Goal: Task Accomplishment & Management: Manage account settings

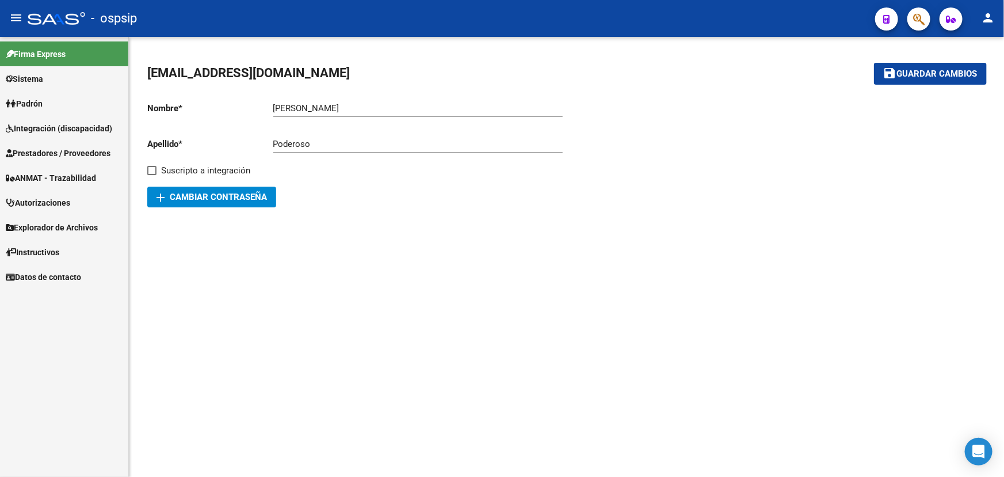
click at [51, 147] on span "Prestadores / Proveedores" at bounding box center [58, 153] width 105 height 13
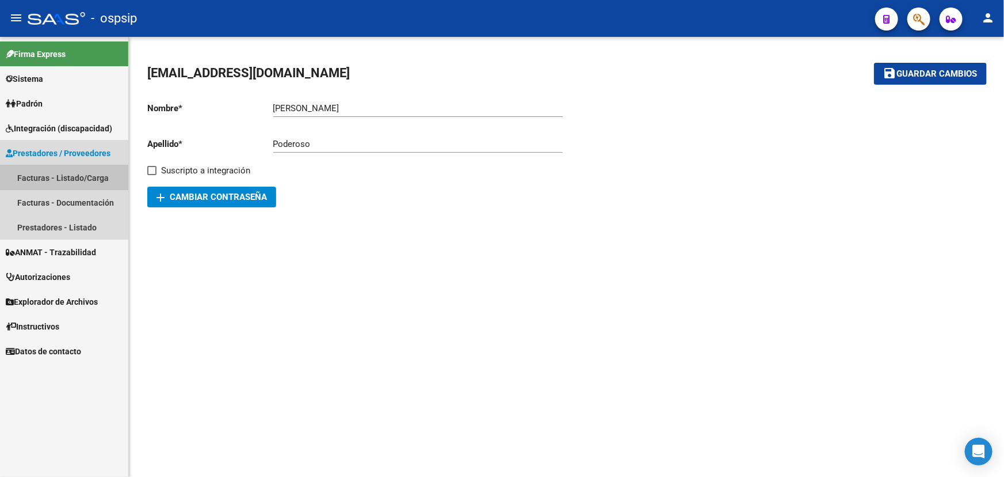
click at [54, 172] on link "Facturas - Listado/Carga" at bounding box center [64, 177] width 128 height 25
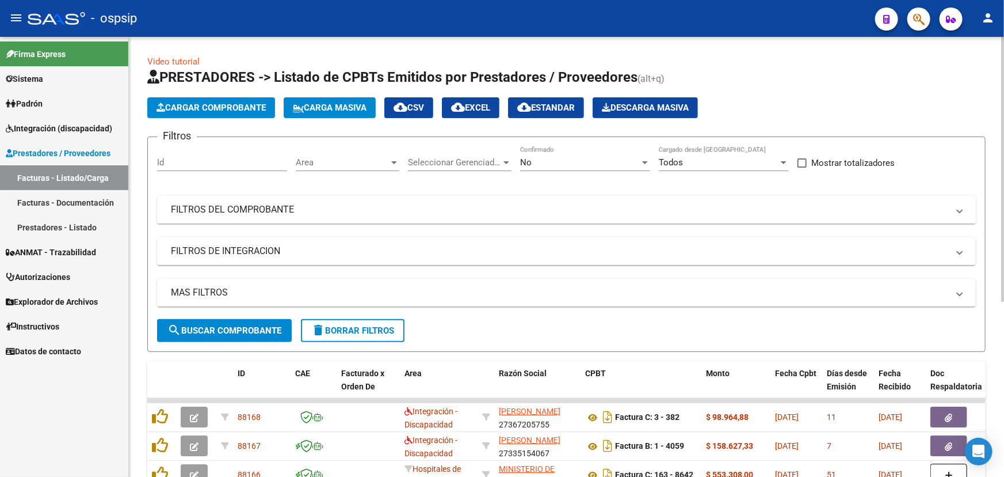
click at [801, 203] on mat-panel-title "FILTROS DEL COMPROBANTE" at bounding box center [560, 209] width 778 height 13
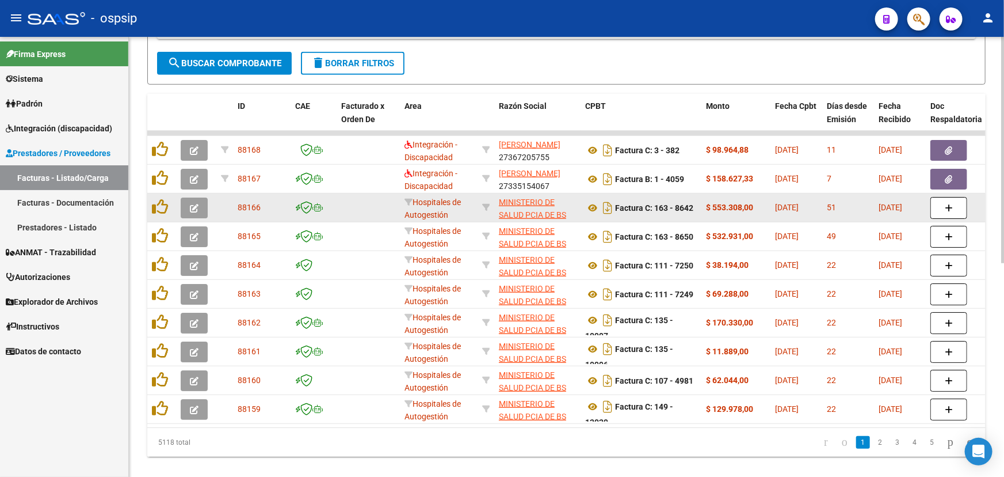
scroll to position [414, 0]
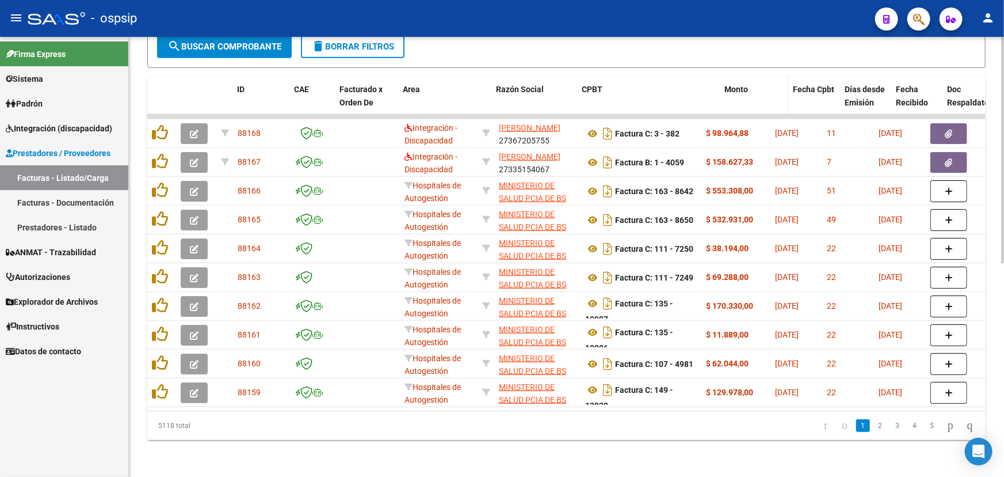
drag, startPoint x: 699, startPoint y: 95, endPoint x: 721, endPoint y: 96, distance: 21.3
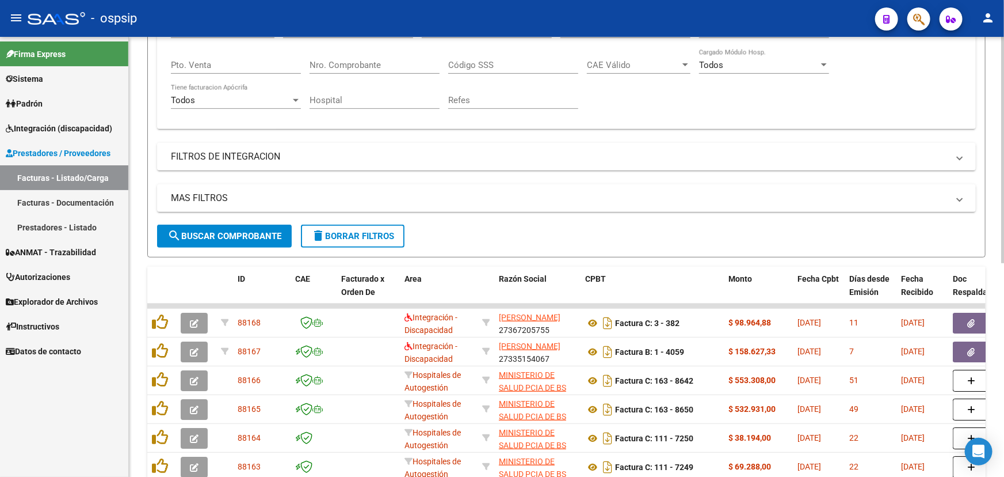
scroll to position [153, 0]
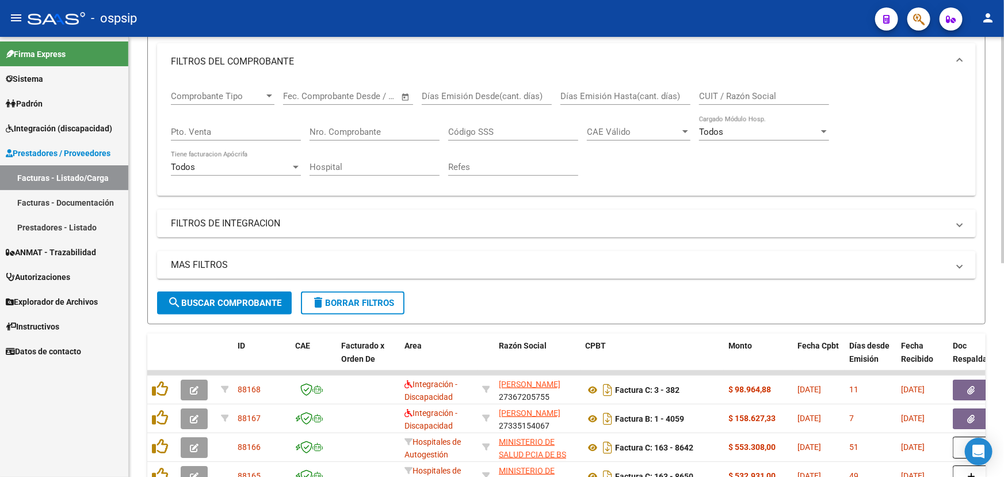
click at [304, 217] on mat-panel-title "FILTROS DE INTEGRACION" at bounding box center [560, 223] width 778 height 13
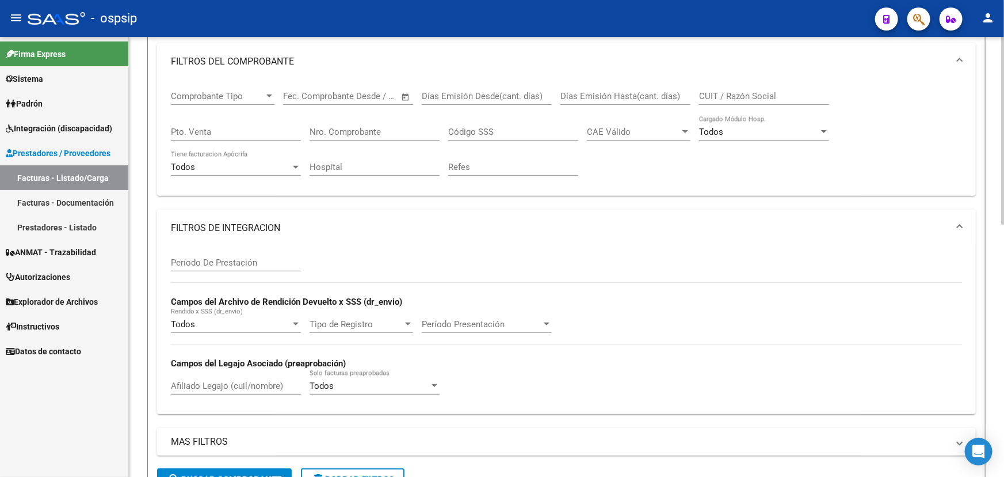
click at [216, 230] on mat-panel-title "FILTROS DE INTEGRACION" at bounding box center [560, 228] width 778 height 13
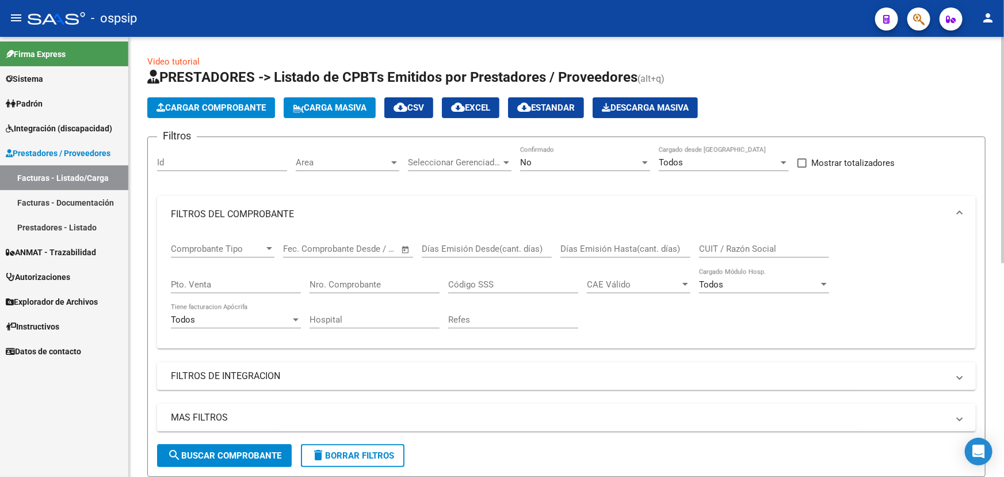
scroll to position [0, 0]
click at [377, 282] on input "Nro. Comprobante" at bounding box center [375, 284] width 130 height 10
type input "5674"
click at [569, 161] on div "No" at bounding box center [580, 162] width 120 height 10
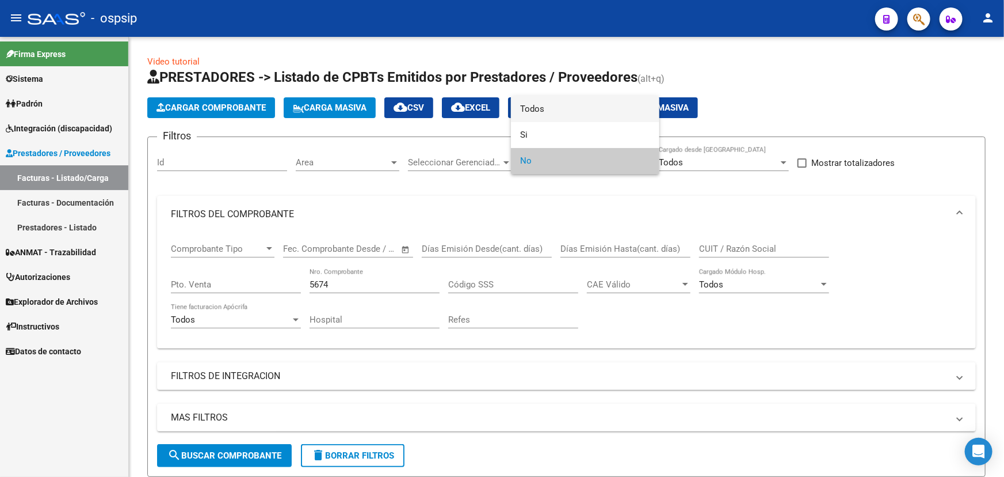
click at [565, 108] on span "Todos" at bounding box center [585, 109] width 130 height 26
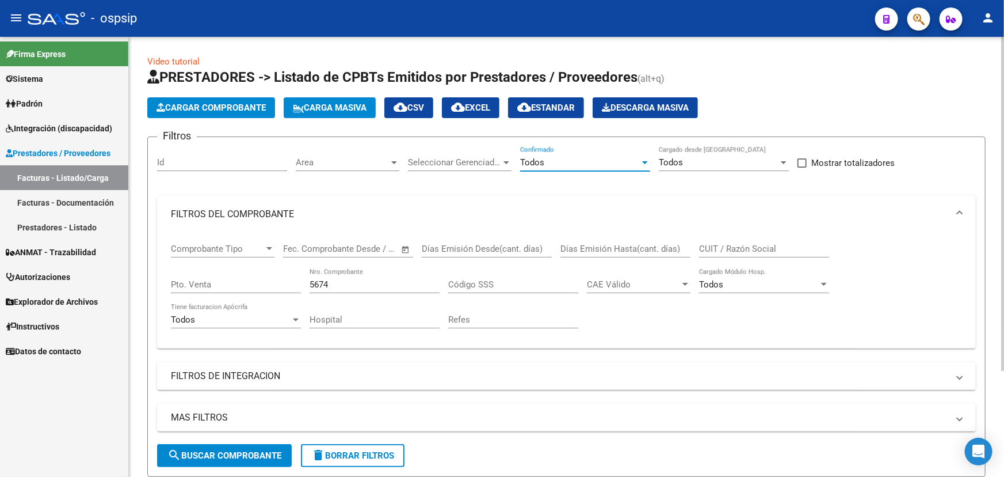
click at [233, 453] on span "search Buscar Comprobante" at bounding box center [225, 455] width 114 height 10
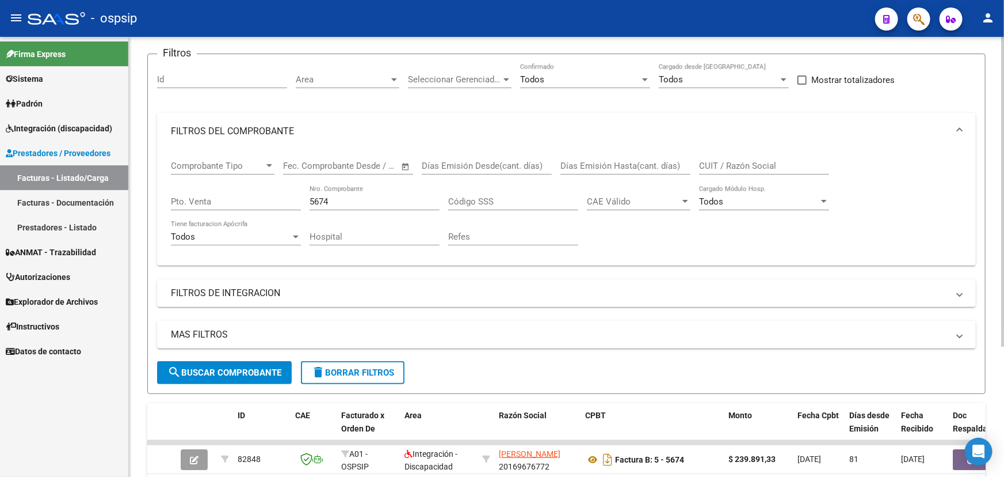
scroll to position [79, 0]
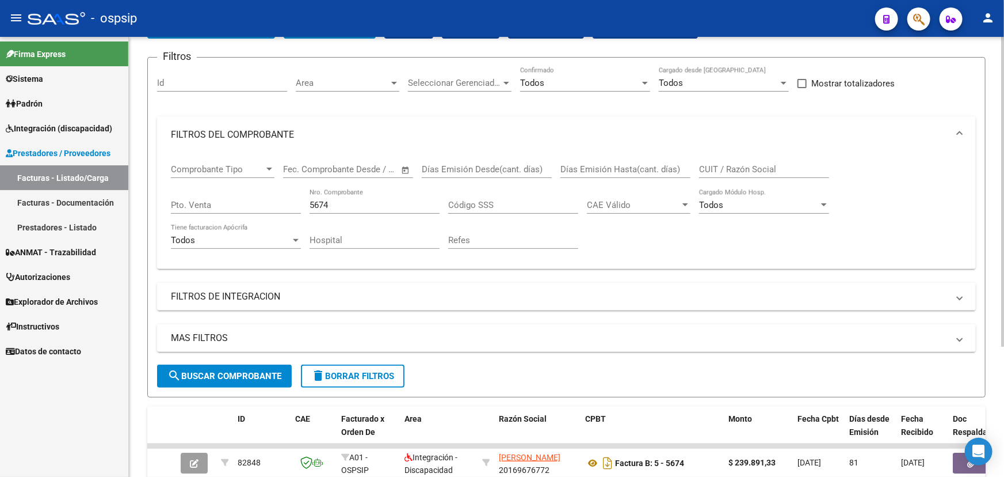
click at [728, 172] on input "CUIT / Razón Social" at bounding box center [764, 169] width 130 height 10
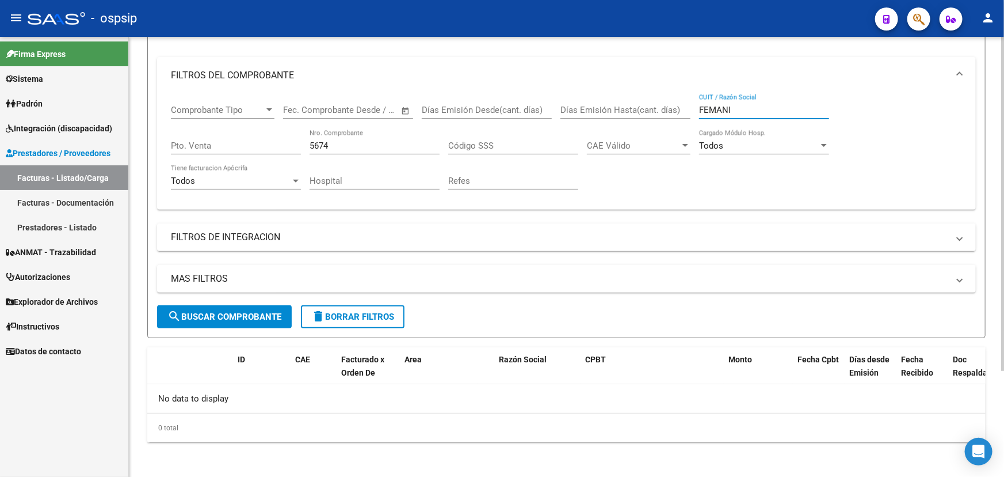
scroll to position [0, 0]
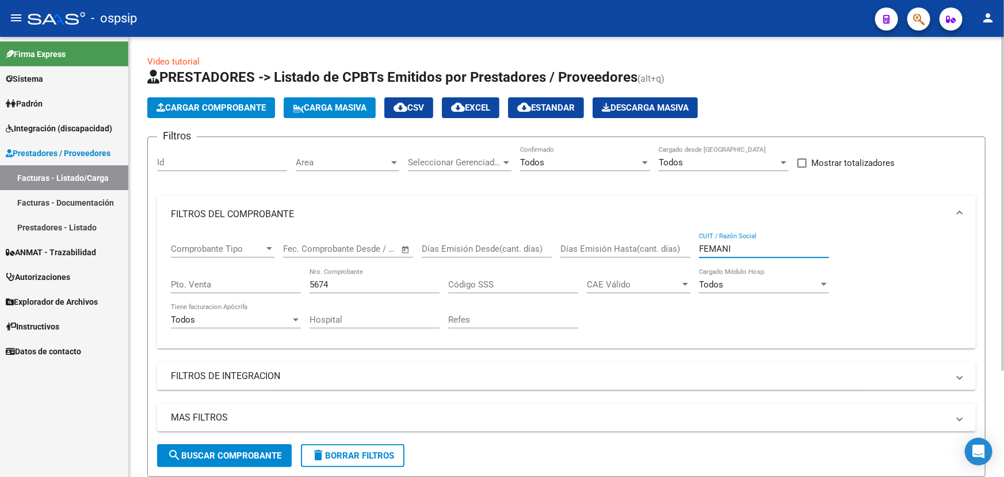
type input "FEMANI"
click at [312, 286] on input "5674" at bounding box center [375, 284] width 130 height 10
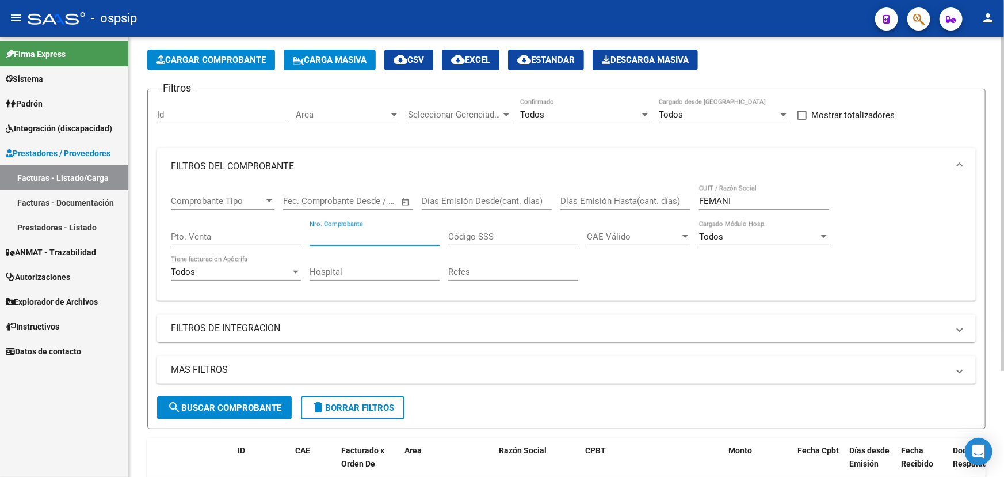
scroll to position [104, 0]
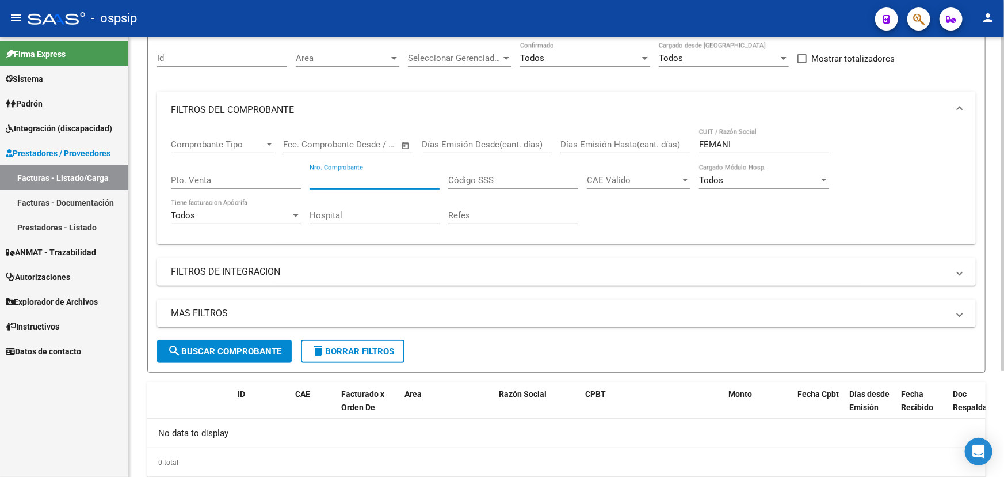
click at [241, 347] on span "search Buscar Comprobante" at bounding box center [225, 351] width 114 height 10
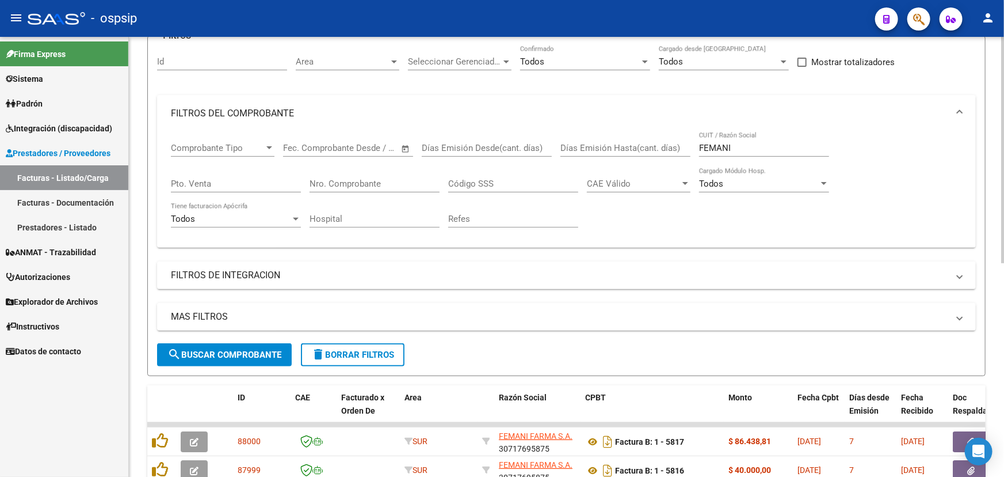
scroll to position [100, 0]
click at [348, 179] on input "Nro. Comprobante" at bounding box center [375, 184] width 130 height 10
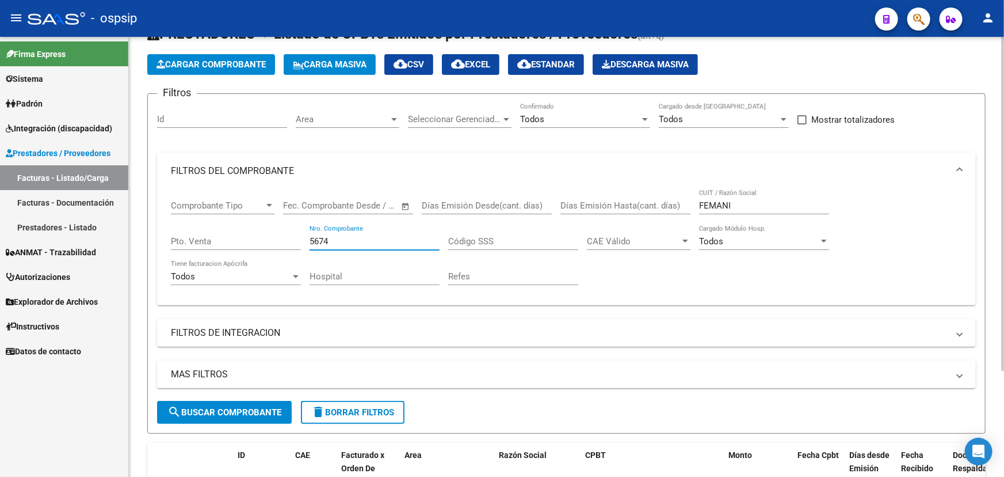
scroll to position [35, 0]
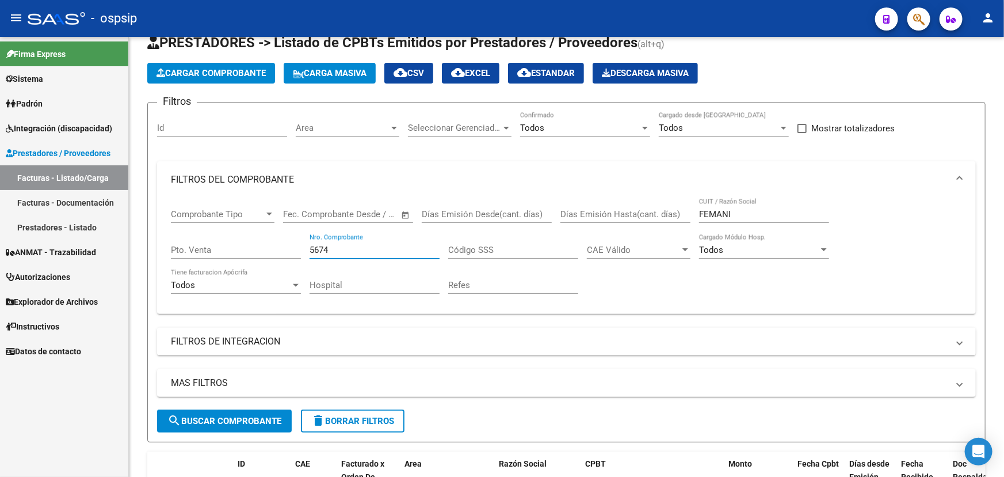
type input "5674"
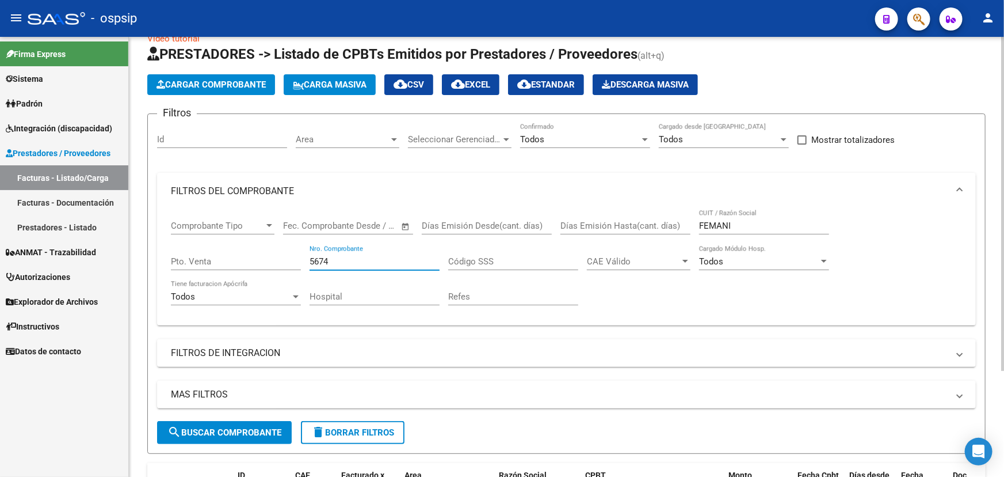
scroll to position [0, 0]
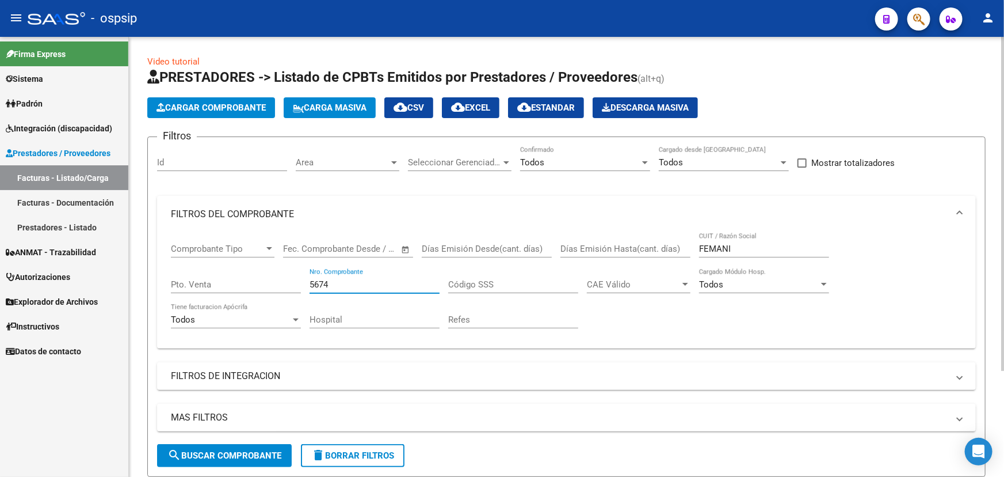
drag, startPoint x: 345, startPoint y: 281, endPoint x: 287, endPoint y: 273, distance: 58.6
click at [287, 273] on div "Comprobante Tipo Comprobante Tipo Start date – End date Fec. Comprobante Desde …" at bounding box center [566, 286] width 791 height 106
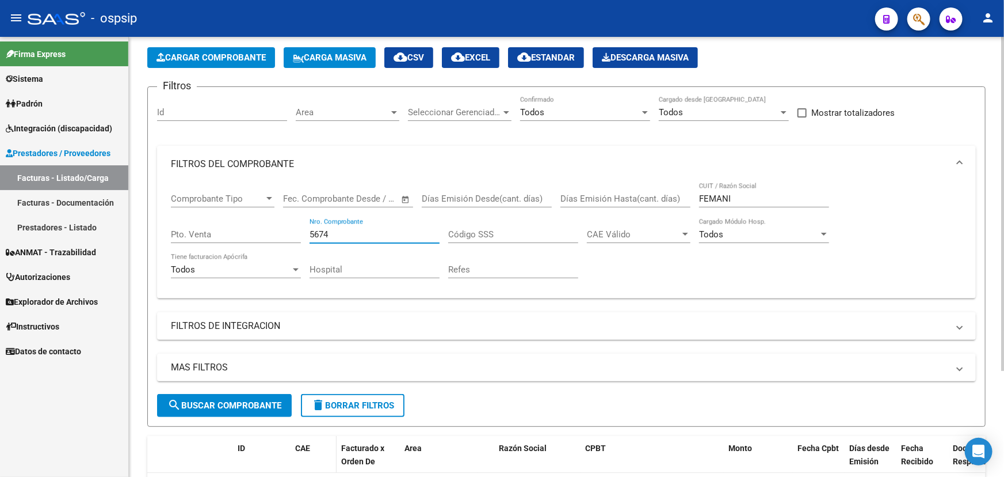
scroll to position [104, 0]
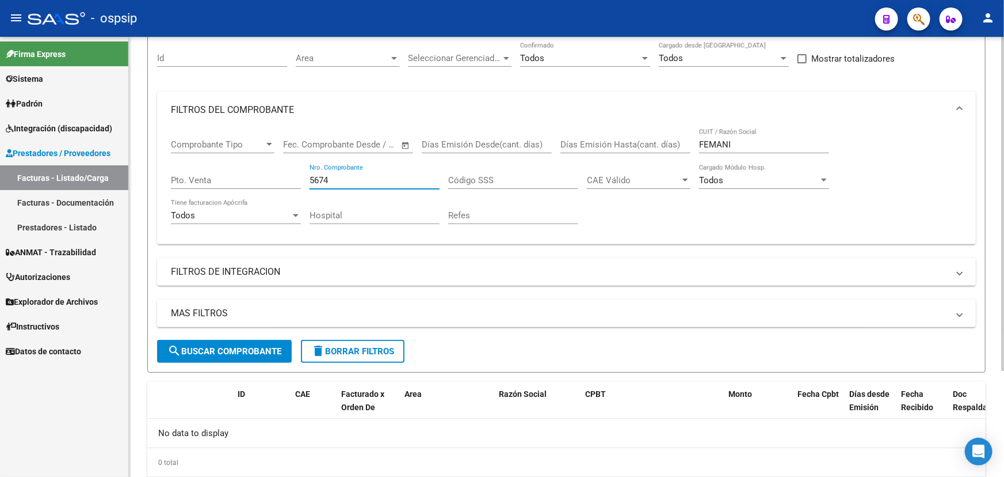
click at [270, 352] on span "search Buscar Comprobante" at bounding box center [225, 351] width 114 height 10
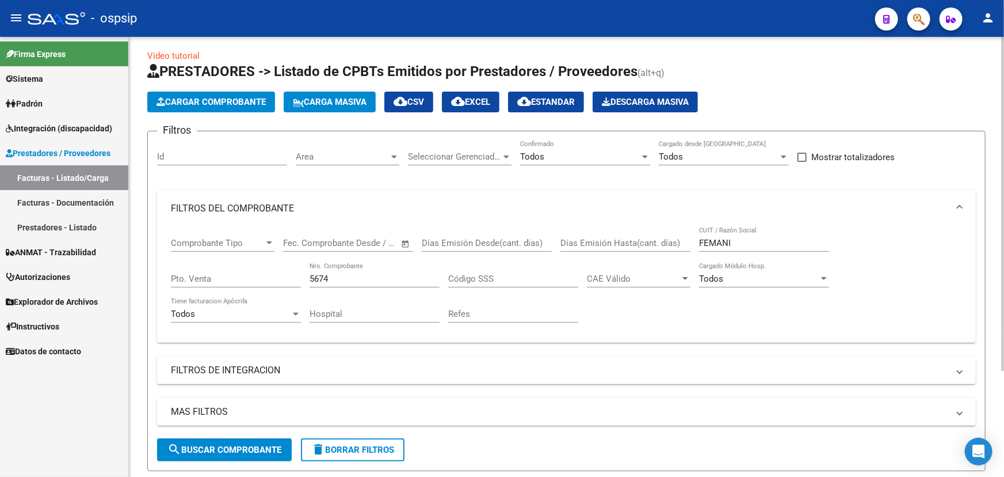
scroll to position [0, 0]
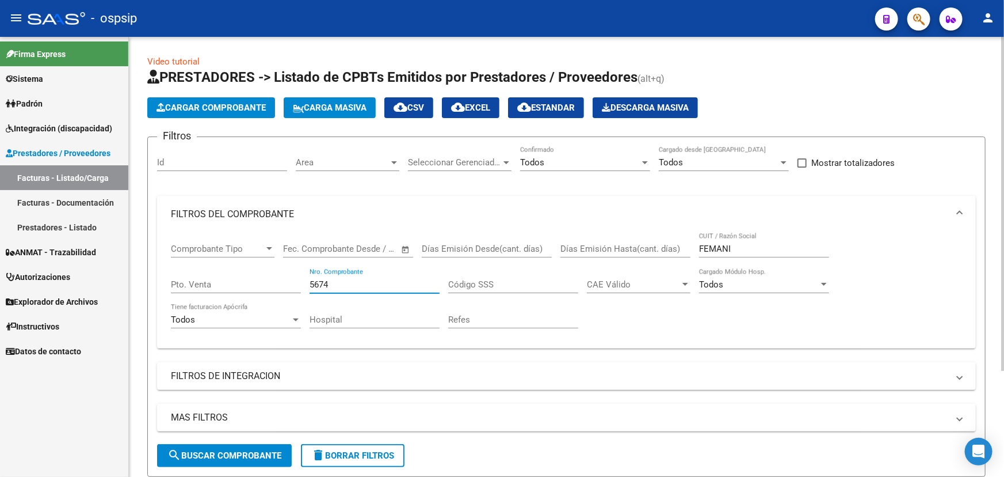
click at [322, 279] on input "5674" at bounding box center [375, 284] width 130 height 10
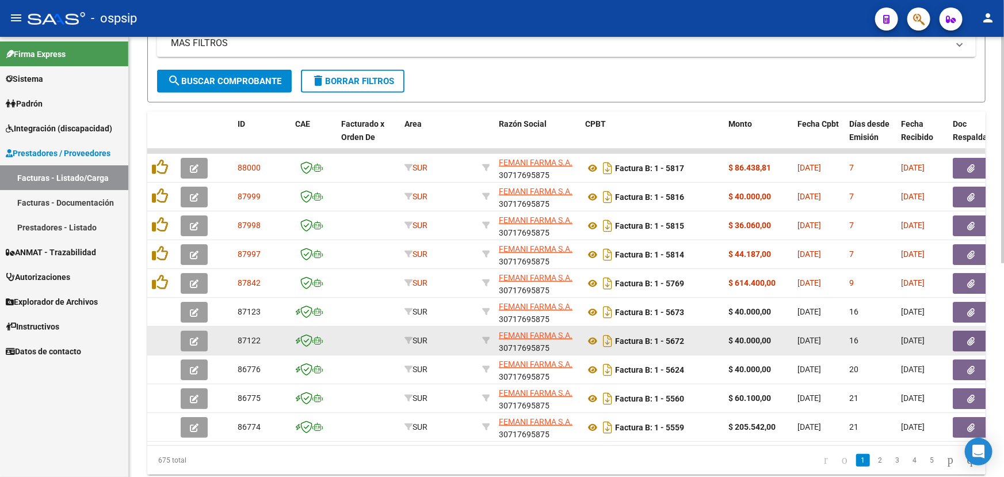
scroll to position [374, 0]
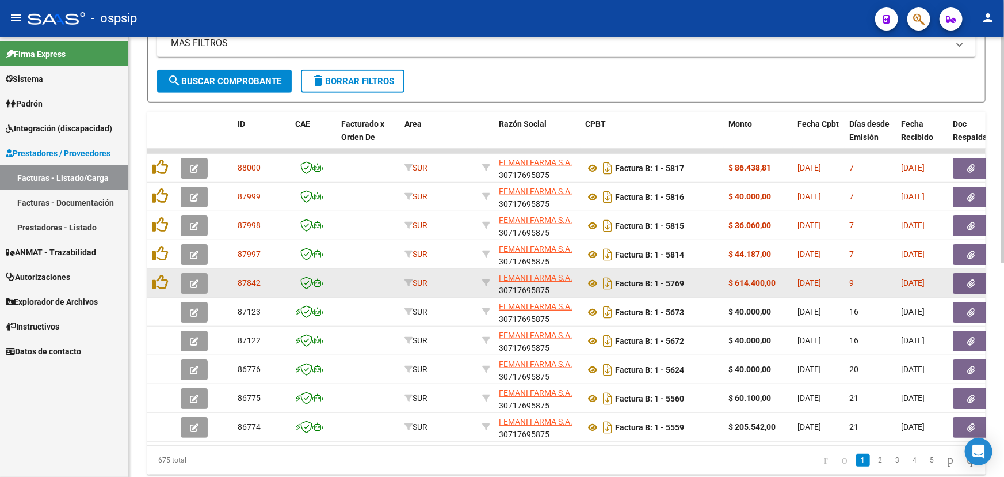
click at [251, 281] on span "87842" at bounding box center [249, 282] width 23 height 9
copy span "87842"
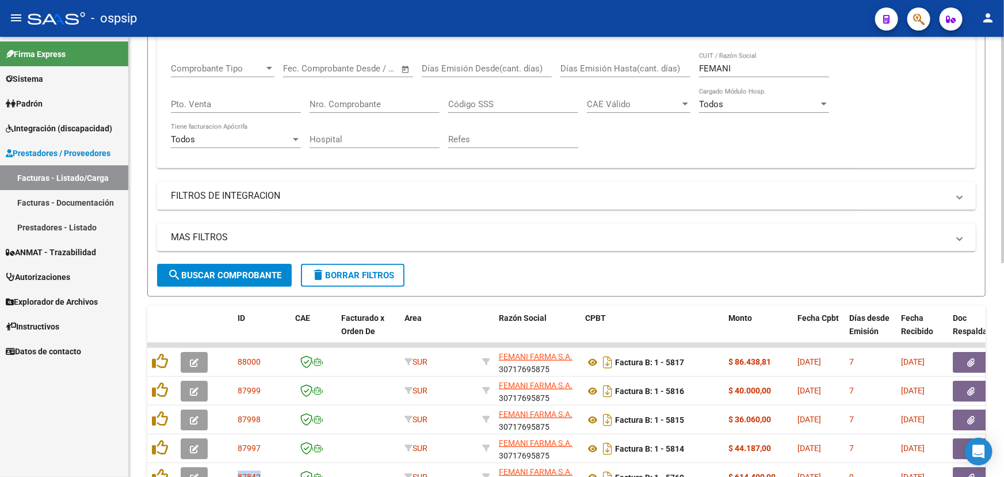
scroll to position [165, 0]
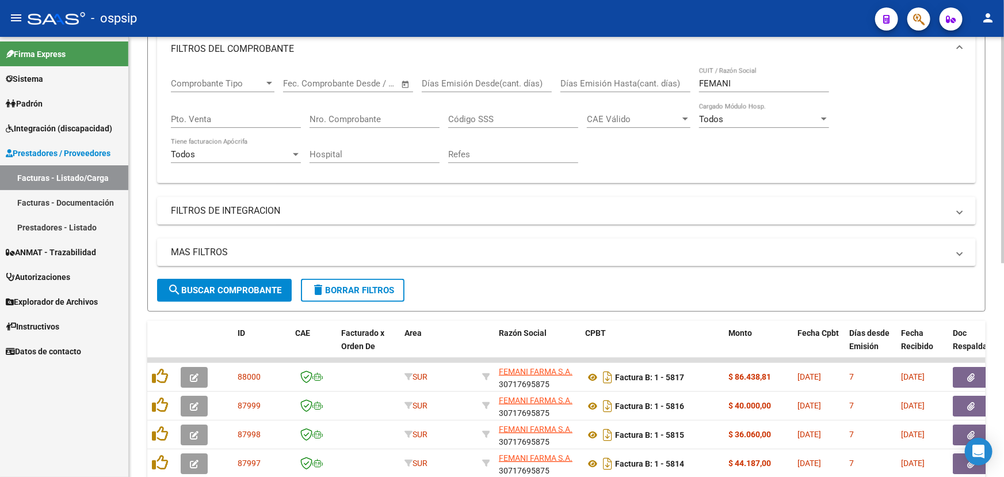
click at [709, 84] on input "FEMANI" at bounding box center [764, 83] width 130 height 10
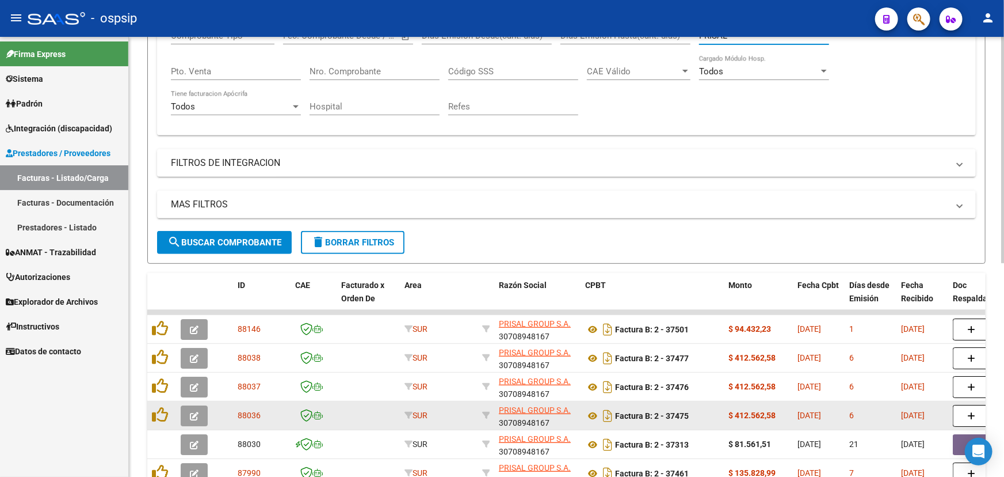
scroll to position [322, 0]
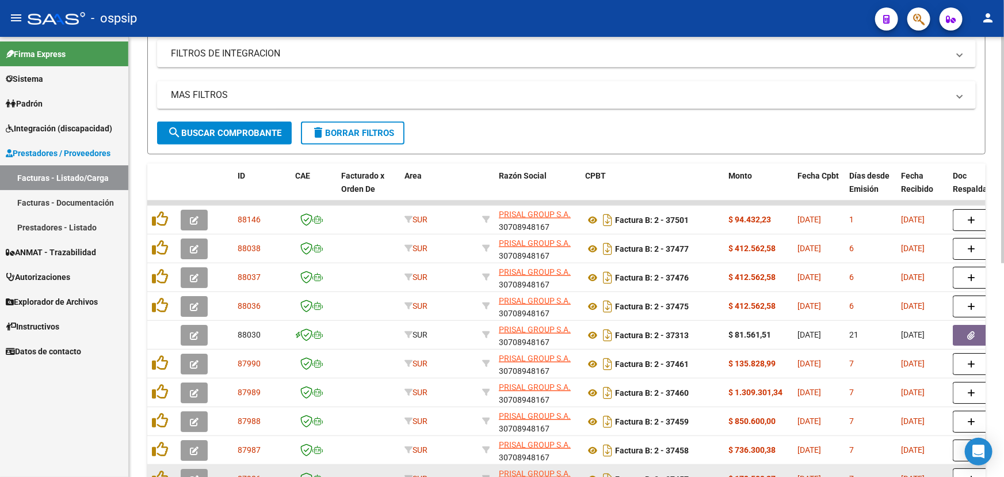
type input "PRISAL"
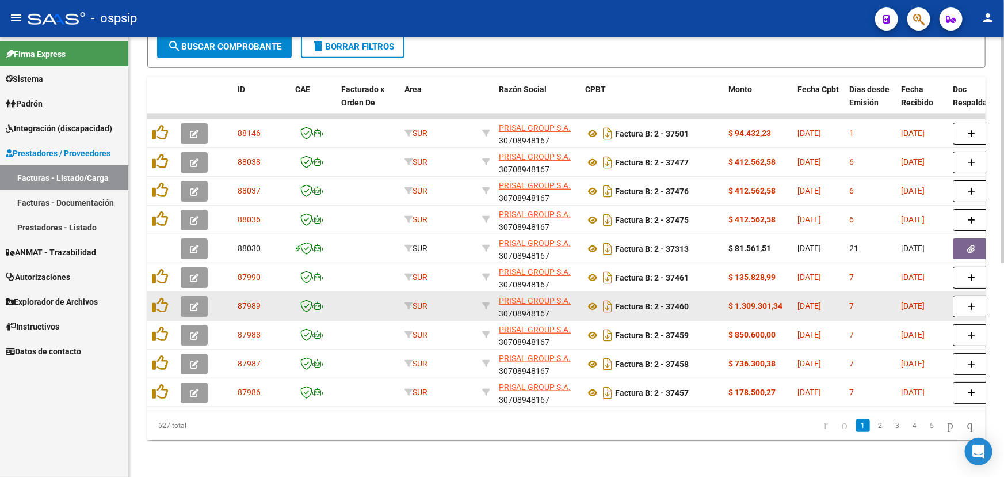
scroll to position [414, 0]
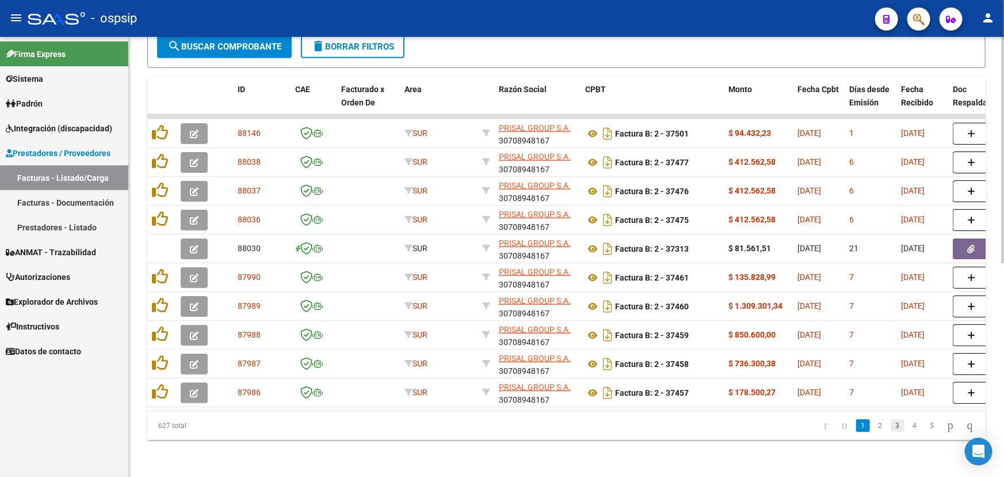
click at [891, 426] on link "3" at bounding box center [898, 425] width 14 height 13
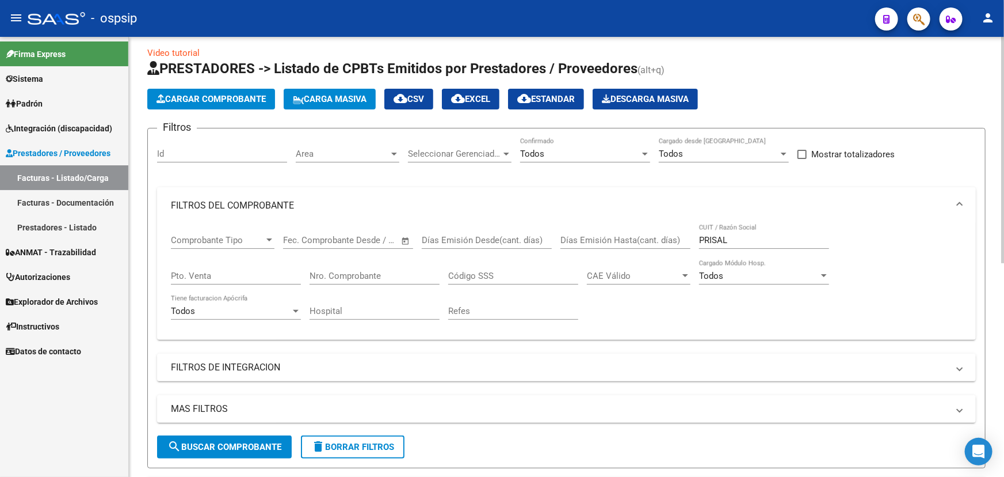
scroll to position [0, 0]
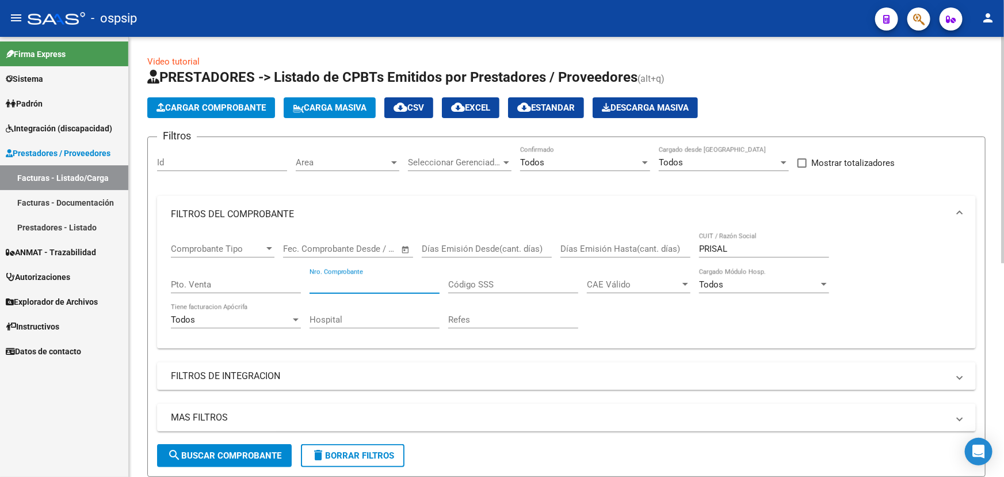
click at [336, 283] on input "Nro. Comprobante" at bounding box center [375, 284] width 130 height 10
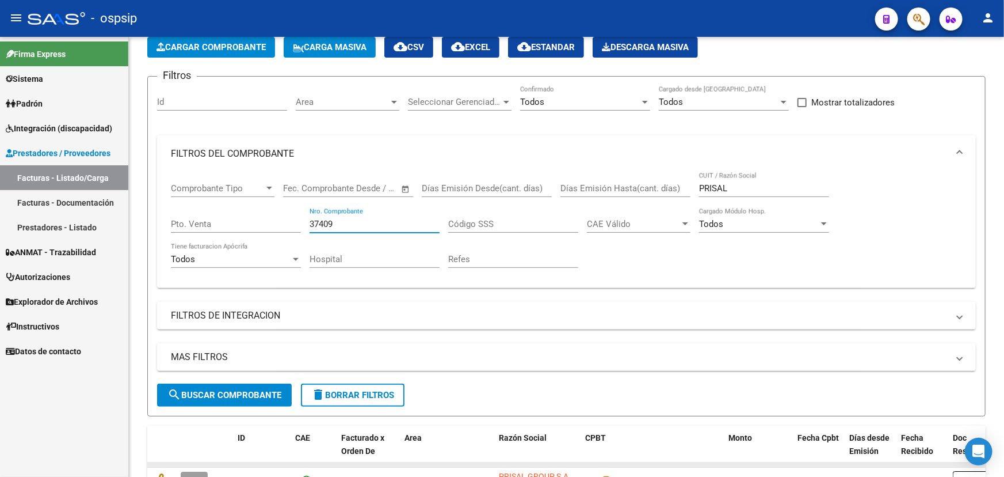
scroll to position [155, 0]
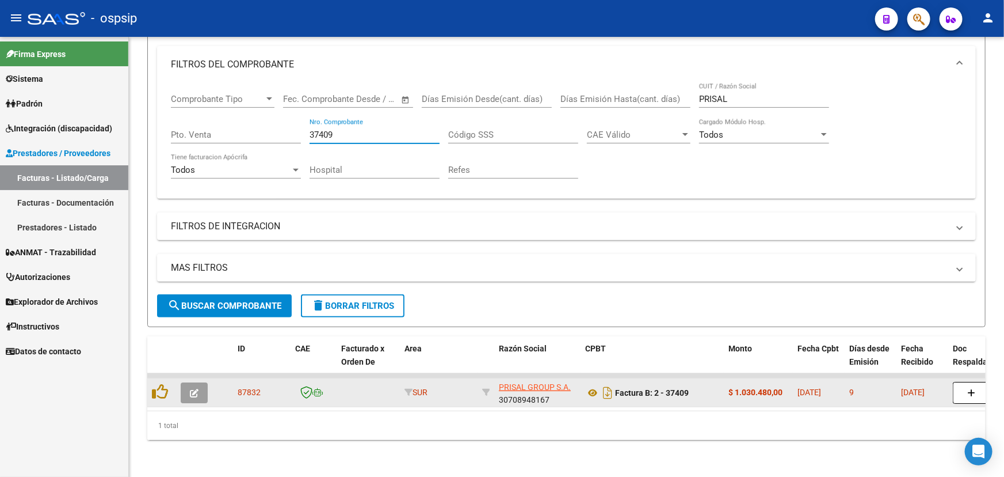
click at [246, 387] on span "87832" at bounding box center [249, 391] width 23 height 9
copy span "87832"
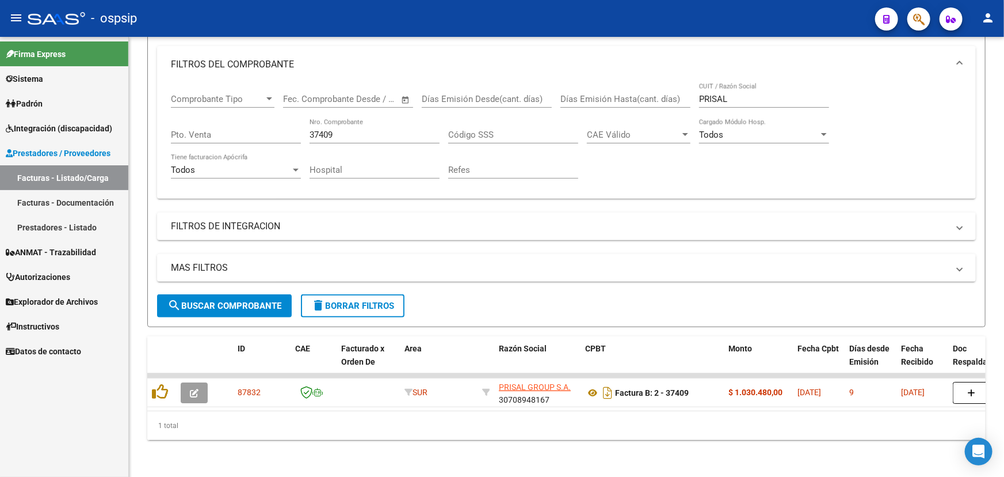
click at [327, 130] on input "37409" at bounding box center [375, 135] width 130 height 10
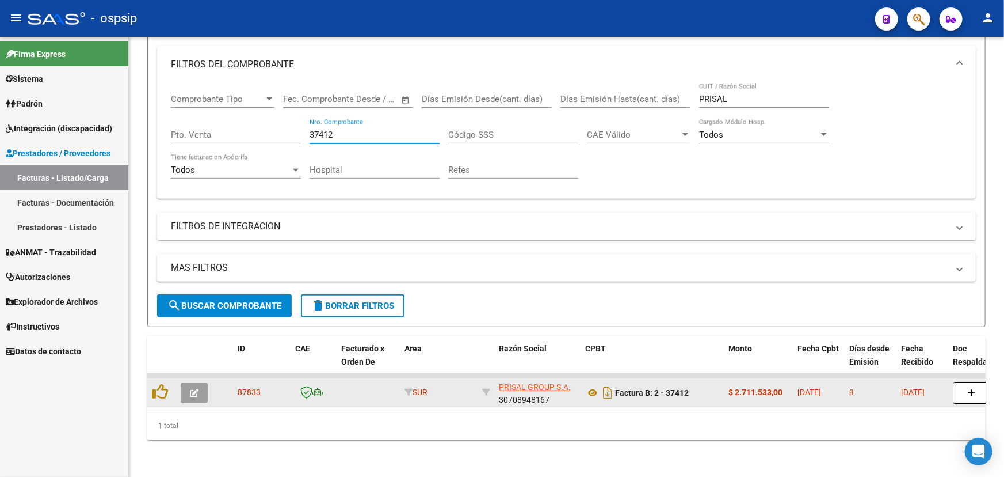
click at [253, 387] on span "87833" at bounding box center [249, 391] width 23 height 9
copy span "87833"
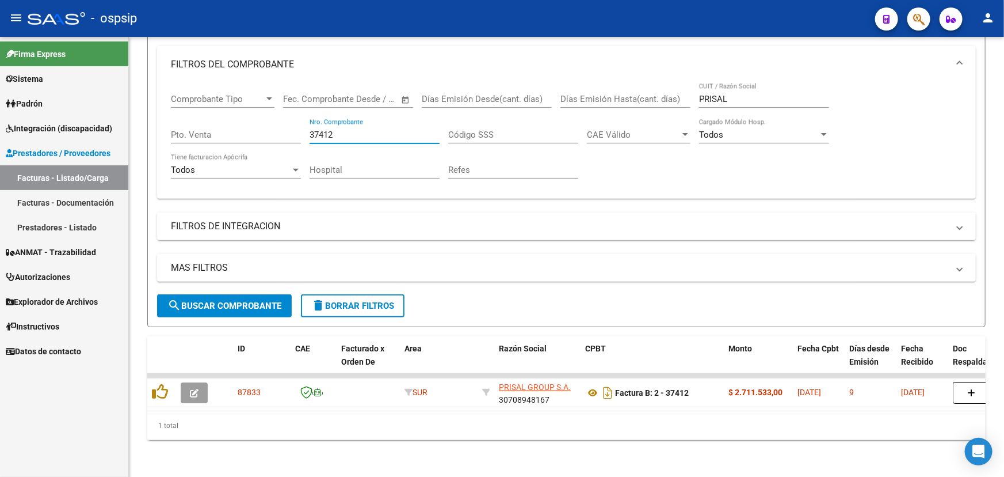
click at [317, 130] on input "37412" at bounding box center [375, 135] width 130 height 10
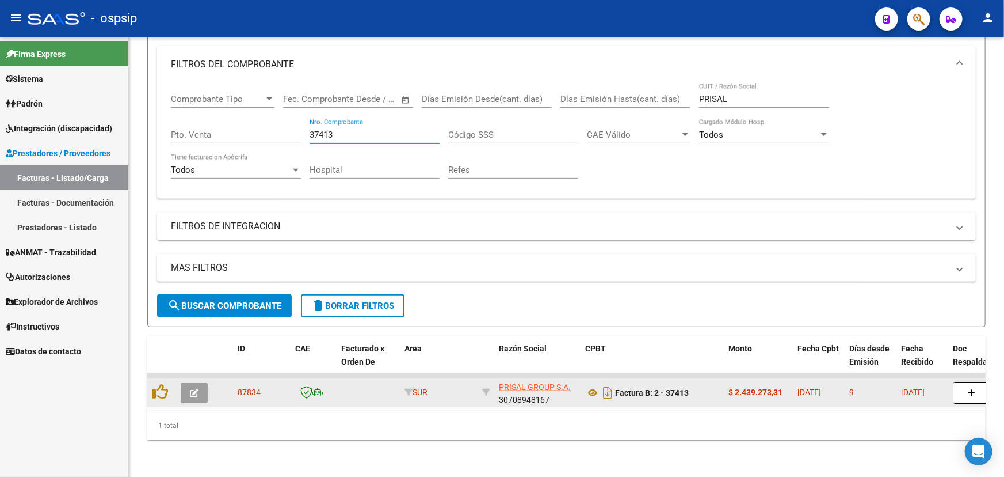
click at [242, 387] on span "87834" at bounding box center [249, 391] width 23 height 9
copy span "87834"
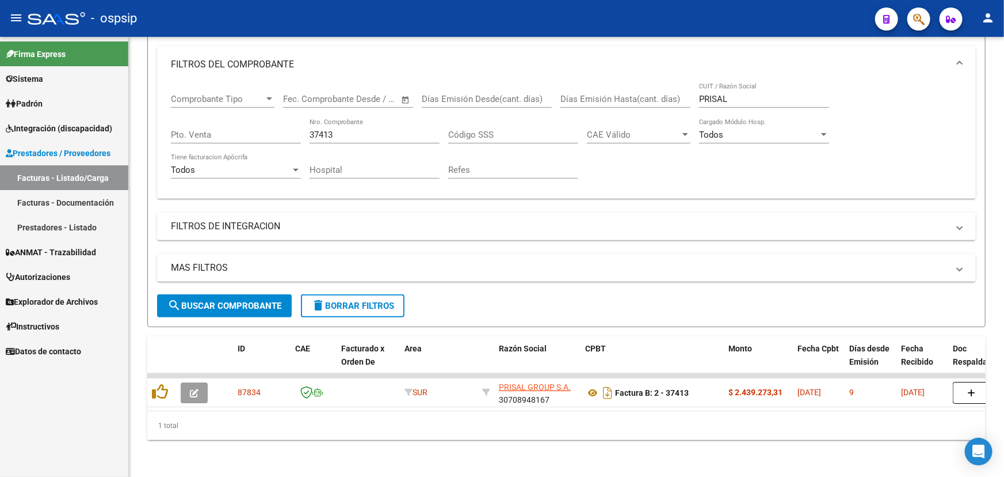
click at [327, 130] on input "37413" at bounding box center [375, 135] width 130 height 10
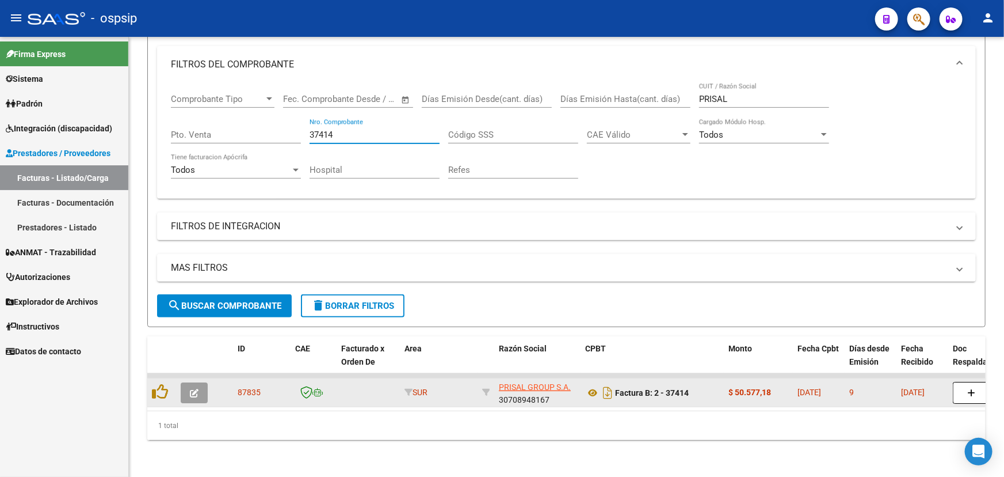
click at [249, 387] on span "87835" at bounding box center [249, 391] width 23 height 9
copy span "87835"
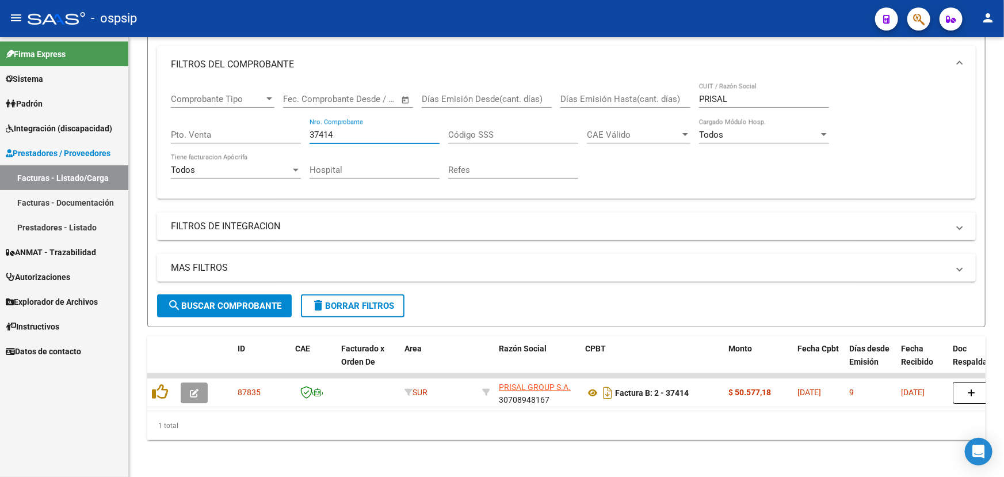
click at [332, 130] on input "37414" at bounding box center [375, 135] width 130 height 10
click at [330, 130] on input "37414" at bounding box center [375, 135] width 130 height 10
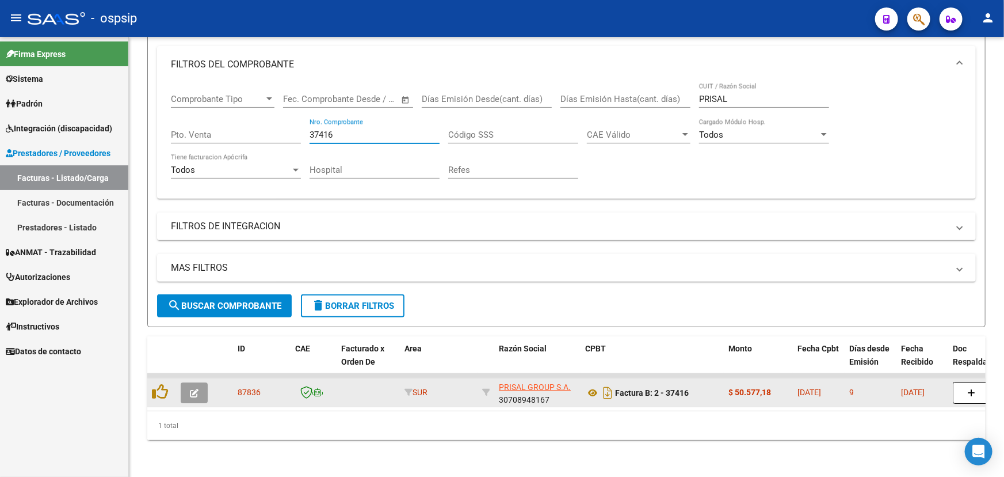
click at [253, 387] on span "87836" at bounding box center [249, 391] width 23 height 9
copy span "87836"
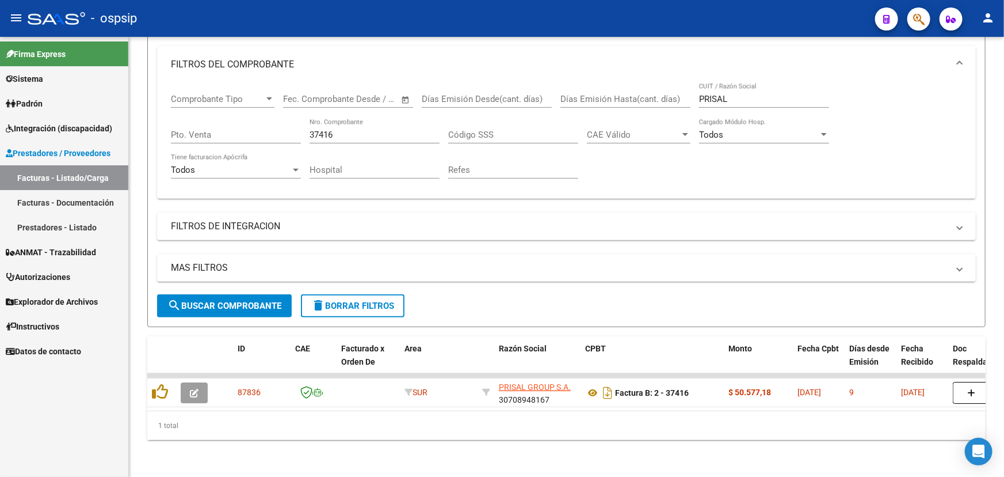
click at [322, 130] on input "37416" at bounding box center [375, 135] width 130 height 10
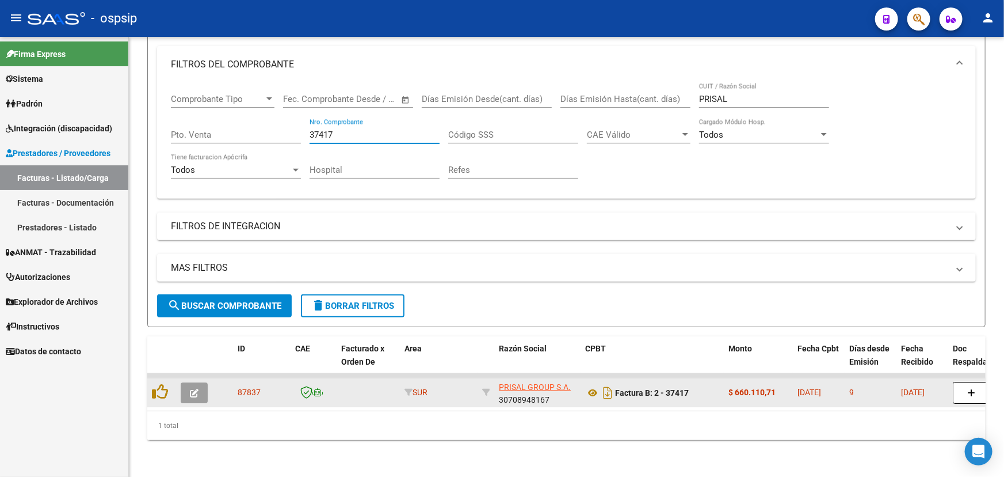
click at [247, 387] on span "87837" at bounding box center [249, 391] width 23 height 9
copy span "87837"
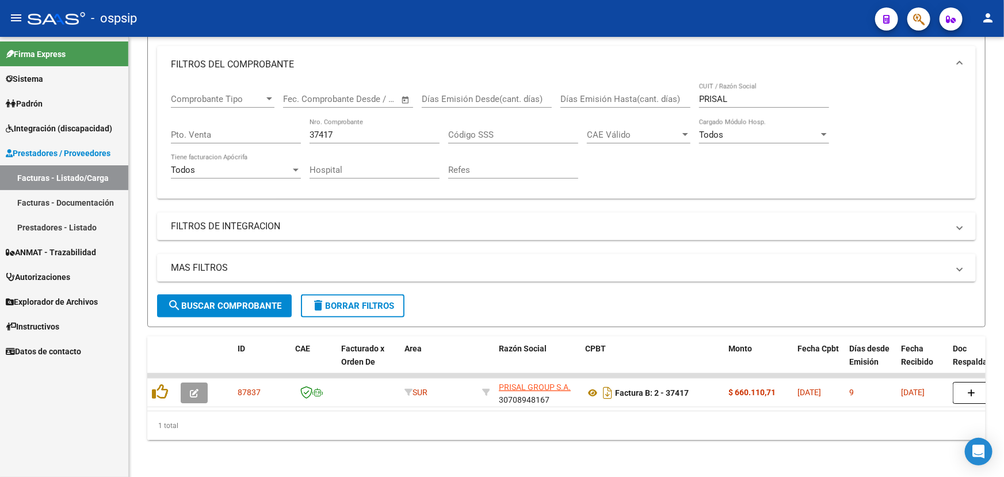
click at [351, 130] on input "37417" at bounding box center [375, 135] width 130 height 10
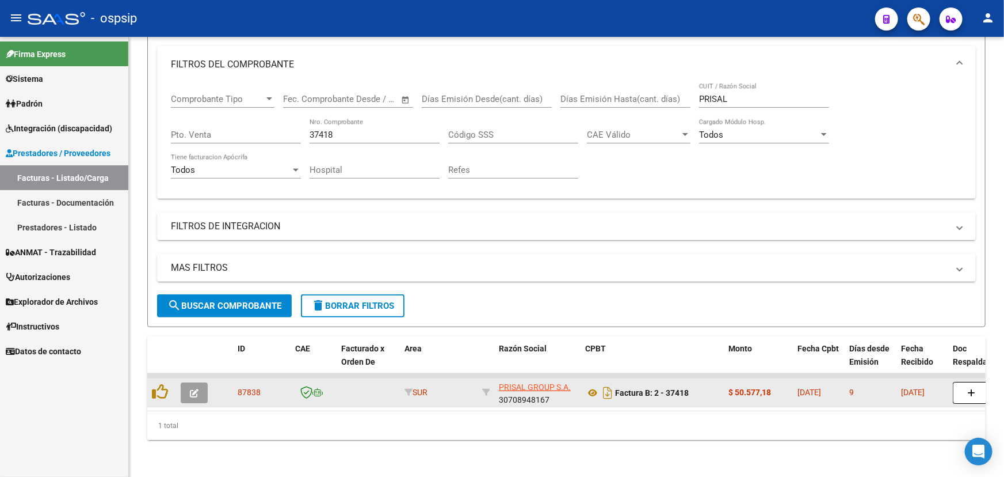
click at [248, 387] on span "87838" at bounding box center [249, 391] width 23 height 9
copy span "87838"
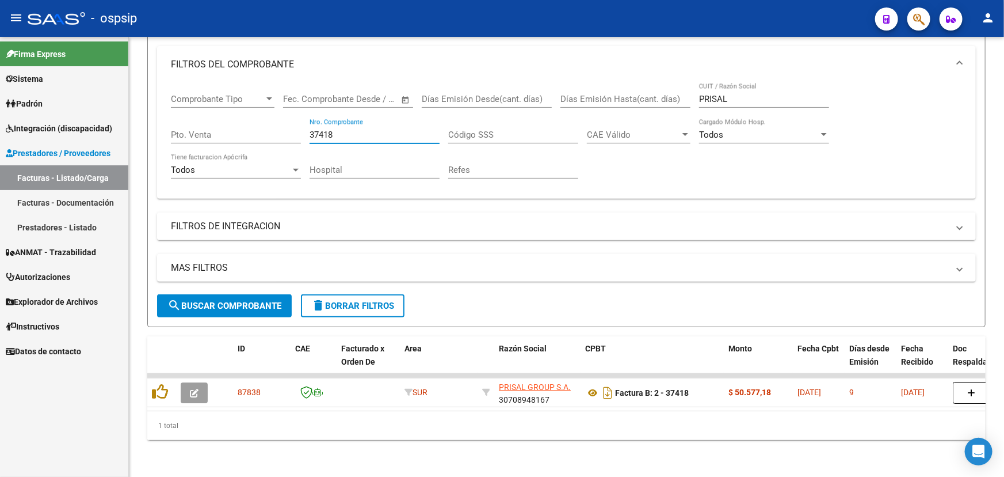
click at [347, 130] on input "37418" at bounding box center [375, 135] width 130 height 10
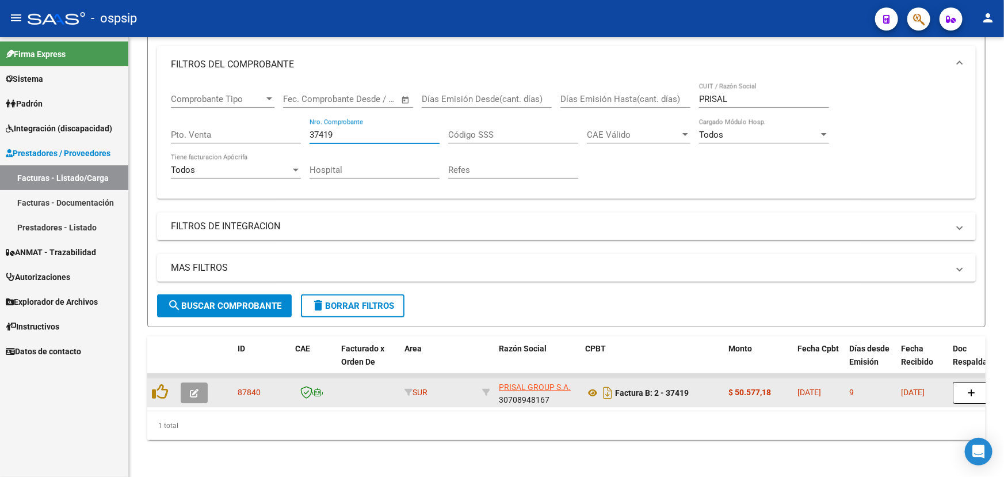
click at [251, 387] on span "87840" at bounding box center [249, 391] width 23 height 9
copy span "87840"
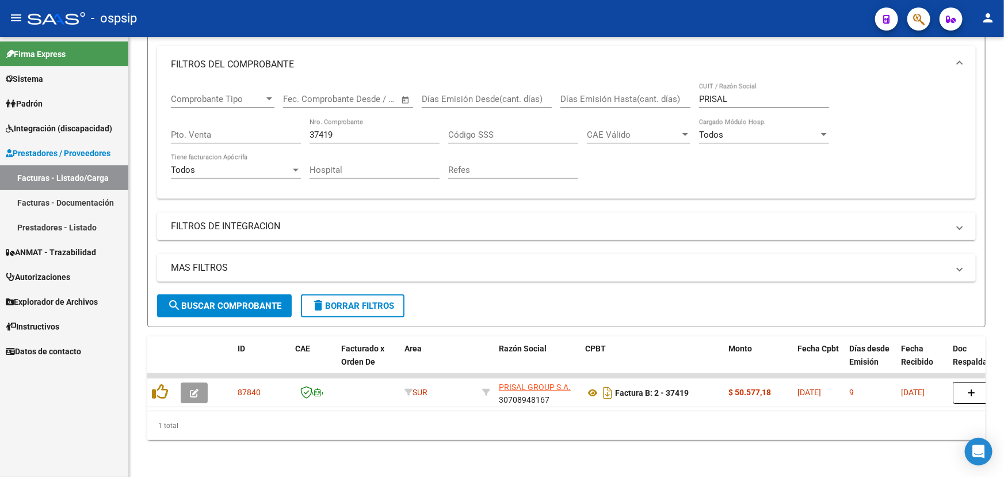
click at [326, 130] on input "37419" at bounding box center [375, 135] width 130 height 10
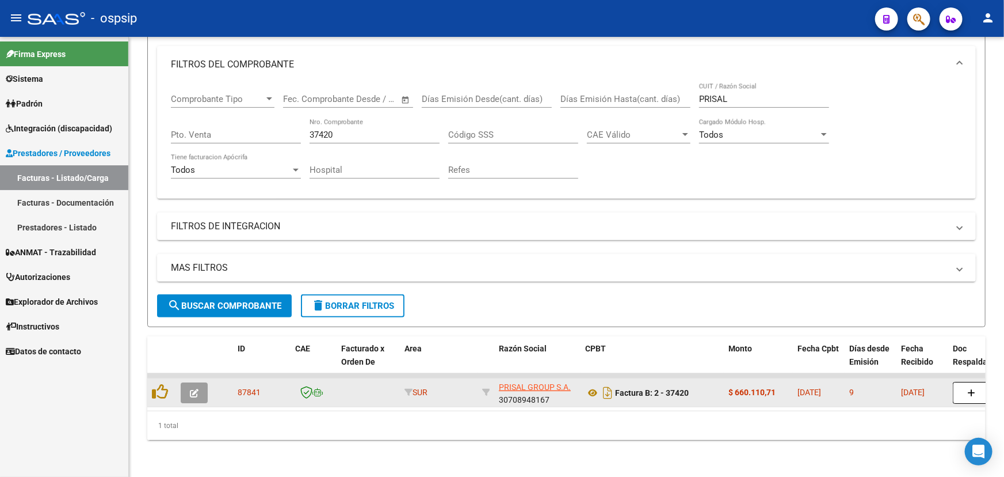
click at [250, 387] on span "87841" at bounding box center [249, 391] width 23 height 9
copy span "87841"
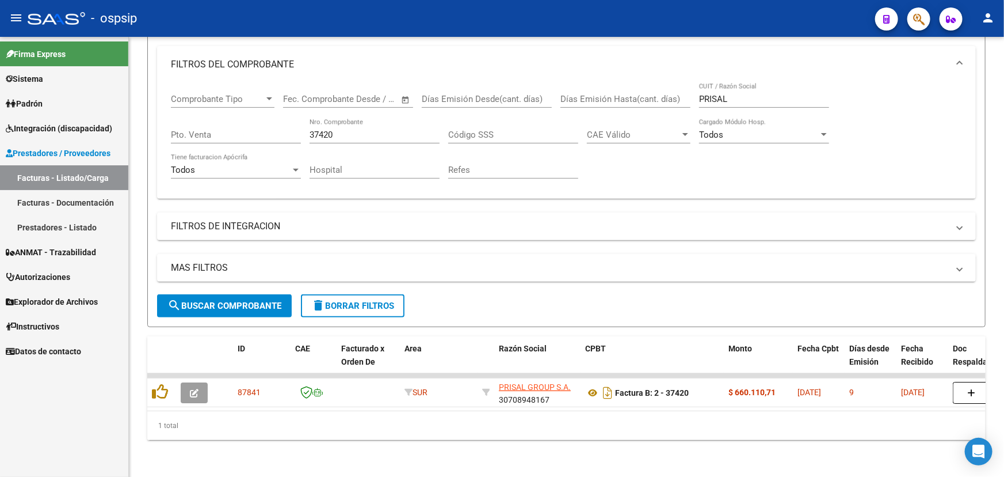
click at [344, 119] on div "37420 Nro. Comprobante" at bounding box center [375, 131] width 130 height 25
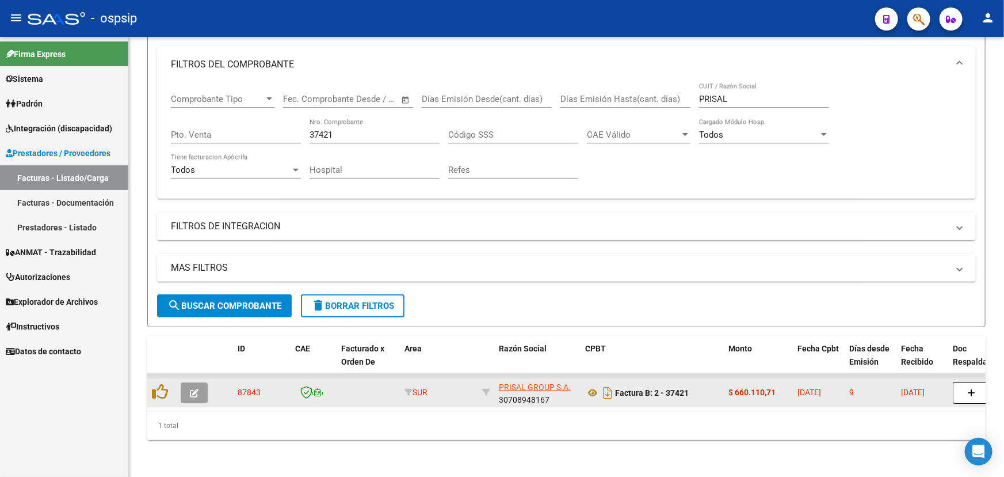
click at [240, 387] on span "87843" at bounding box center [249, 391] width 23 height 9
click at [241, 387] on span "87843" at bounding box center [249, 391] width 23 height 9
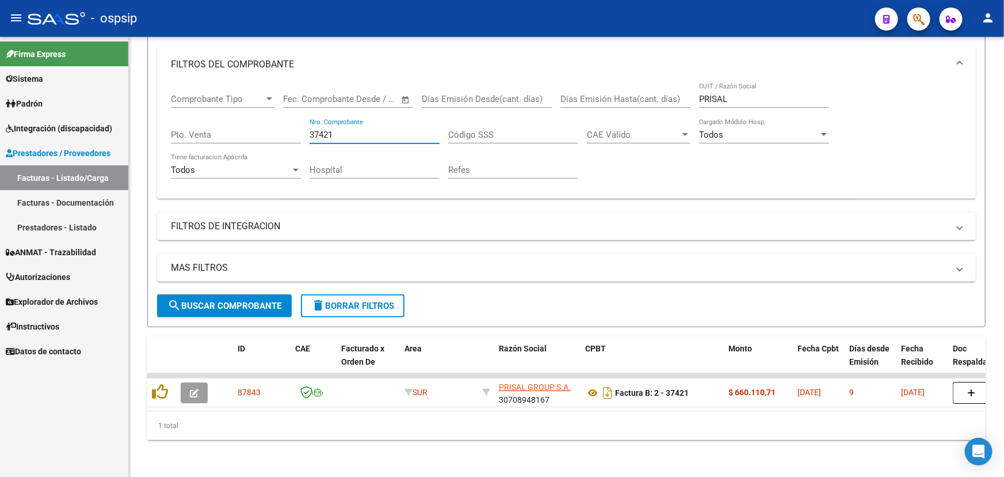
click at [352, 130] on input "37421" at bounding box center [375, 135] width 130 height 10
click at [351, 130] on input "37421" at bounding box center [375, 135] width 130 height 10
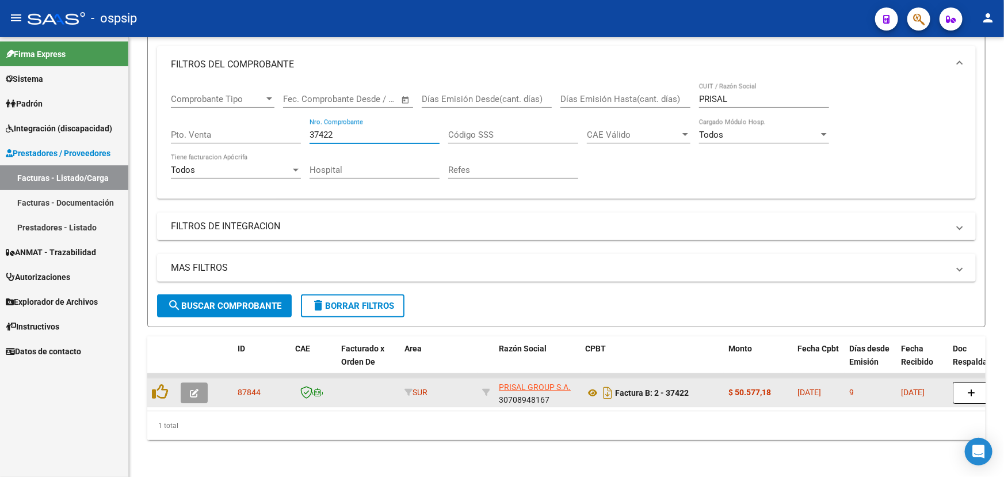
click at [252, 387] on span "87844" at bounding box center [249, 391] width 23 height 9
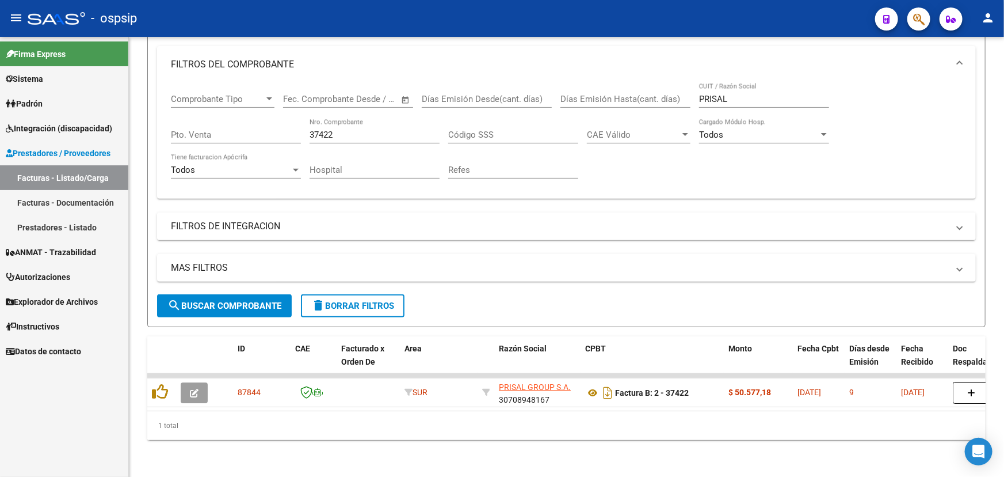
click at [352, 130] on input "37422" at bounding box center [375, 135] width 130 height 10
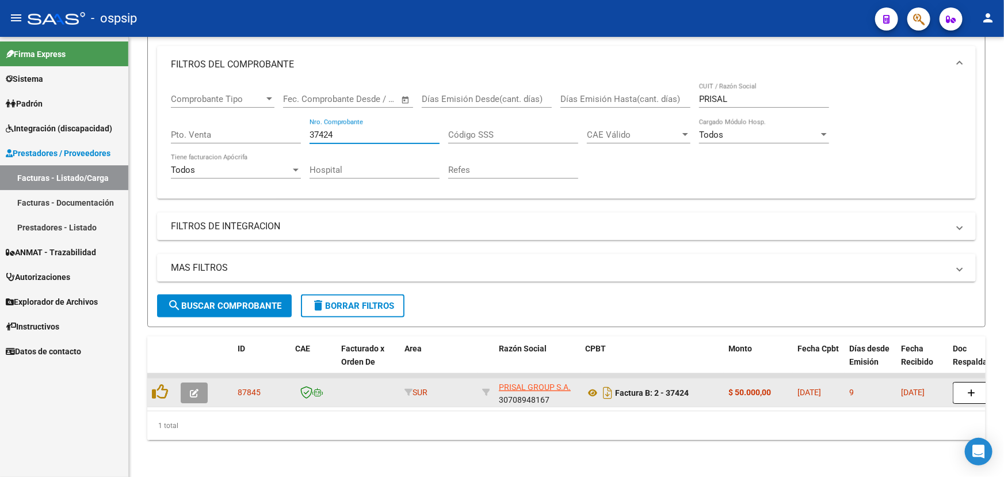
click at [242, 387] on span "87845" at bounding box center [249, 391] width 23 height 9
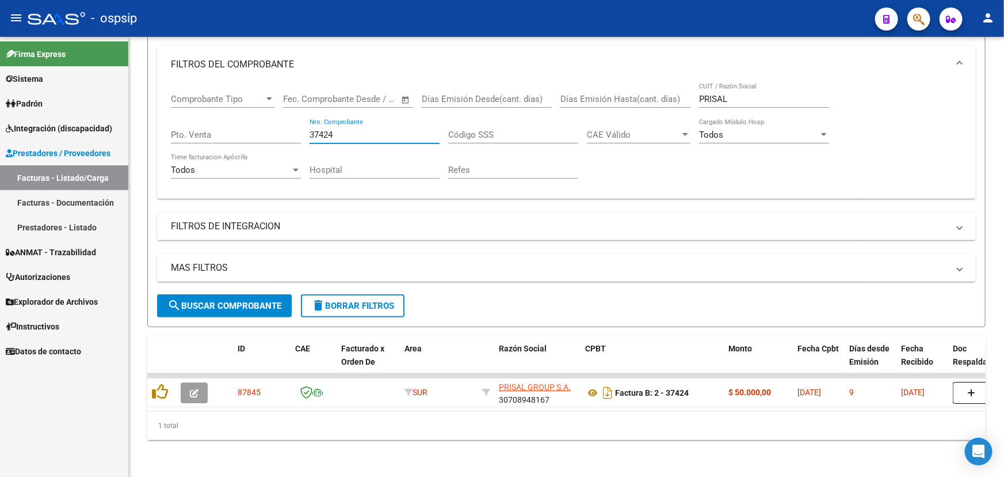
click at [339, 130] on input "37424" at bounding box center [375, 135] width 130 height 10
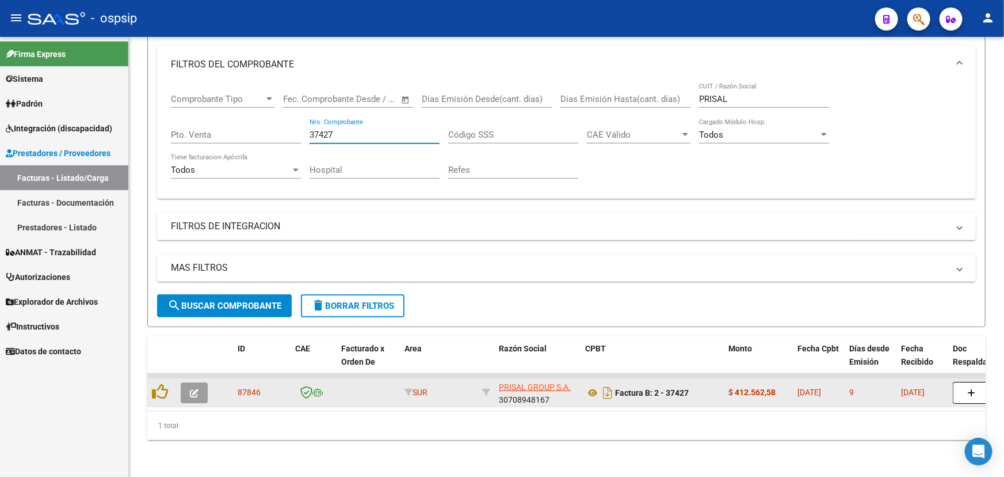
click at [245, 387] on span "87846" at bounding box center [249, 391] width 23 height 9
click at [244, 387] on span "87846" at bounding box center [249, 391] width 23 height 9
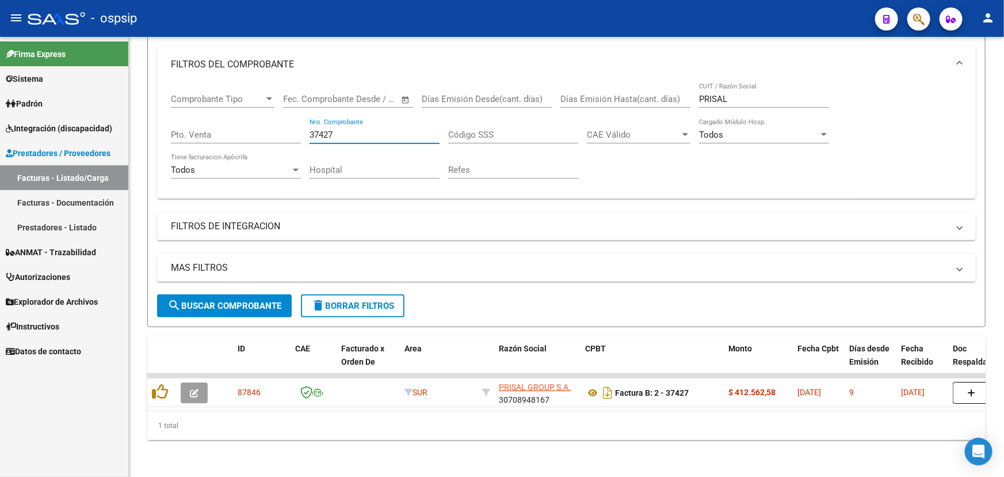
click at [349, 130] on input "37427" at bounding box center [375, 135] width 130 height 10
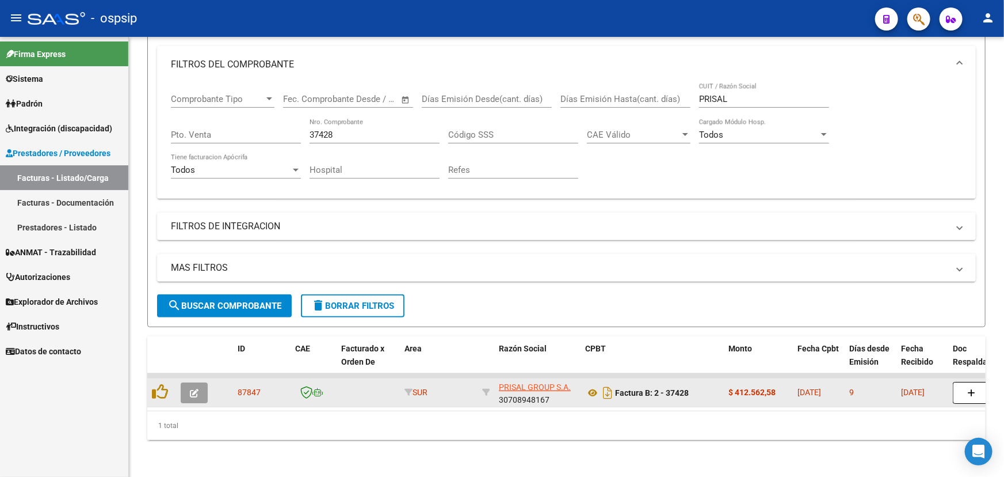
click at [248, 387] on span "87847" at bounding box center [249, 391] width 23 height 9
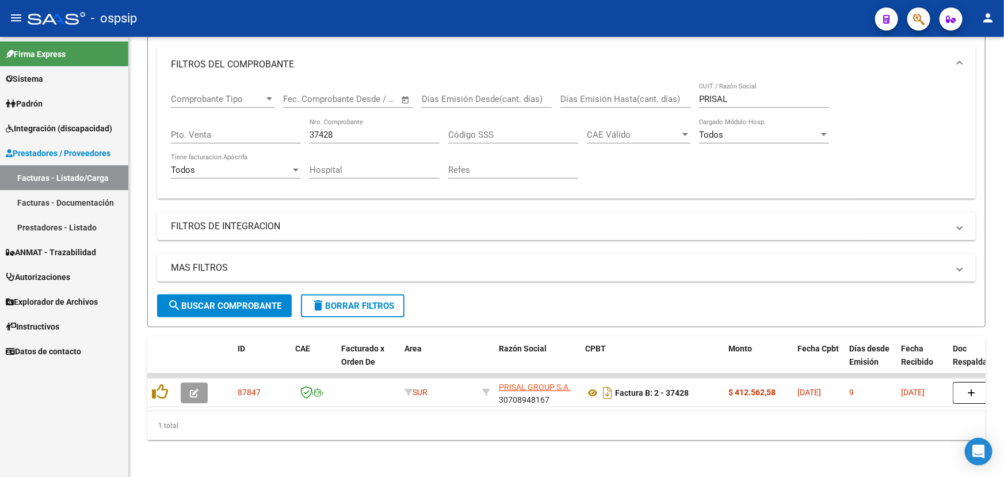
click at [359, 130] on input "37428" at bounding box center [375, 135] width 130 height 10
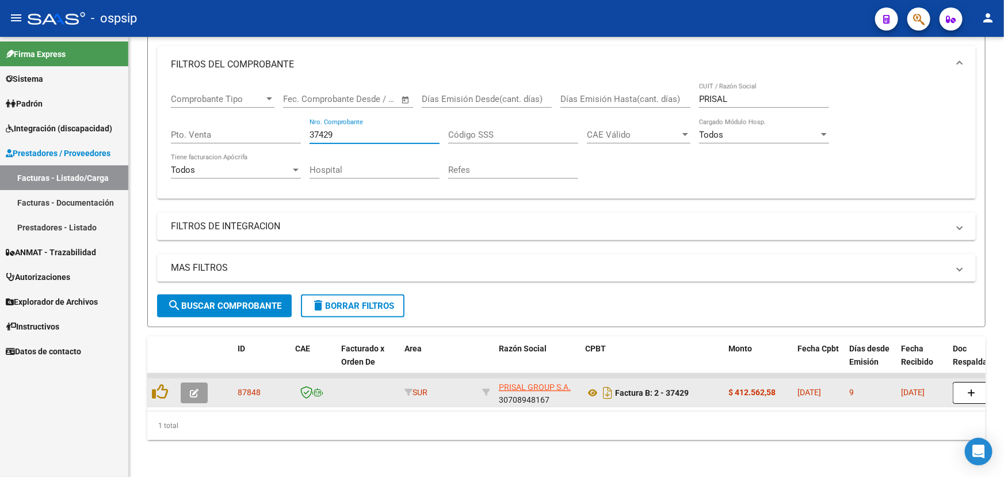
click at [247, 387] on span "87848" at bounding box center [249, 391] width 23 height 9
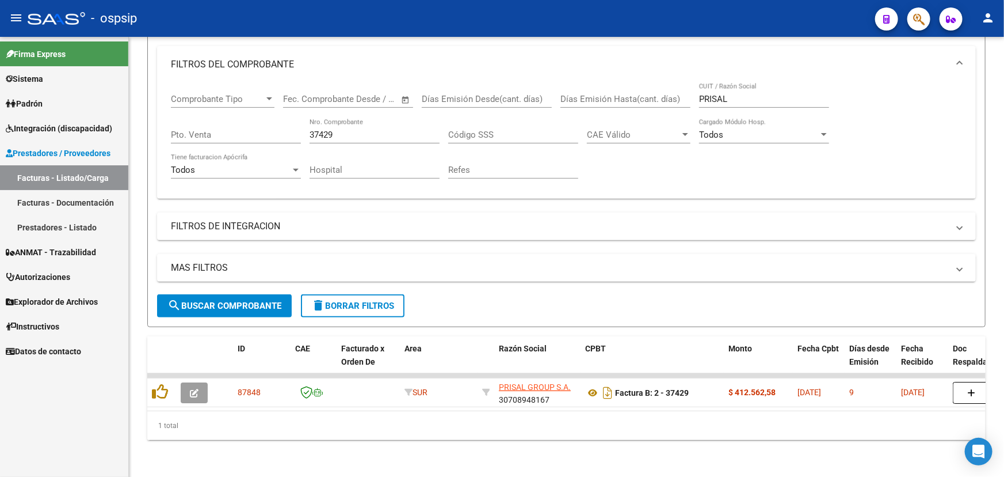
click at [354, 130] on input "37429" at bounding box center [375, 135] width 130 height 10
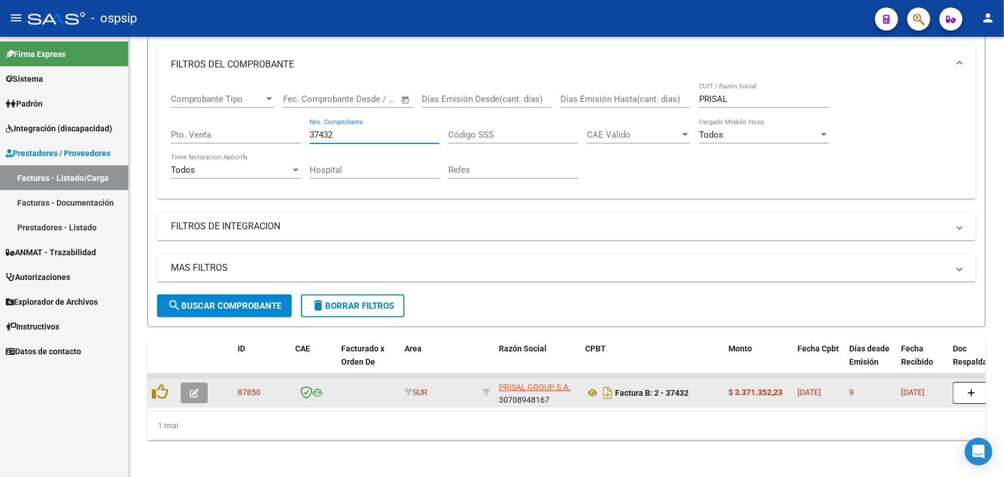
type input "37432"
click at [249, 387] on span "87850" at bounding box center [249, 391] width 23 height 9
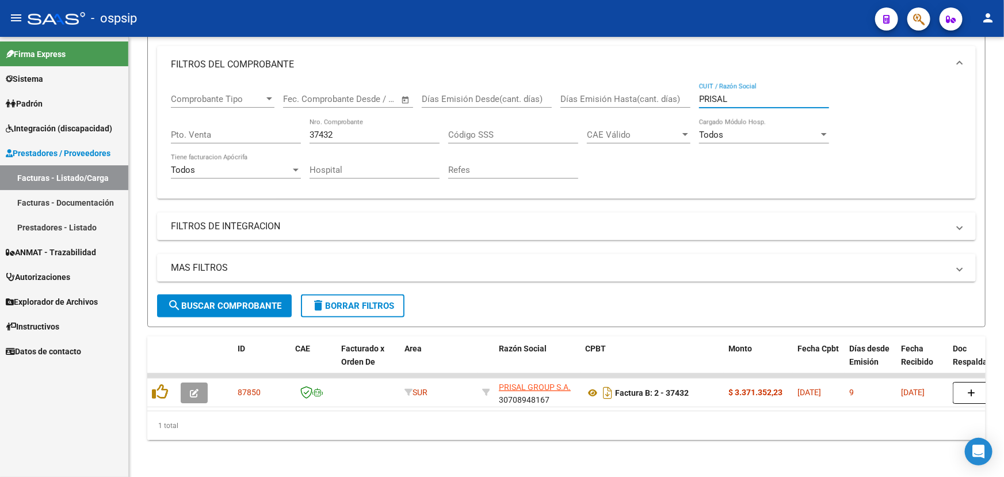
click at [713, 94] on input "PRISAL" at bounding box center [764, 99] width 130 height 10
click at [322, 119] on div "37432 Nro. Comprobante" at bounding box center [375, 131] width 130 height 25
click at [322, 130] on input "37432" at bounding box center [375, 135] width 130 height 10
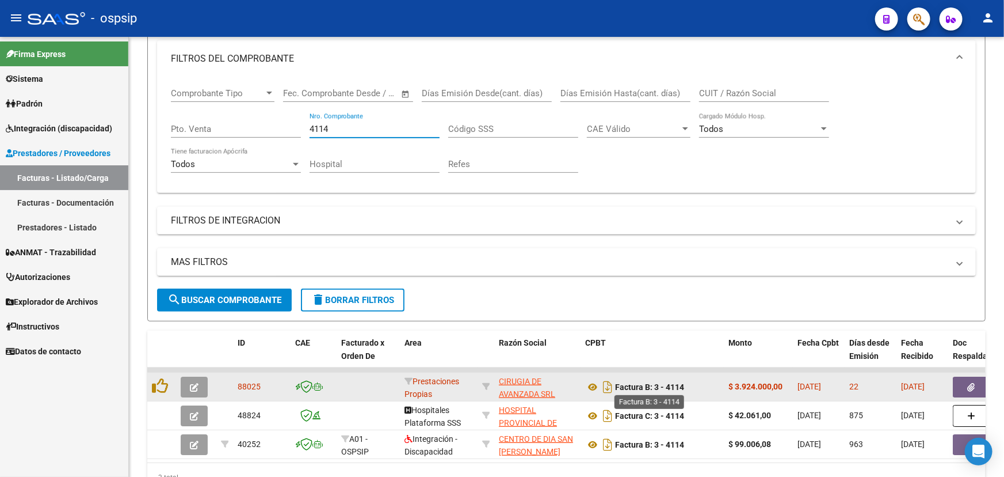
scroll to position [207, 0]
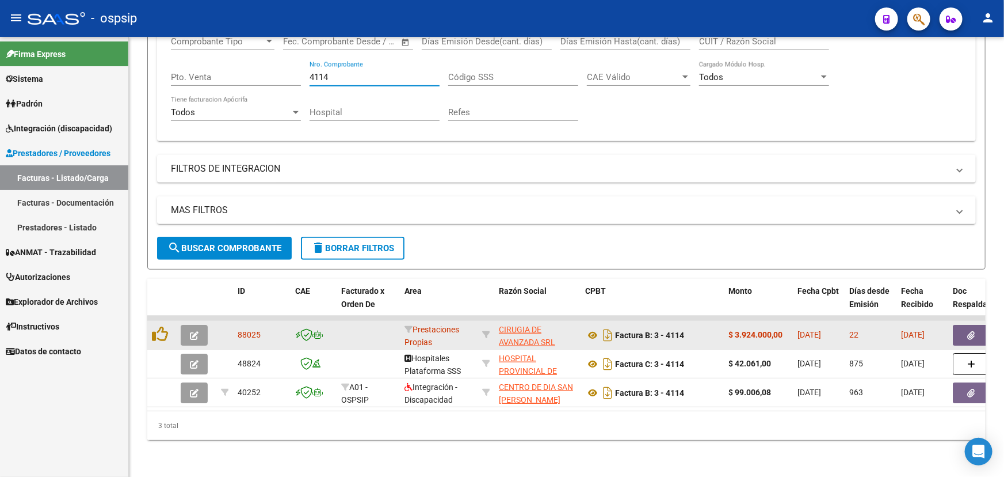
type input "4114"
click at [248, 334] on span "88025" at bounding box center [249, 334] width 23 height 9
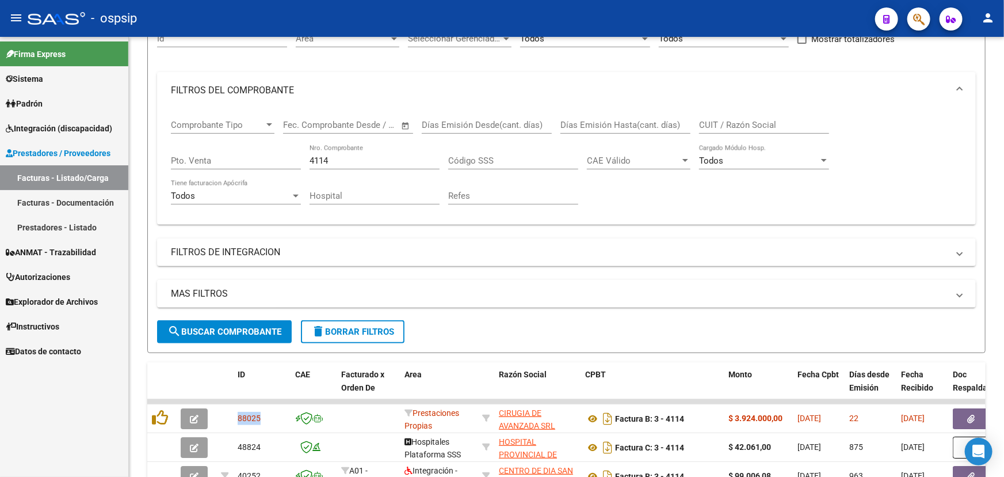
scroll to position [103, 0]
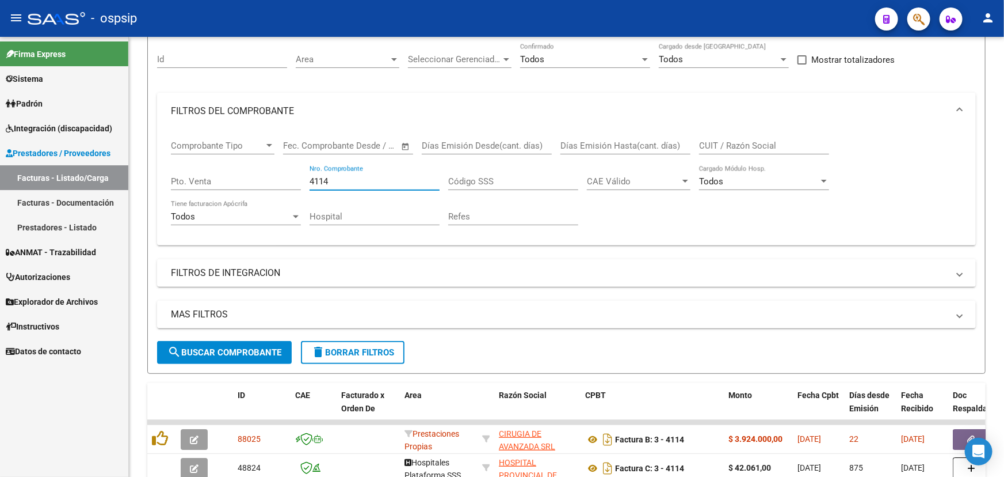
click at [328, 176] on input "4114" at bounding box center [375, 181] width 130 height 10
click at [319, 180] on input "4114" at bounding box center [375, 181] width 130 height 10
click at [710, 145] on input "CUIT / Razón Social" at bounding box center [764, 145] width 130 height 10
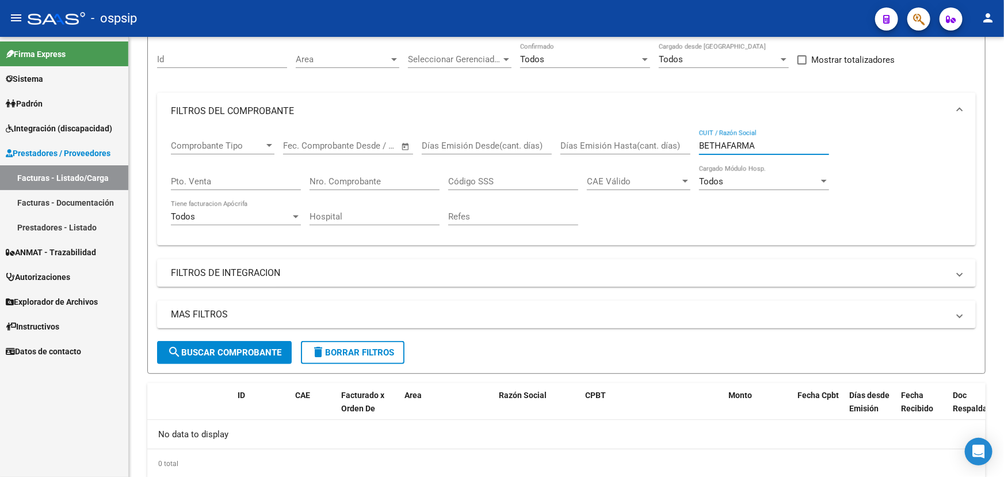
click at [725, 143] on input "BETHAFARMA" at bounding box center [764, 145] width 130 height 10
click at [722, 144] on input "BETA PHARMA" at bounding box center [764, 145] width 130 height 10
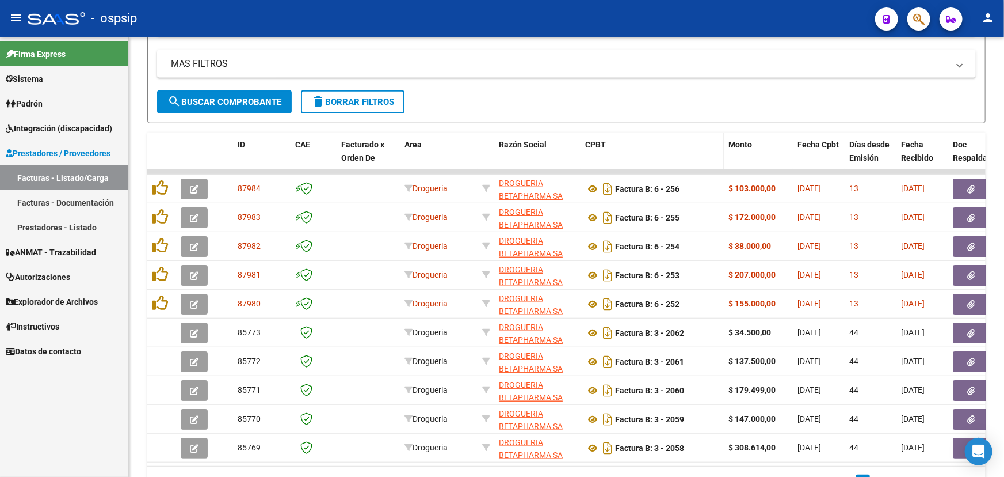
scroll to position [364, 0]
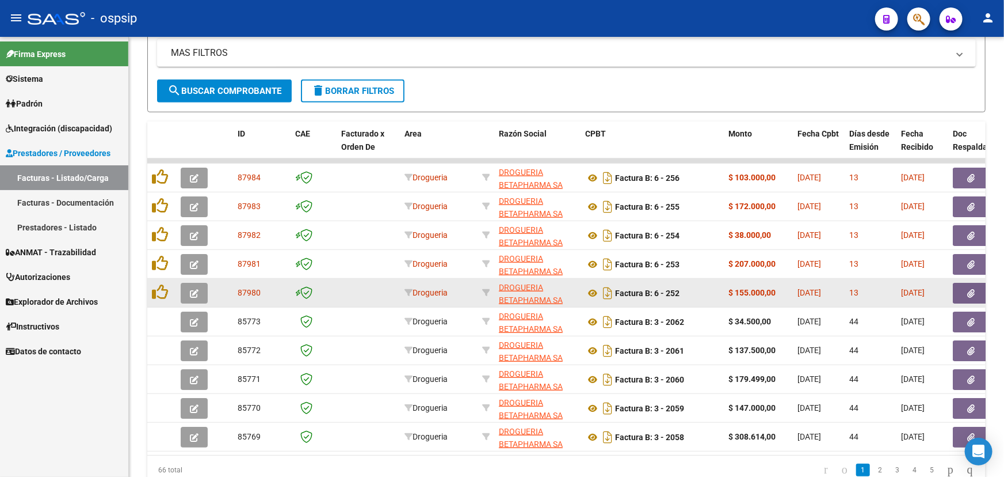
click at [243, 291] on span "87980" at bounding box center [249, 292] width 23 height 9
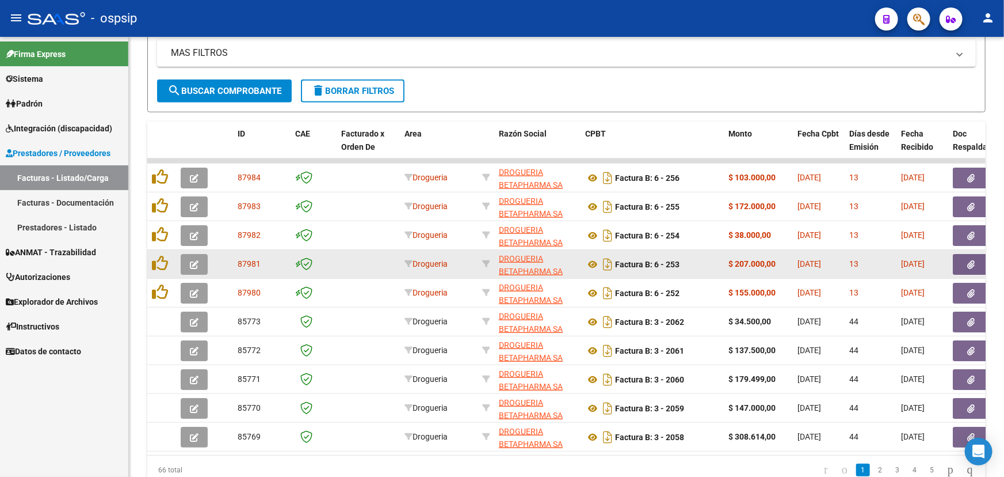
click at [246, 264] on span "87981" at bounding box center [249, 263] width 23 height 9
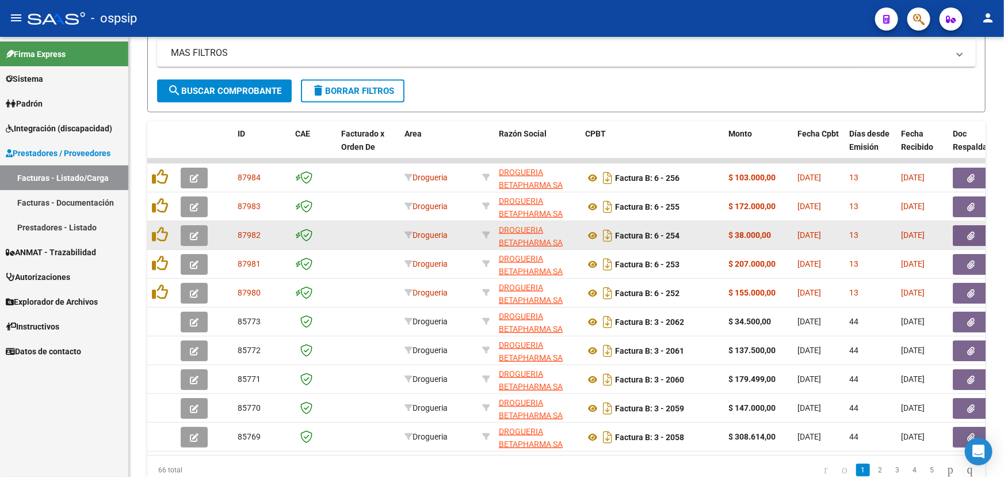
click at [249, 235] on span "87982" at bounding box center [249, 234] width 23 height 9
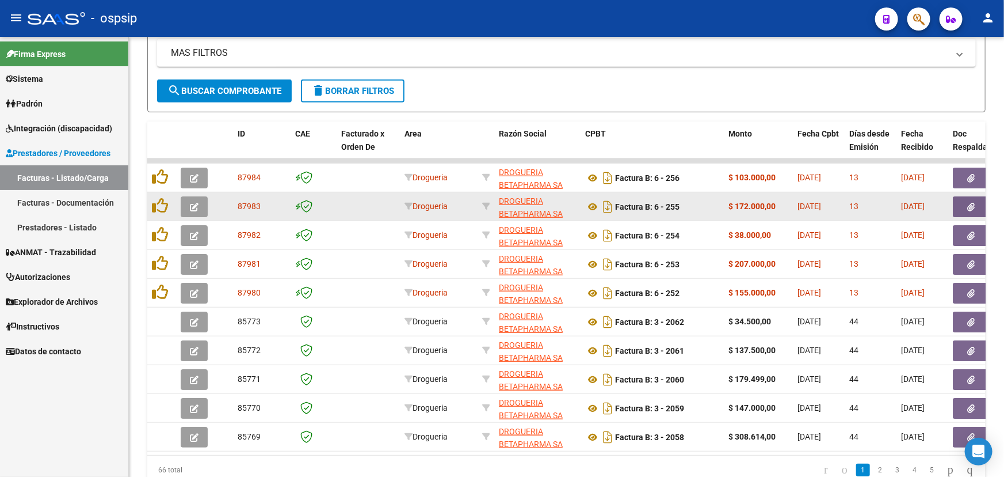
click at [254, 203] on span "87983" at bounding box center [249, 205] width 23 height 9
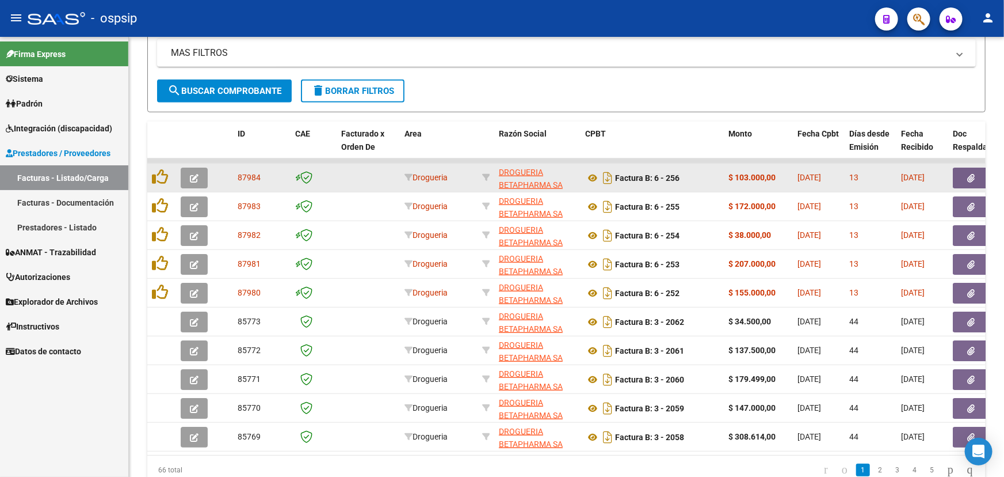
click at [245, 174] on span "87984" at bounding box center [249, 177] width 23 height 9
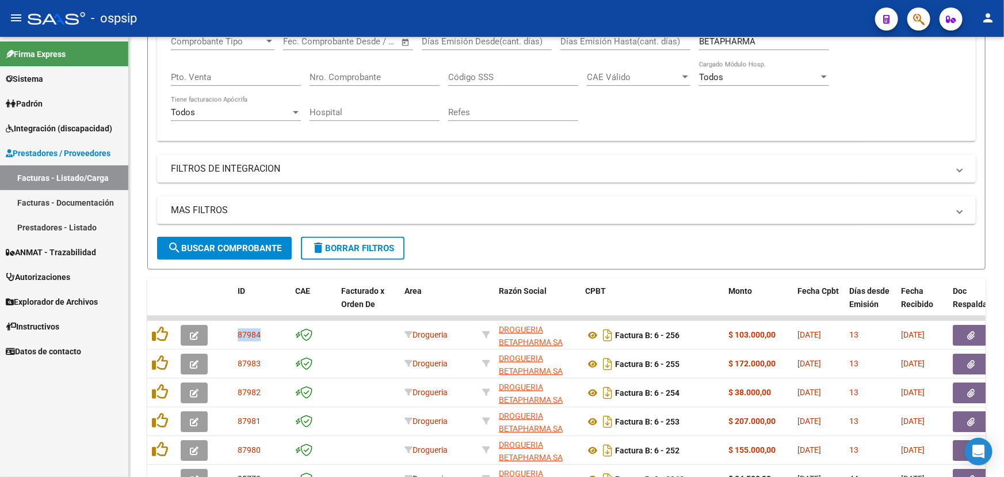
scroll to position [0, 0]
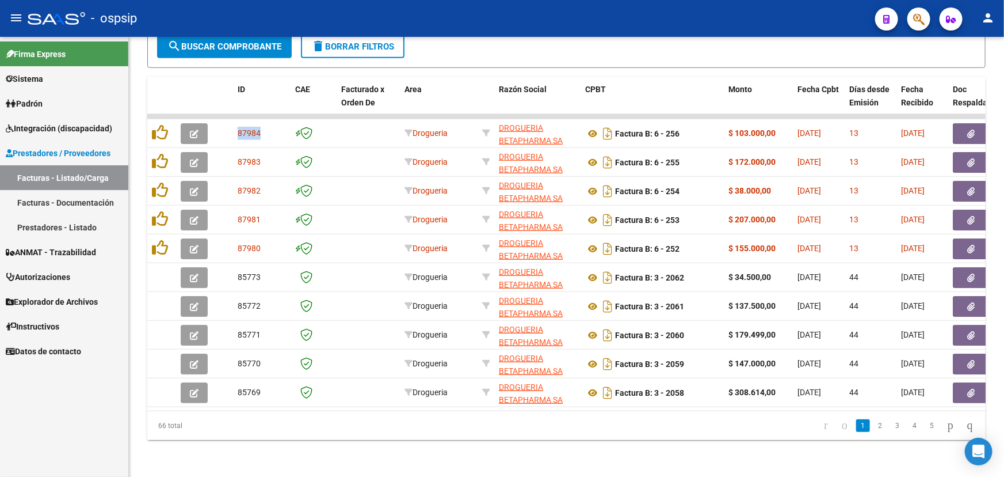
click at [989, 102] on div "Video tutorial PRESTADORES -> Listado de CPBTs Emitidos por Prestadores / Prove…" at bounding box center [568, 52] width 878 height 848
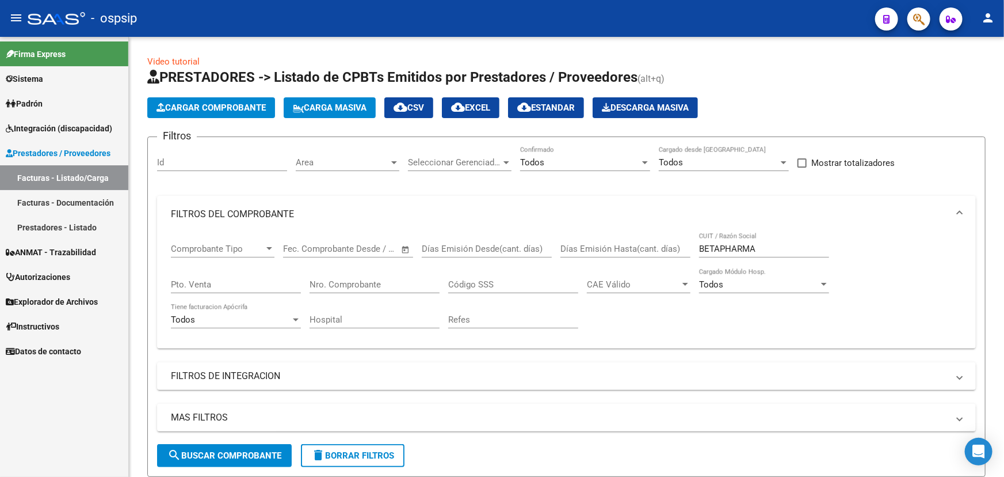
click at [699, 247] on input "BETAPHARMA" at bounding box center [764, 248] width 130 height 10
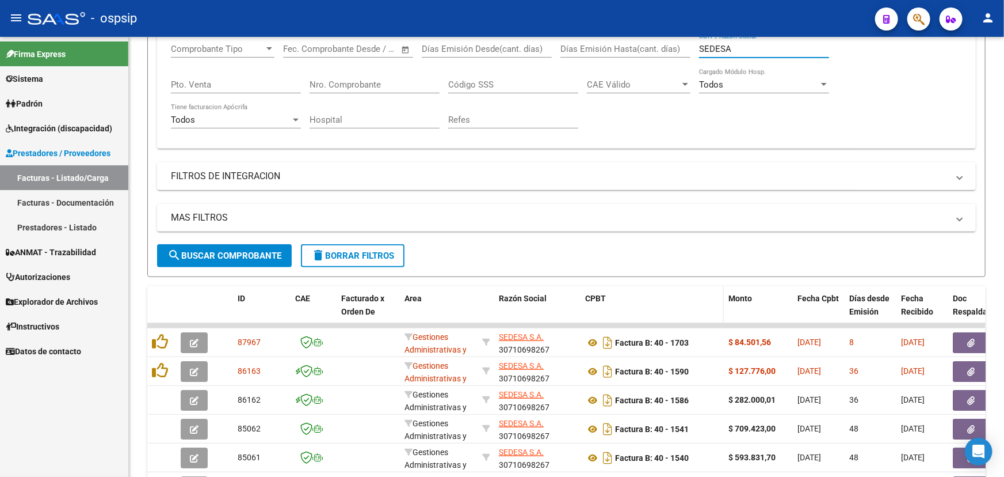
scroll to position [261, 0]
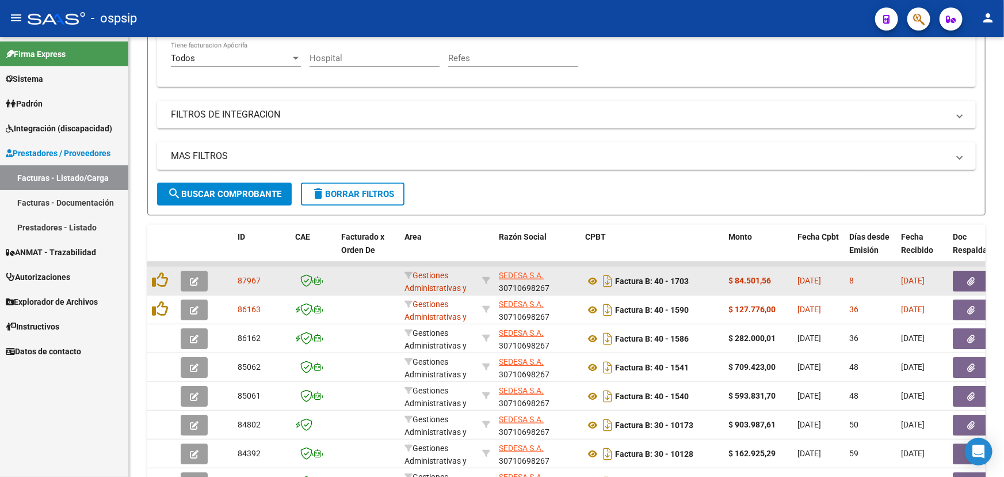
click at [242, 280] on span "87967" at bounding box center [249, 280] width 23 height 9
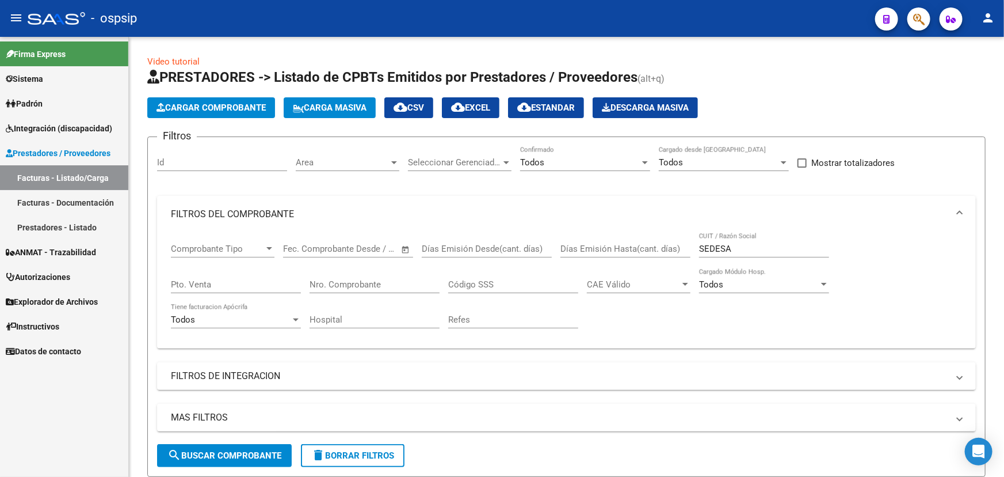
click at [724, 236] on div "SEDESA CUIT / Razón Social" at bounding box center [764, 245] width 130 height 25
click at [718, 244] on input "SEDESA" at bounding box center [764, 248] width 130 height 10
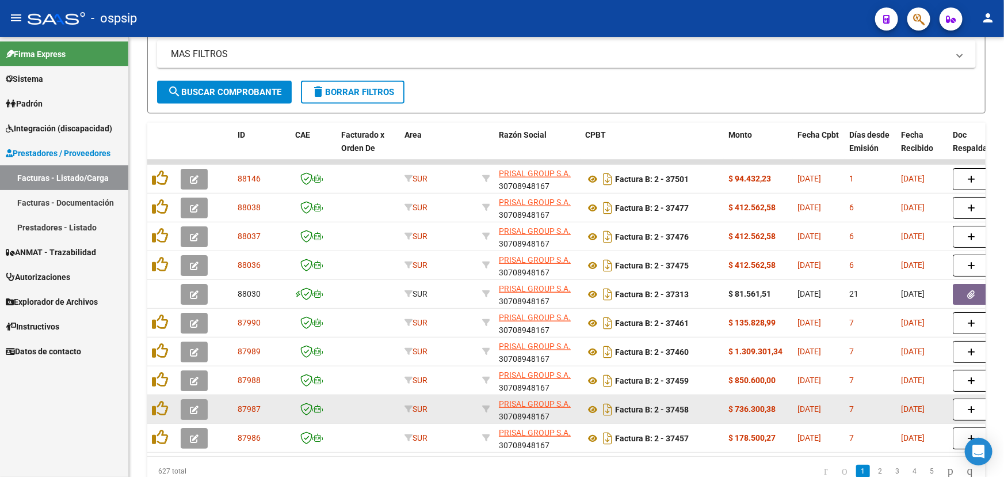
scroll to position [366, 0]
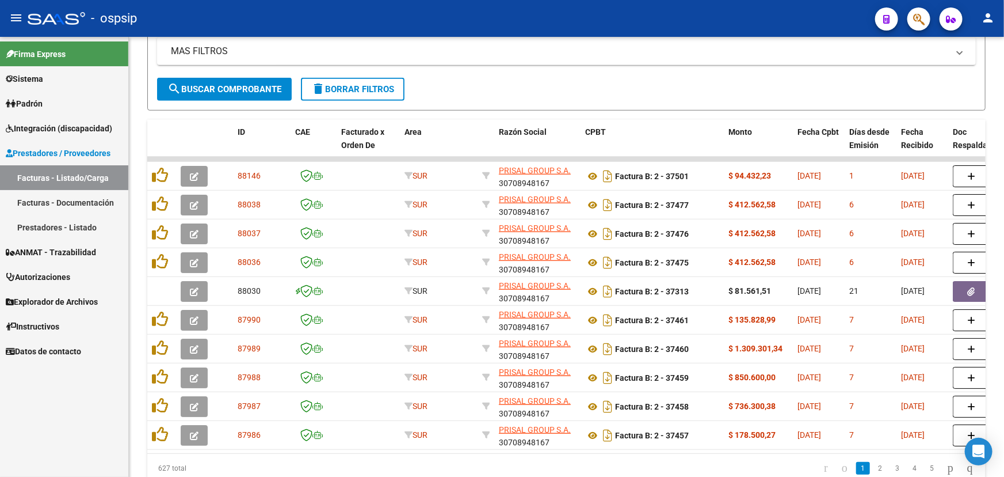
type input "PRISAL"
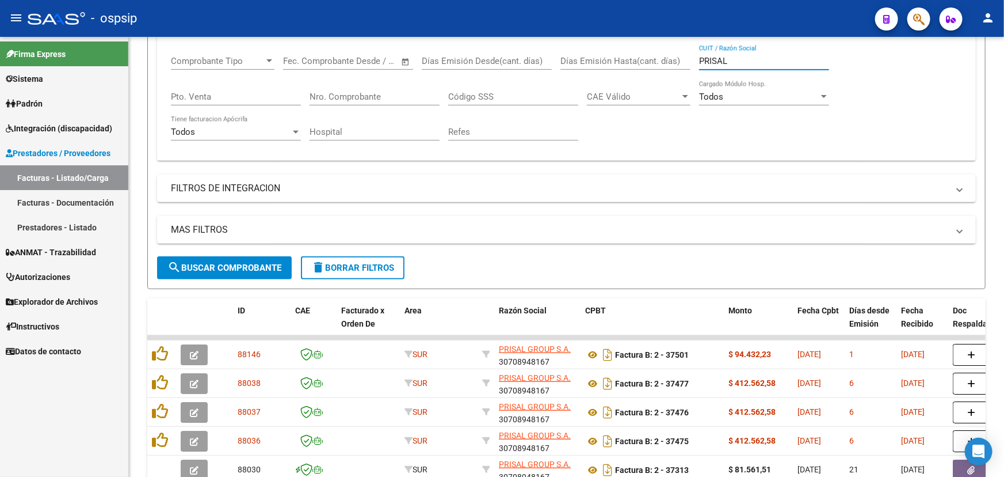
scroll to position [157, 0]
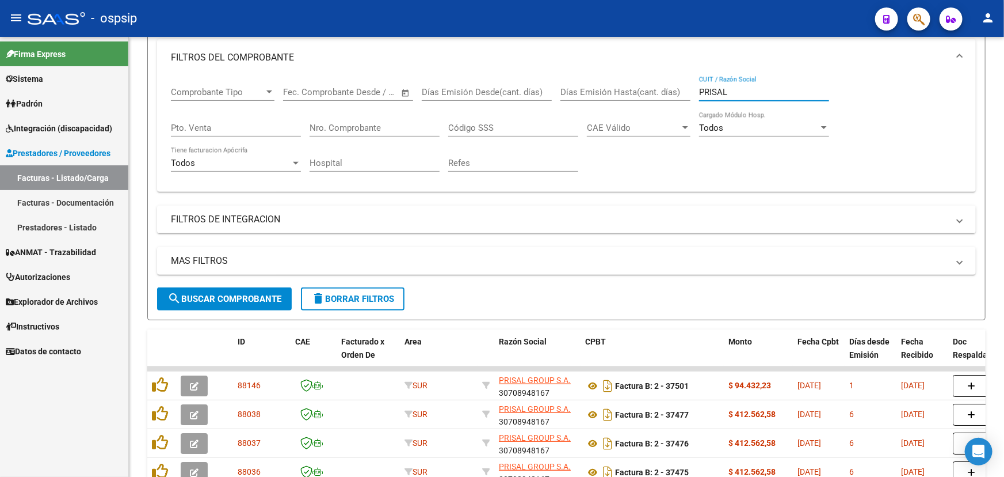
click at [338, 127] on input "Nro. Comprobante" at bounding box center [375, 128] width 130 height 10
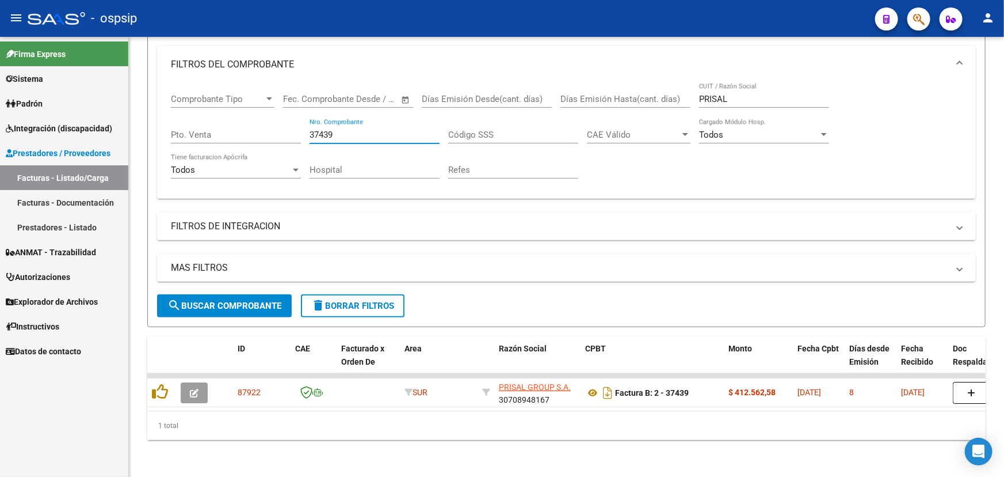
scroll to position [155, 0]
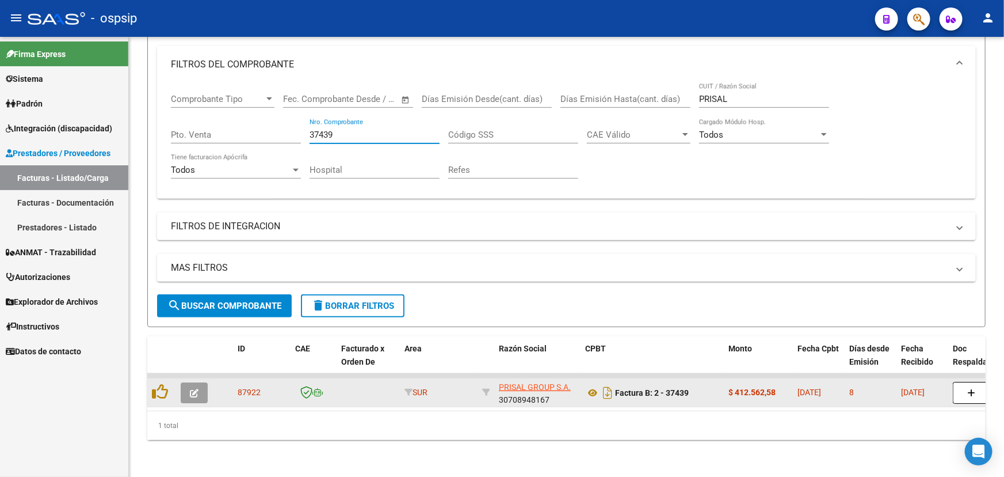
click at [245, 387] on span "87922" at bounding box center [249, 391] width 23 height 9
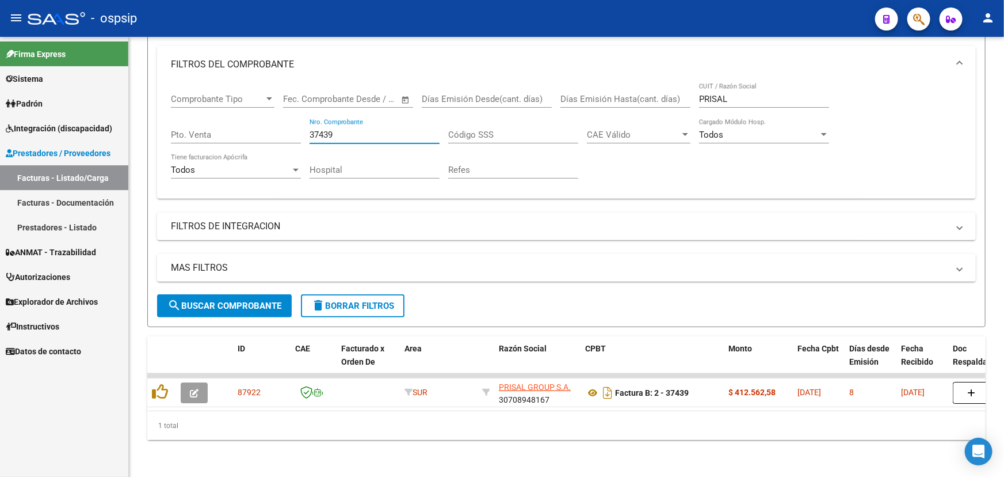
click at [318, 130] on input "37439" at bounding box center [375, 135] width 130 height 10
click at [322, 130] on input "37439" at bounding box center [375, 135] width 130 height 10
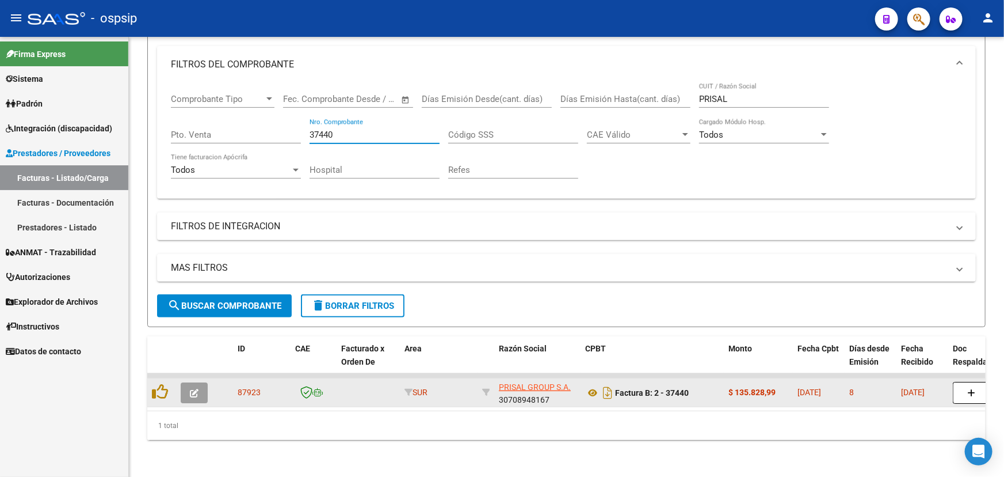
click at [245, 387] on span "87923" at bounding box center [249, 391] width 23 height 9
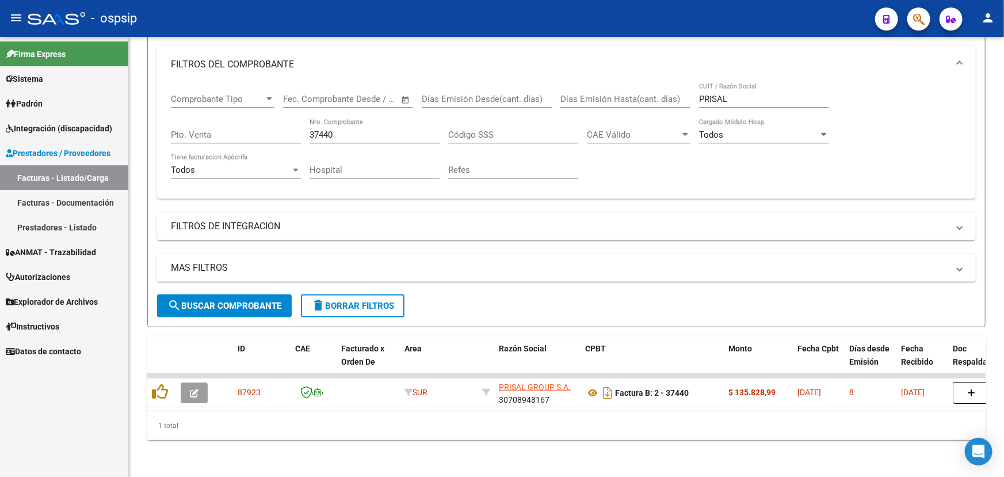
click at [371, 130] on input "37440" at bounding box center [375, 135] width 130 height 10
click at [338, 130] on input "37440" at bounding box center [375, 135] width 130 height 10
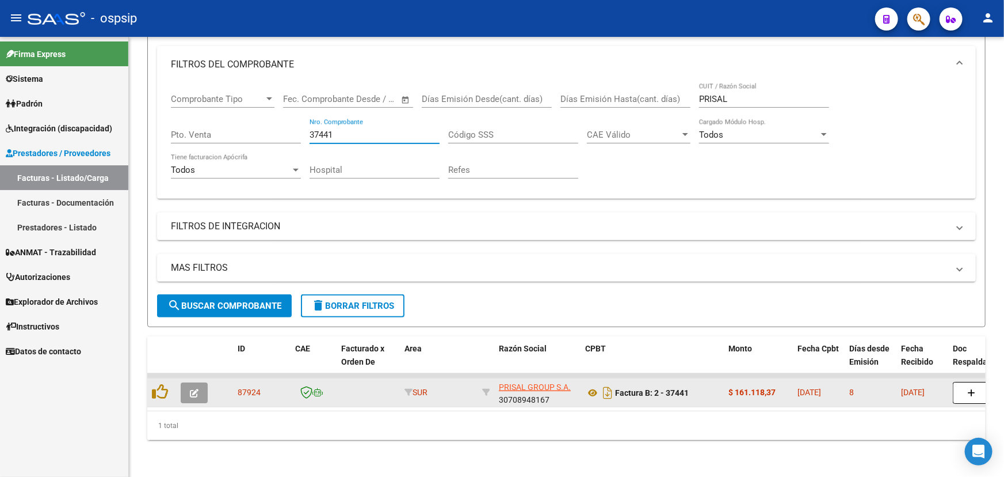
click at [241, 387] on span "87924" at bounding box center [249, 391] width 23 height 9
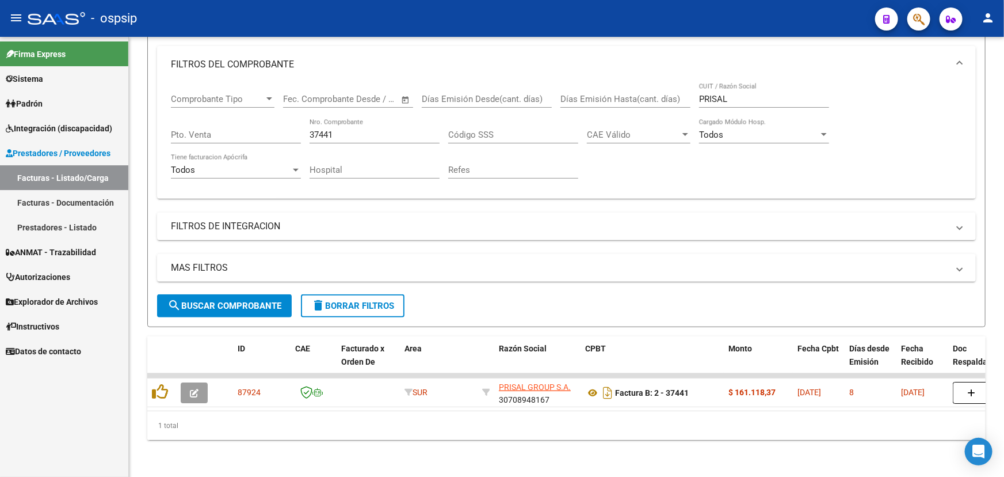
click at [349, 130] on input "37441" at bounding box center [375, 135] width 130 height 10
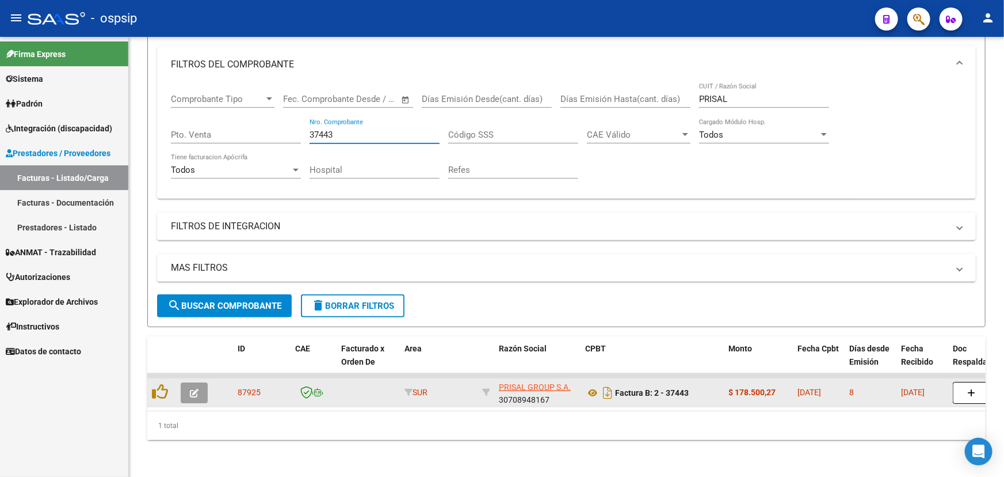
click at [249, 387] on span "87925" at bounding box center [249, 391] width 23 height 9
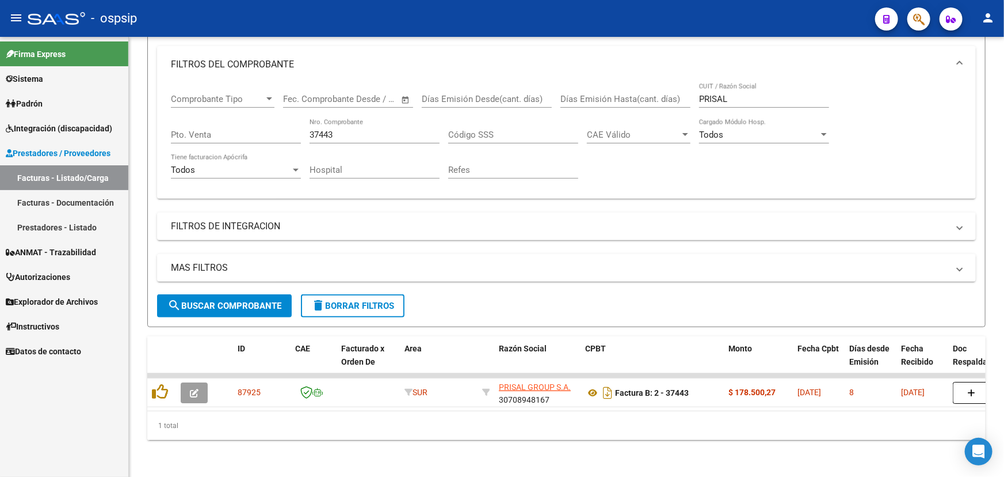
click at [337, 130] on input "37443" at bounding box center [375, 135] width 130 height 10
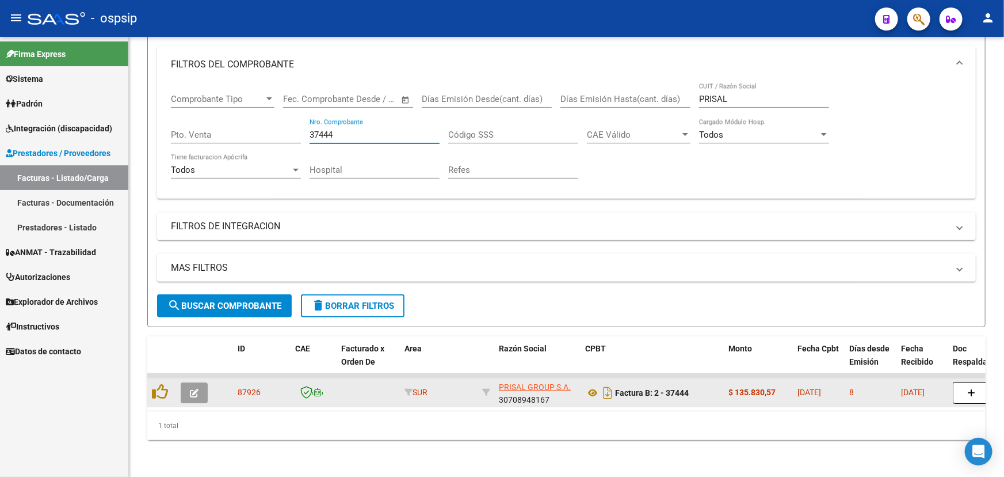
click at [243, 387] on span "87926" at bounding box center [249, 391] width 23 height 9
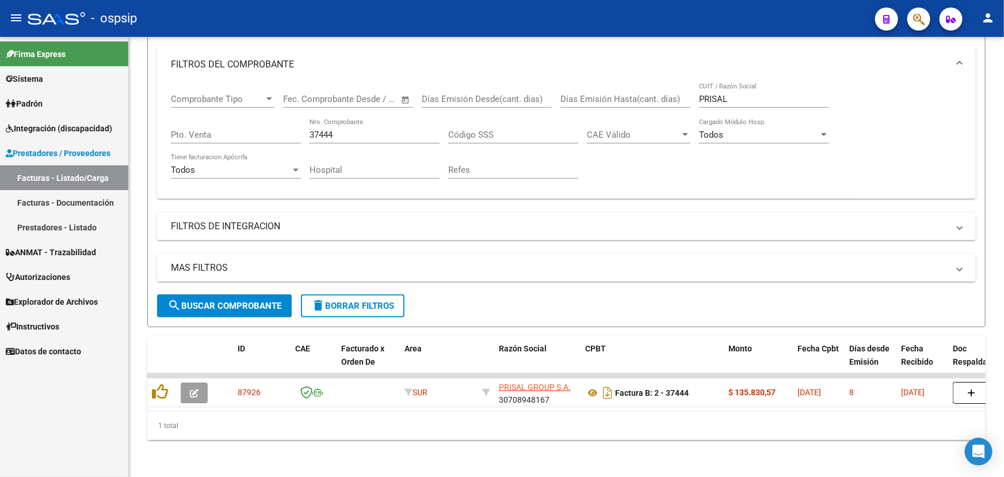
click at [375, 130] on input "37444" at bounding box center [375, 135] width 130 height 10
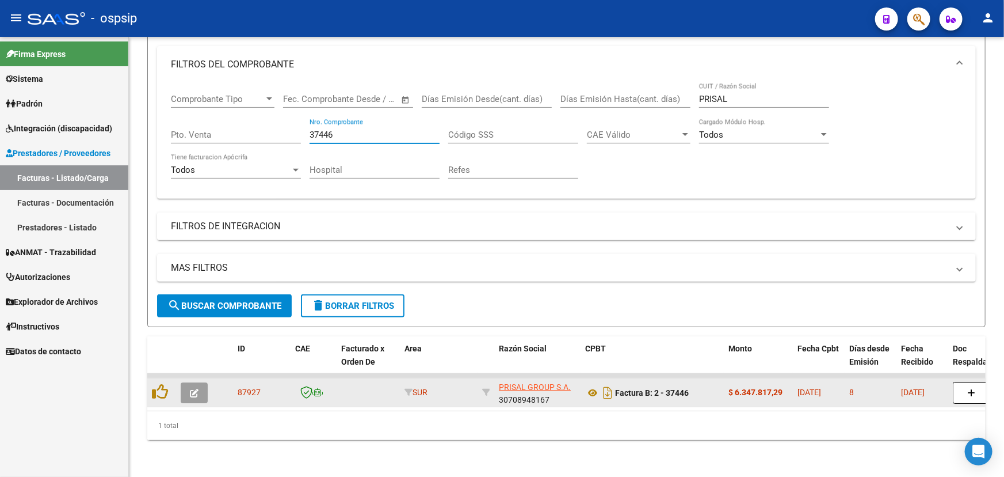
click at [248, 387] on span "87927" at bounding box center [249, 391] width 23 height 9
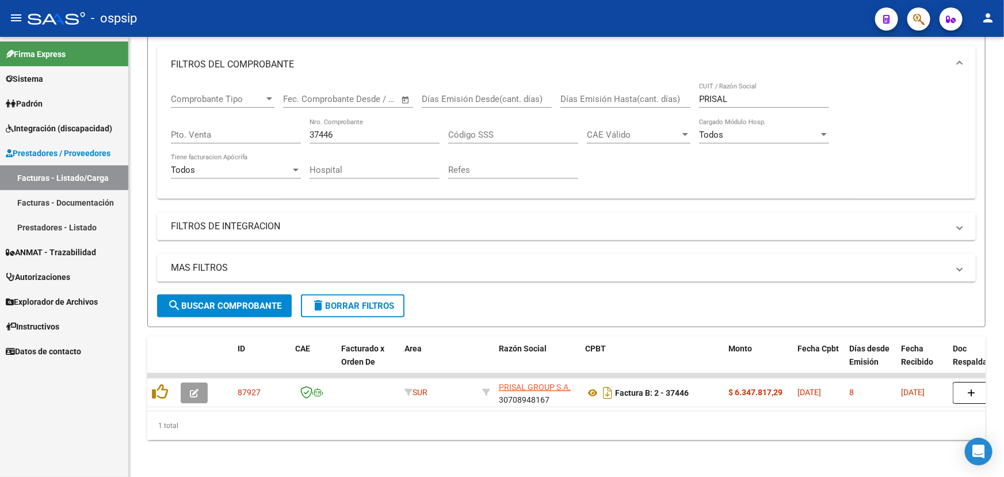
click at [358, 130] on input "37446" at bounding box center [375, 135] width 130 height 10
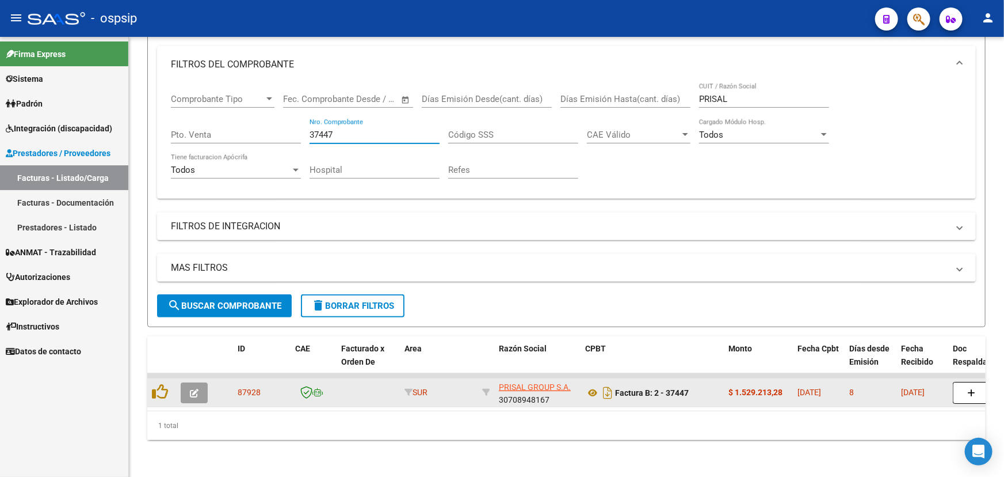
type input "37447"
click at [243, 387] on span "87928" at bounding box center [249, 391] width 23 height 9
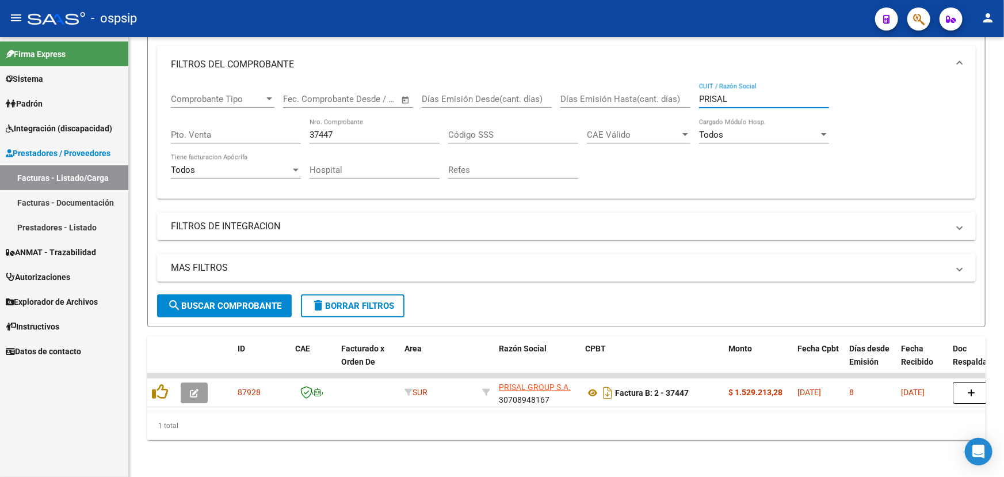
click at [720, 94] on input "PRISAL" at bounding box center [764, 99] width 130 height 10
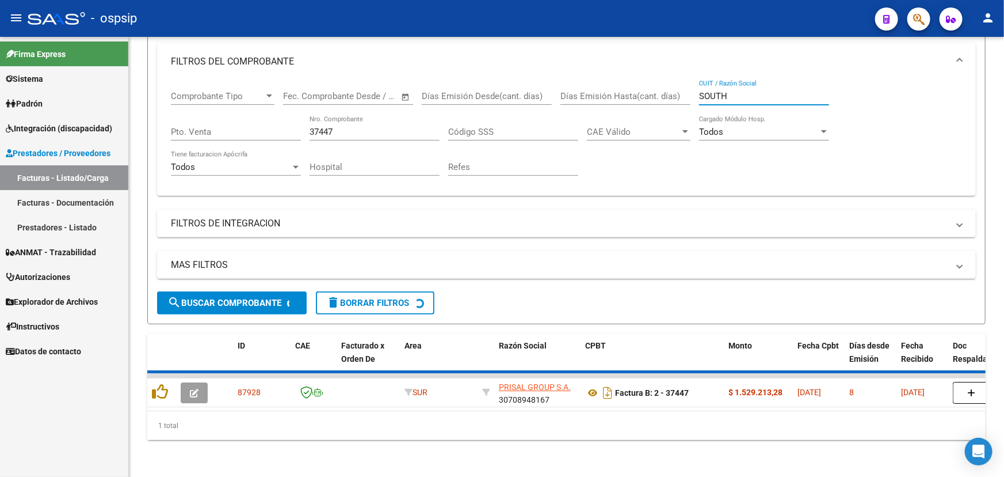
scroll to position [139, 0]
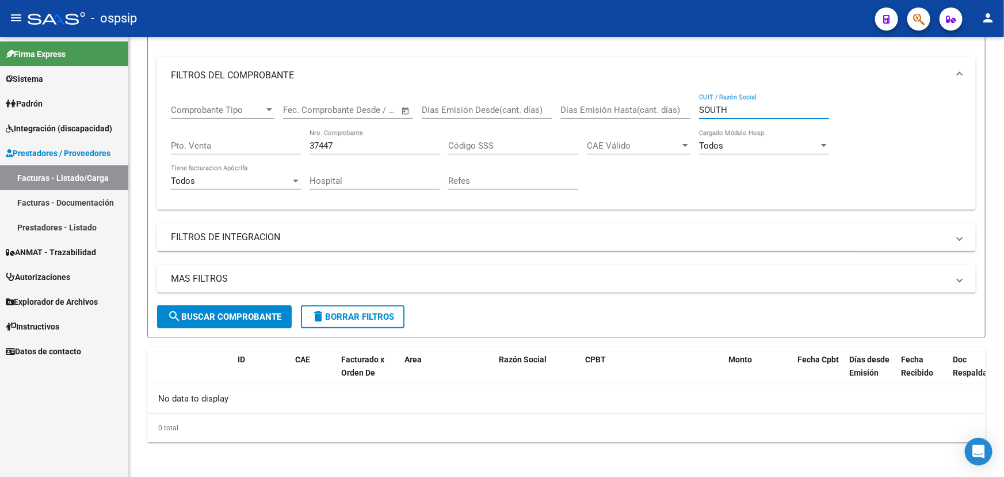
click at [715, 107] on input "SOUTH" at bounding box center [764, 110] width 130 height 10
type input "SOU"
click at [322, 149] on div "37447 Nro. Comprobante" at bounding box center [375, 142] width 130 height 25
click at [322, 140] on input "37447" at bounding box center [375, 145] width 130 height 10
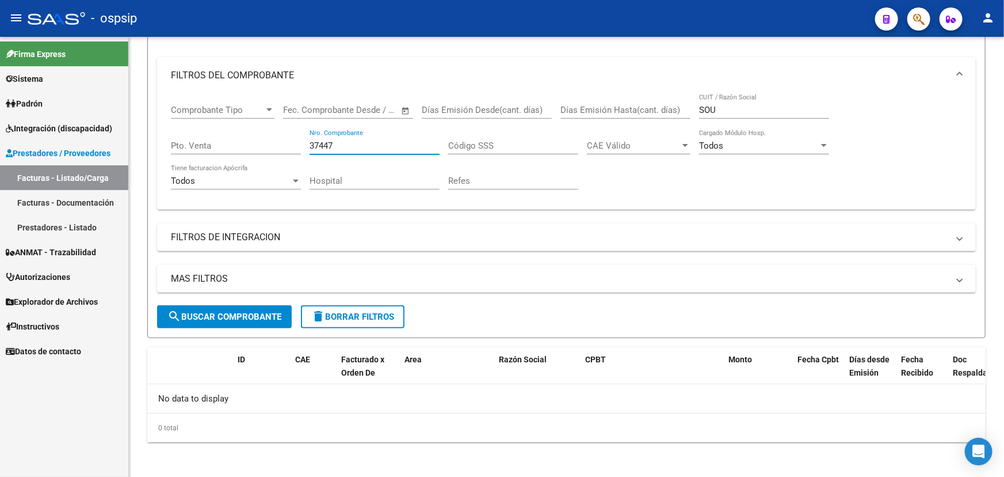
click at [322, 140] on input "37447" at bounding box center [375, 145] width 130 height 10
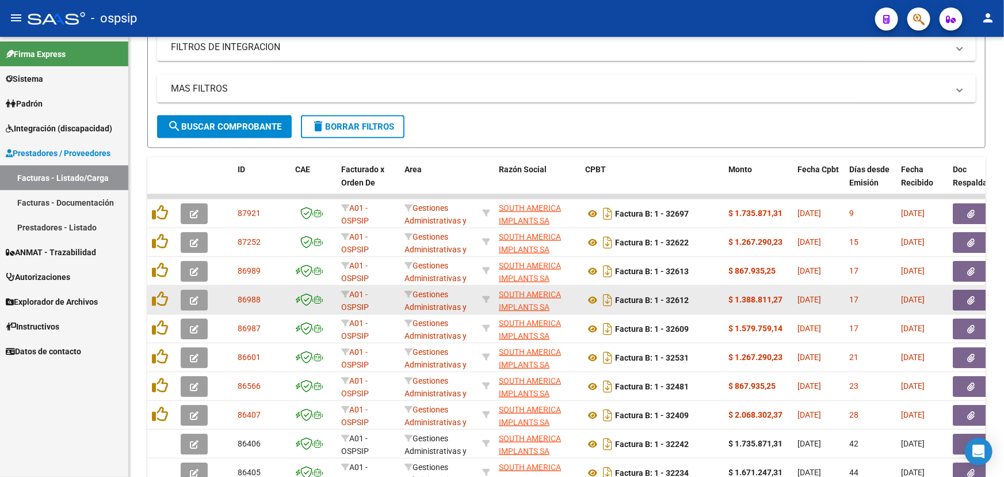
scroll to position [401, 0]
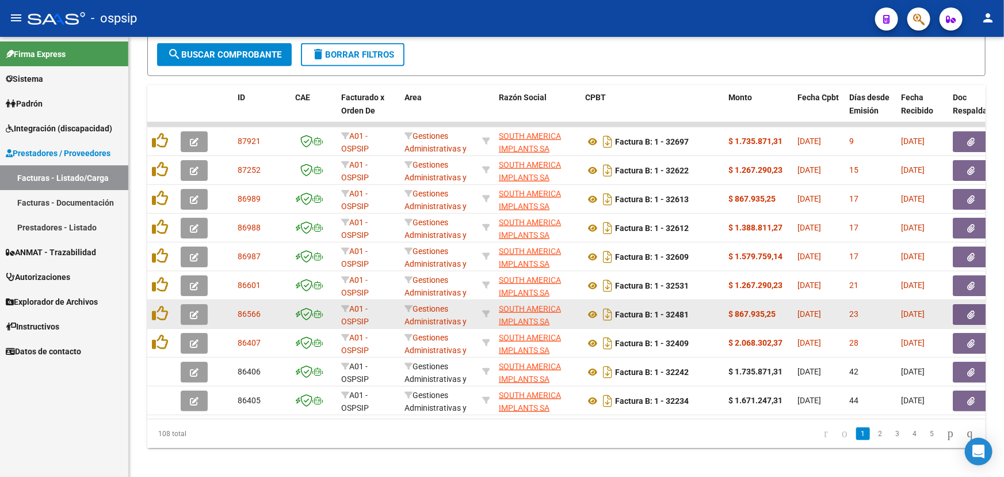
click at [243, 311] on span "86566" at bounding box center [249, 313] width 23 height 9
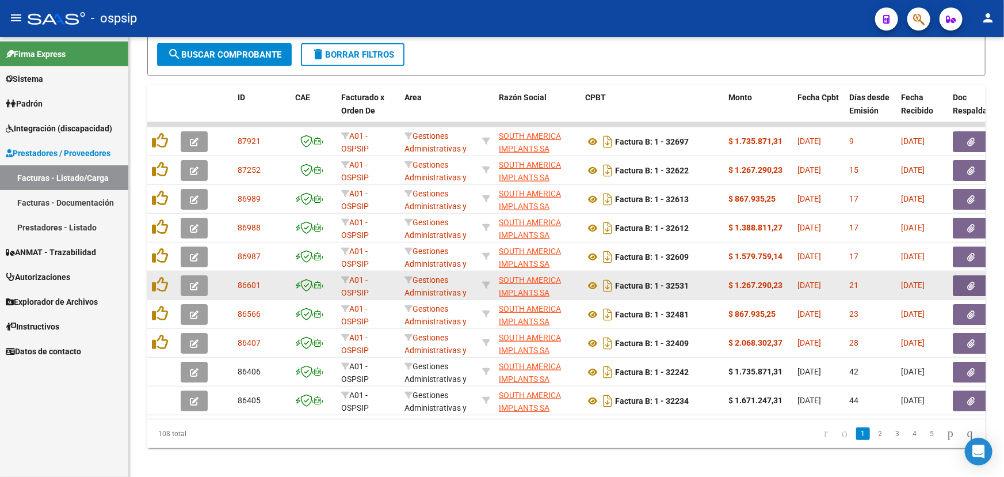
click at [242, 282] on span "86601" at bounding box center [249, 284] width 23 height 9
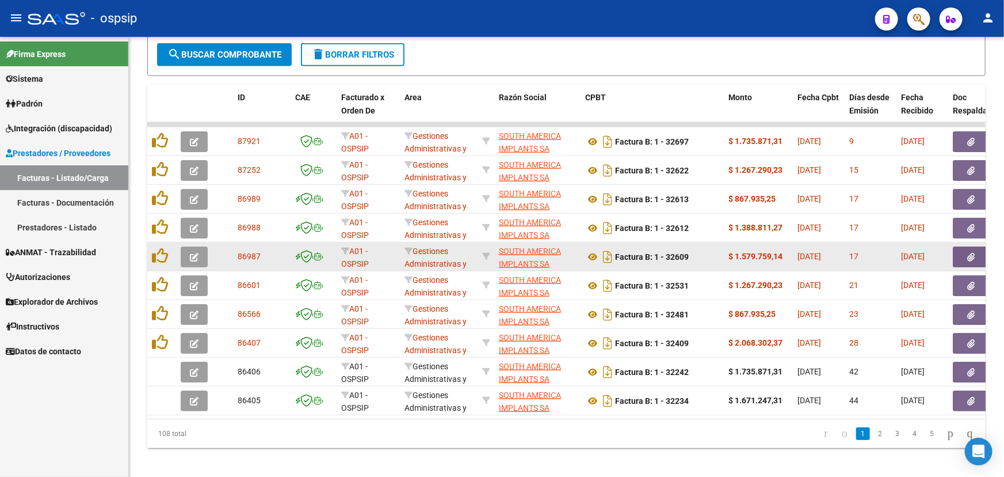
click at [249, 254] on span "86987" at bounding box center [249, 256] width 23 height 9
click at [245, 253] on span "86987" at bounding box center [249, 256] width 23 height 9
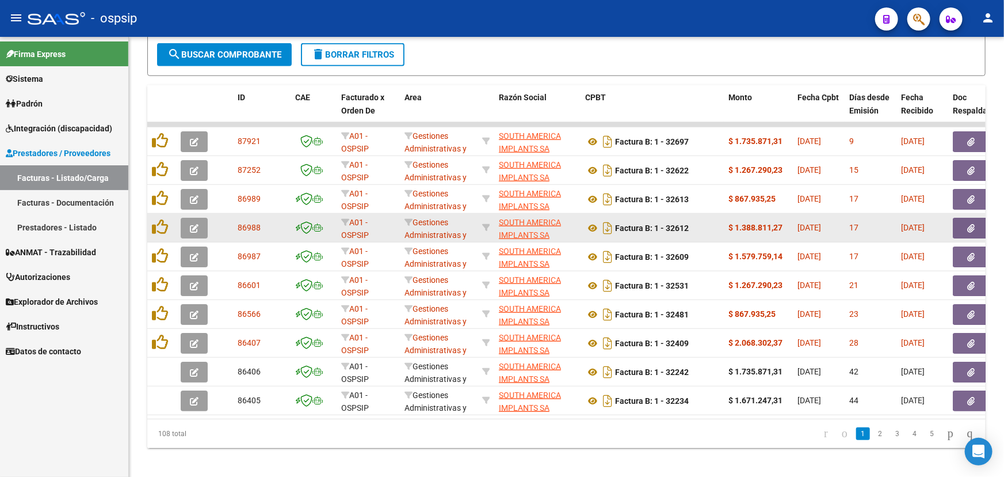
click at [245, 224] on span "86988" at bounding box center [249, 227] width 23 height 9
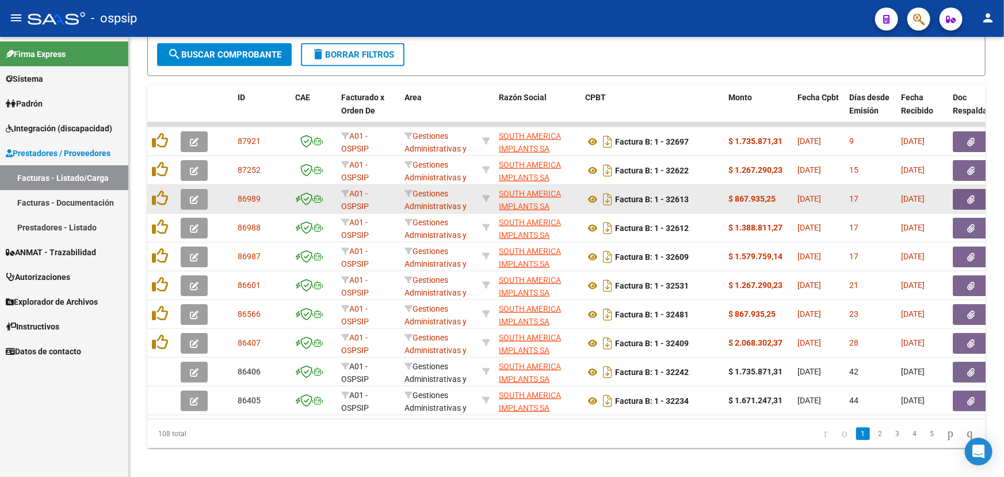
click at [248, 198] on span "86989" at bounding box center [249, 198] width 23 height 9
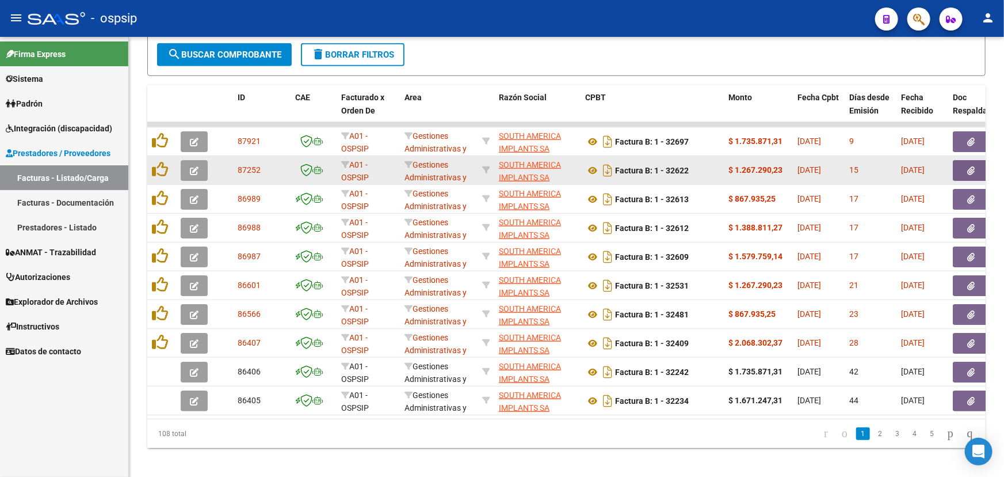
click at [252, 166] on span "87252" at bounding box center [249, 169] width 23 height 9
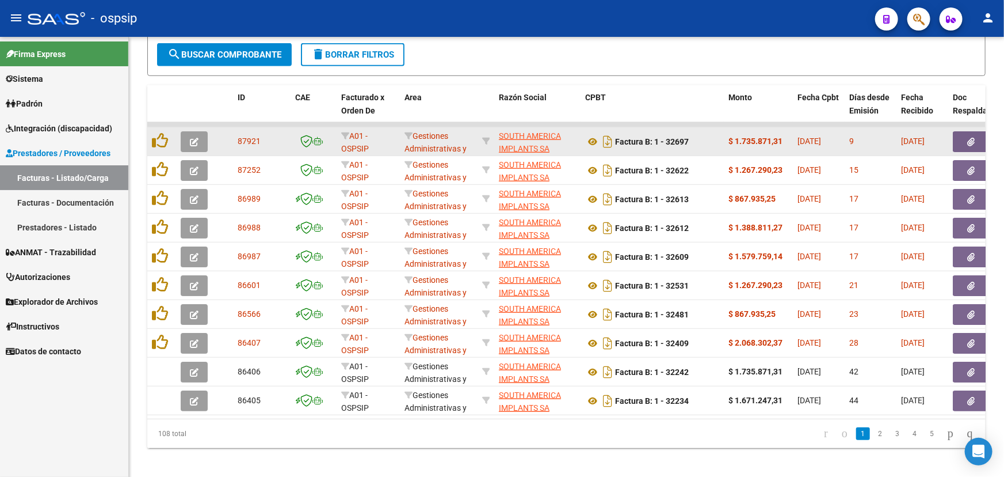
click at [252, 143] on span "87921" at bounding box center [249, 140] width 23 height 9
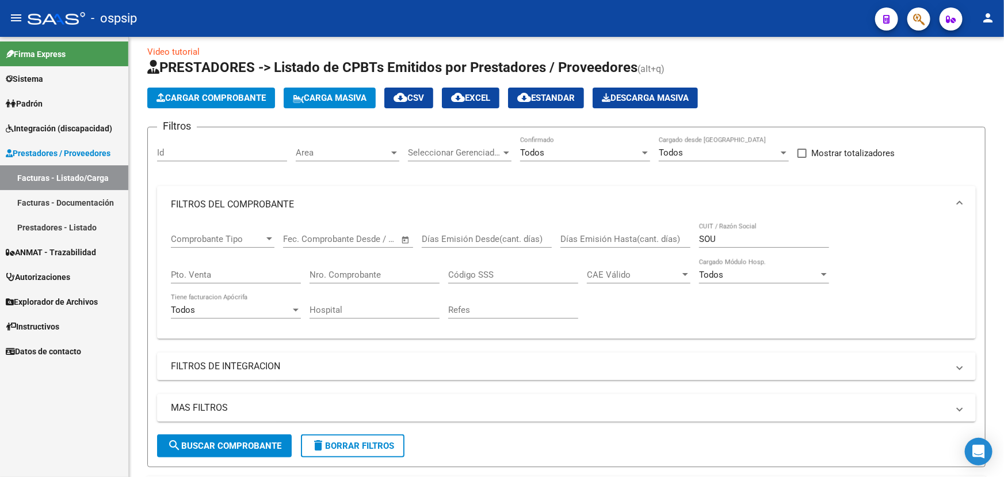
scroll to position [0, 0]
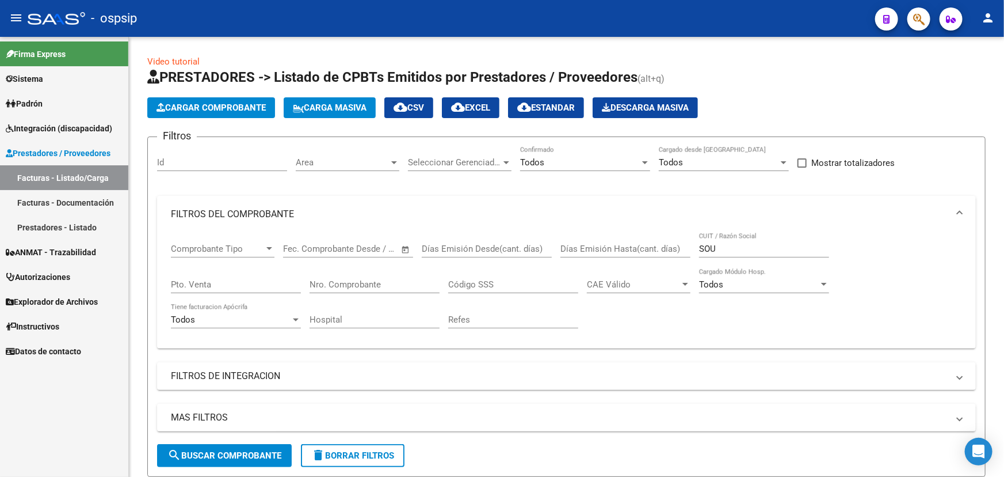
click at [1004, 41] on div at bounding box center [1003, 150] width 3 height 226
click at [714, 246] on input "SOU" at bounding box center [764, 248] width 130 height 10
click at [714, 247] on input "SOU" at bounding box center [764, 248] width 130 height 10
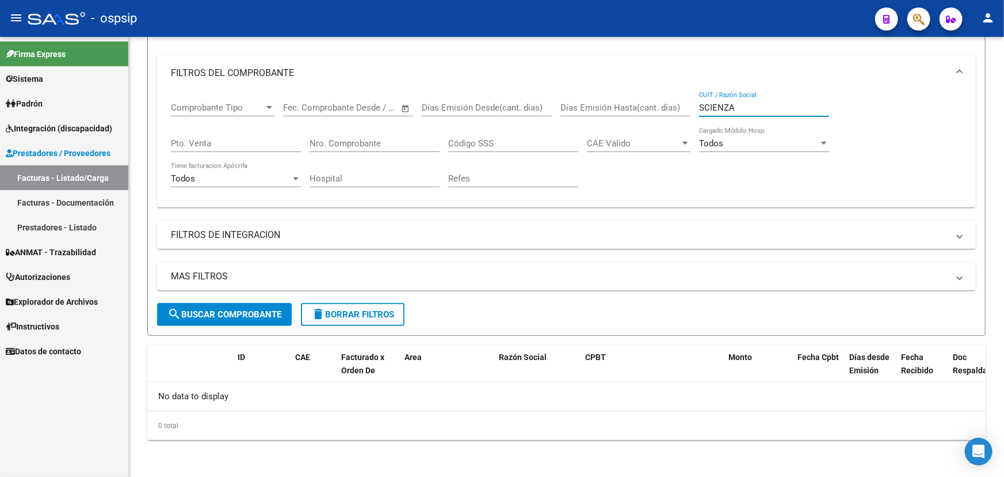
scroll to position [139, 0]
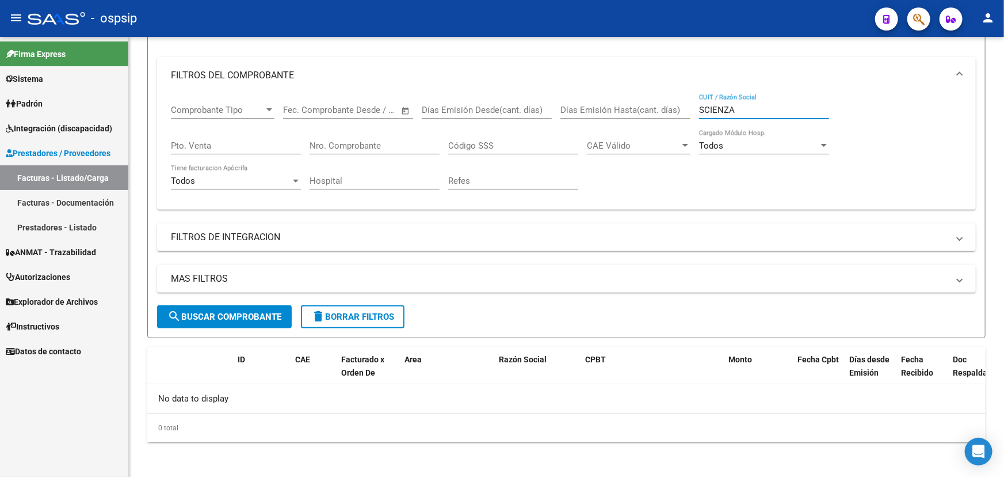
click at [706, 109] on input "SCIENZA" at bounding box center [764, 110] width 130 height 10
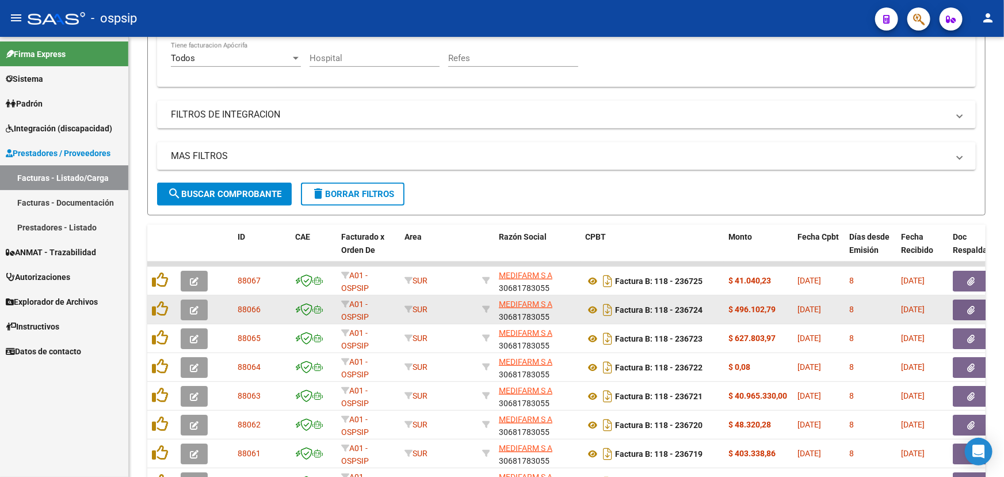
scroll to position [414, 0]
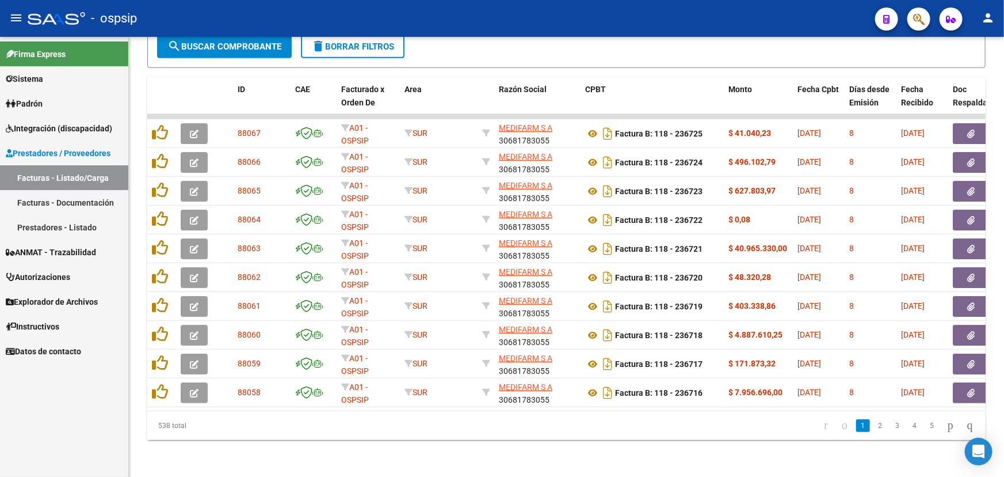
type input "MEDIFARM"
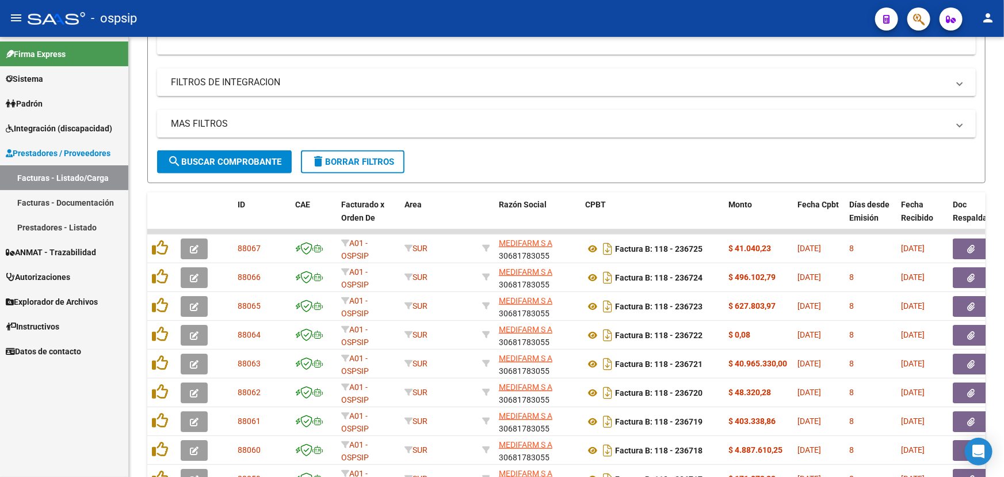
scroll to position [153, 0]
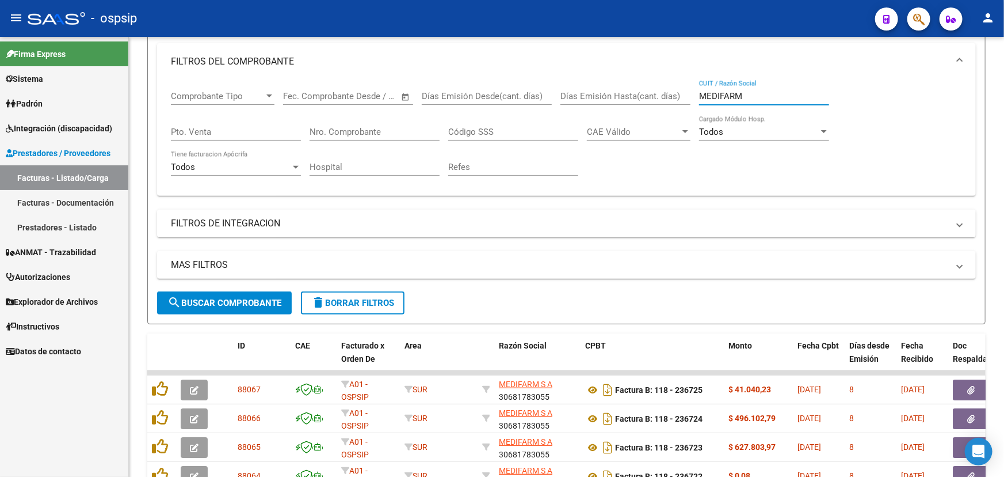
click at [341, 129] on input "Nro. Comprobante" at bounding box center [375, 132] width 130 height 10
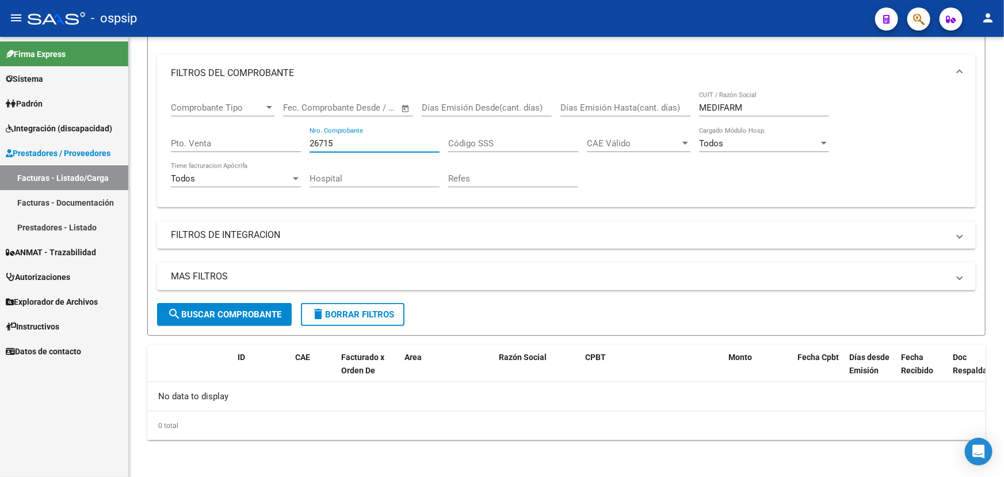
scroll to position [139, 0]
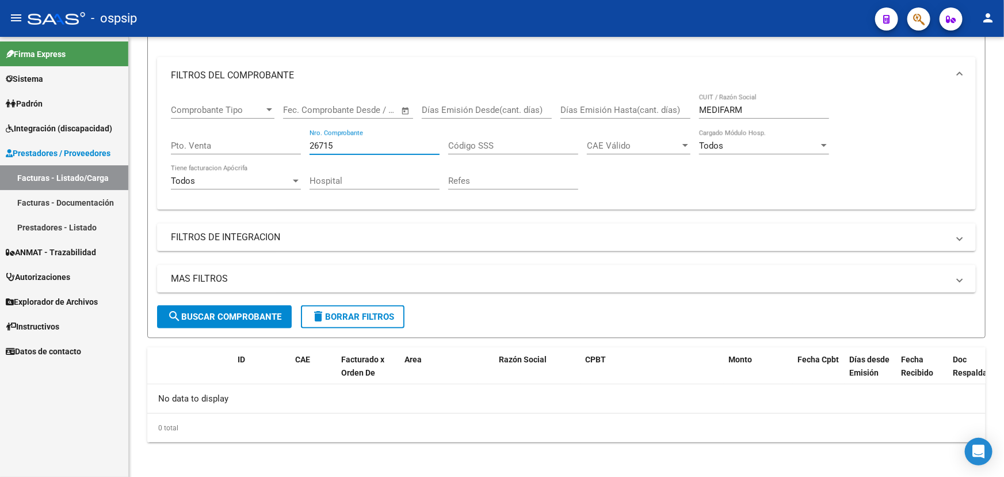
click at [310, 140] on input "26715" at bounding box center [375, 145] width 130 height 10
click at [314, 142] on input "26715" at bounding box center [375, 145] width 130 height 10
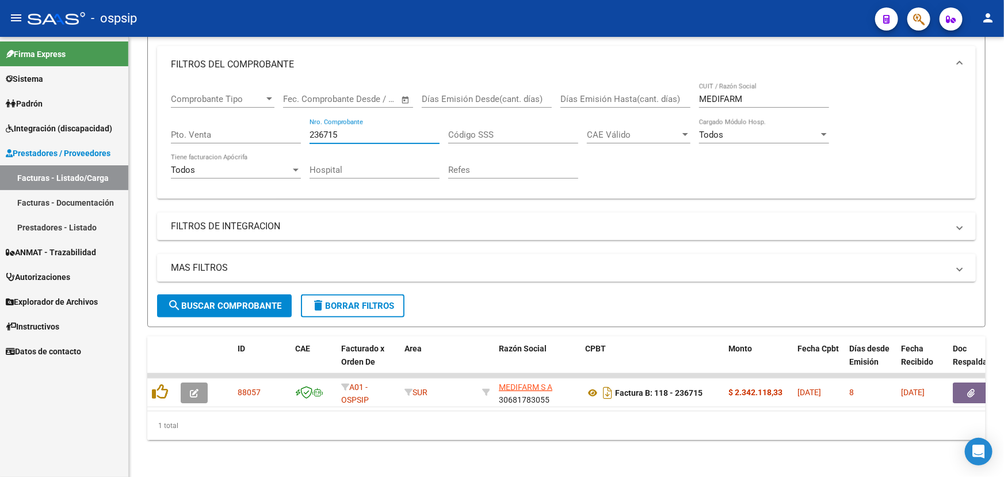
scroll to position [155, 0]
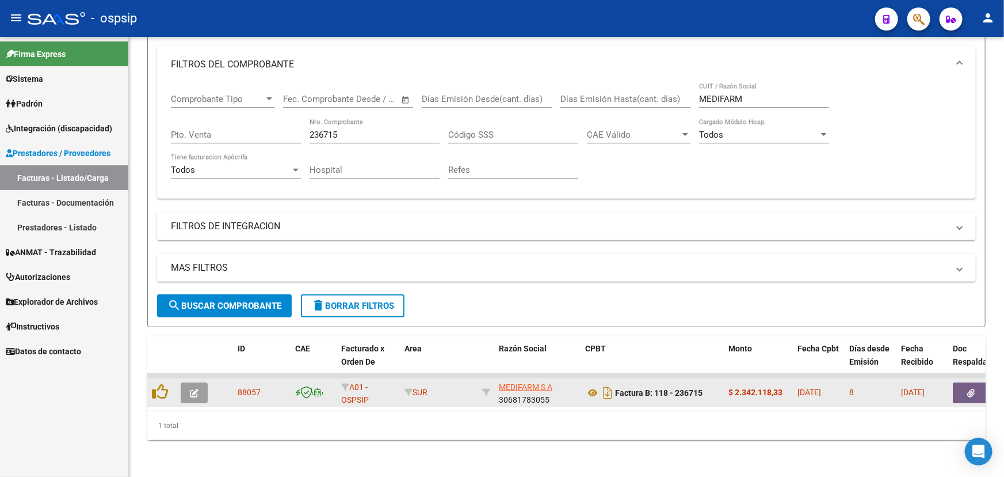
click at [251, 387] on span "88057" at bounding box center [249, 391] width 23 height 9
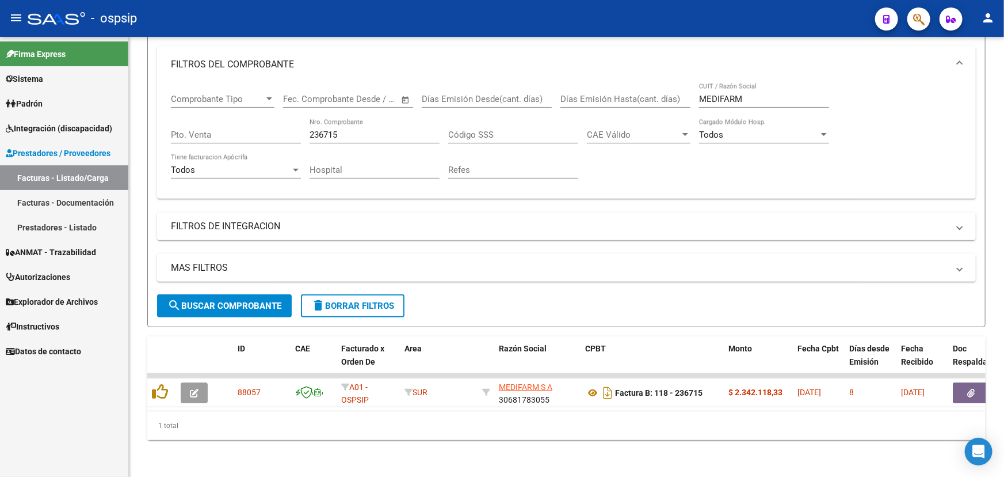
click at [344, 130] on input "236715" at bounding box center [375, 135] width 130 height 10
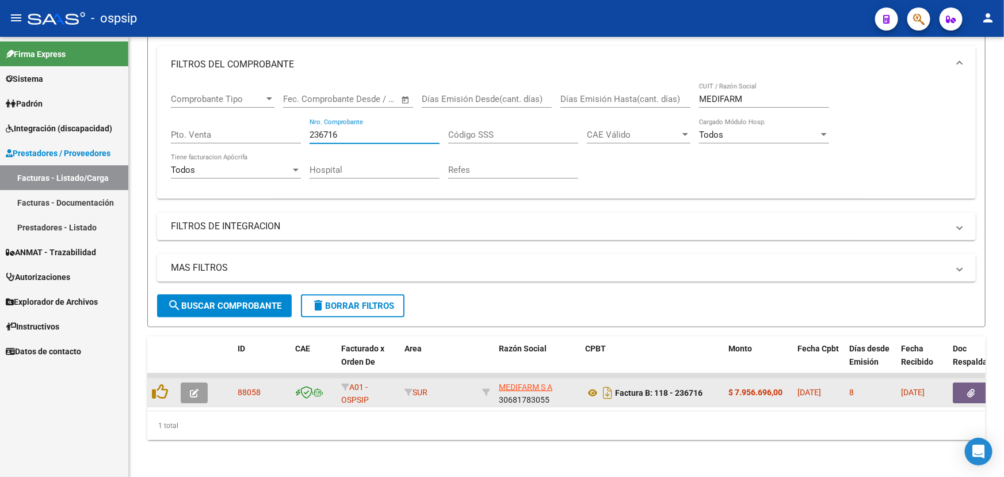
click at [246, 387] on span "88058" at bounding box center [249, 391] width 23 height 9
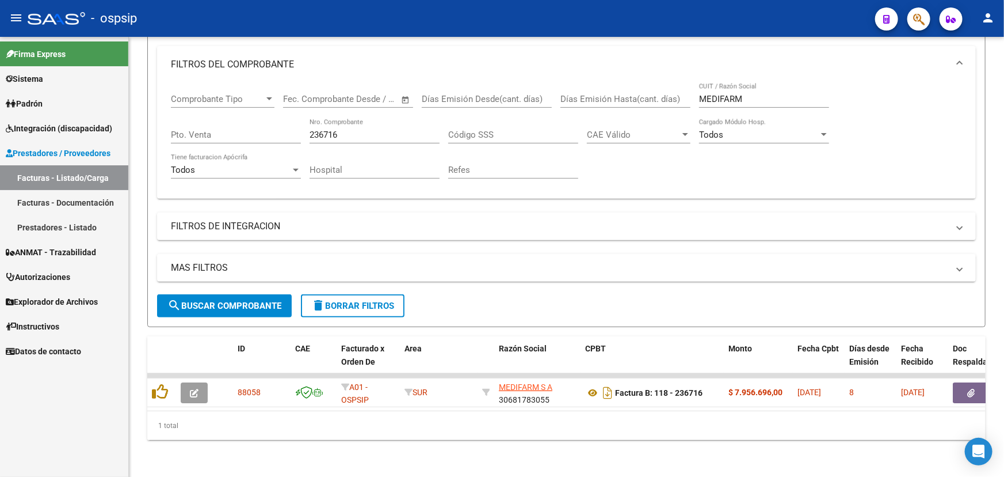
click at [343, 132] on div "236716 Nro. Comprobante" at bounding box center [375, 131] width 130 height 25
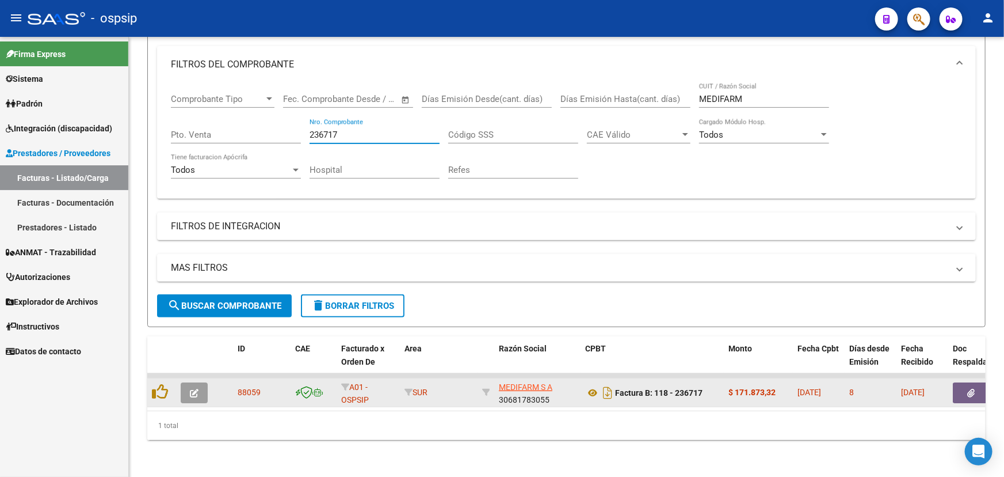
click at [248, 386] on div "88059" at bounding box center [262, 392] width 48 height 13
click at [247, 387] on span "88059" at bounding box center [249, 391] width 23 height 9
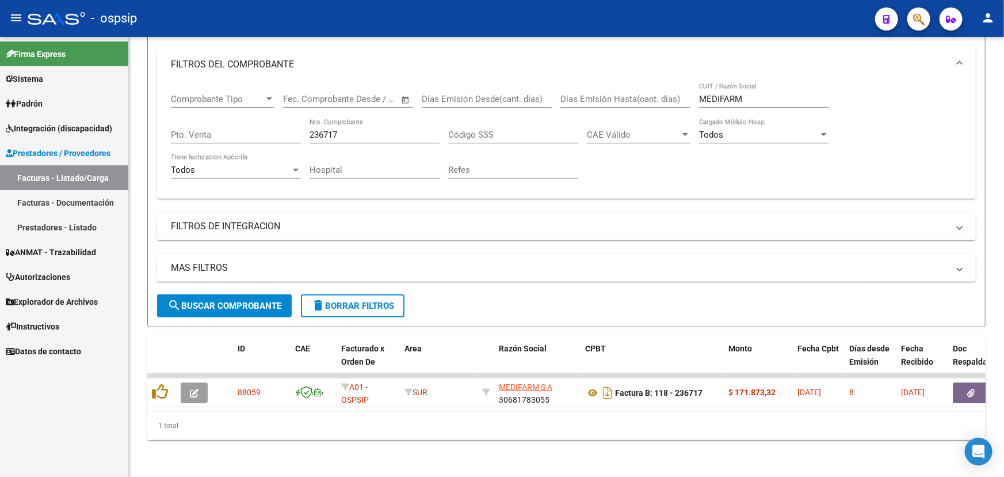
click at [361, 130] on input "236717" at bounding box center [375, 135] width 130 height 10
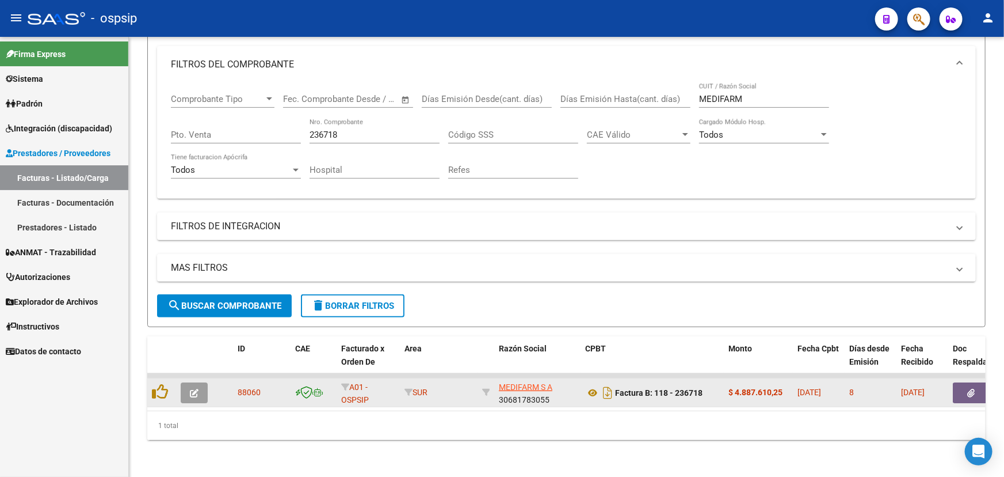
click at [243, 387] on span "88060" at bounding box center [249, 391] width 23 height 9
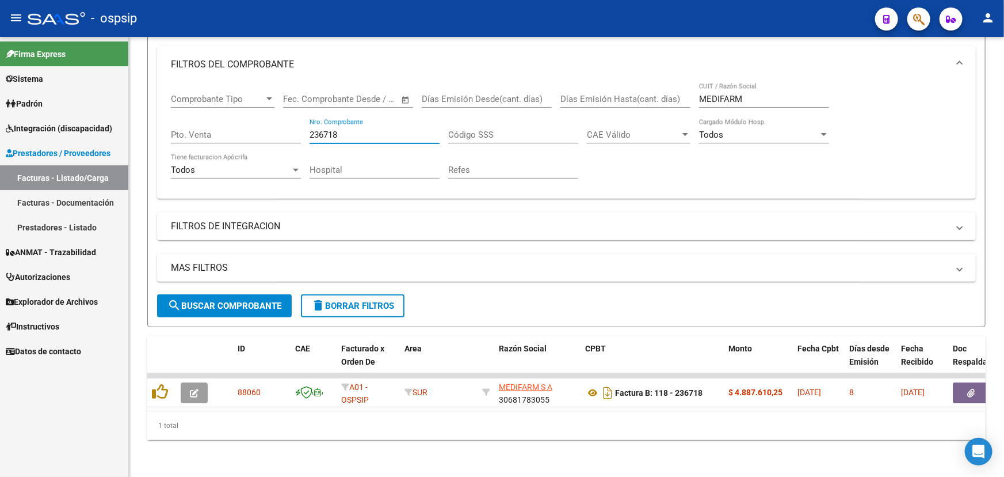
click at [363, 131] on input "236718" at bounding box center [375, 135] width 130 height 10
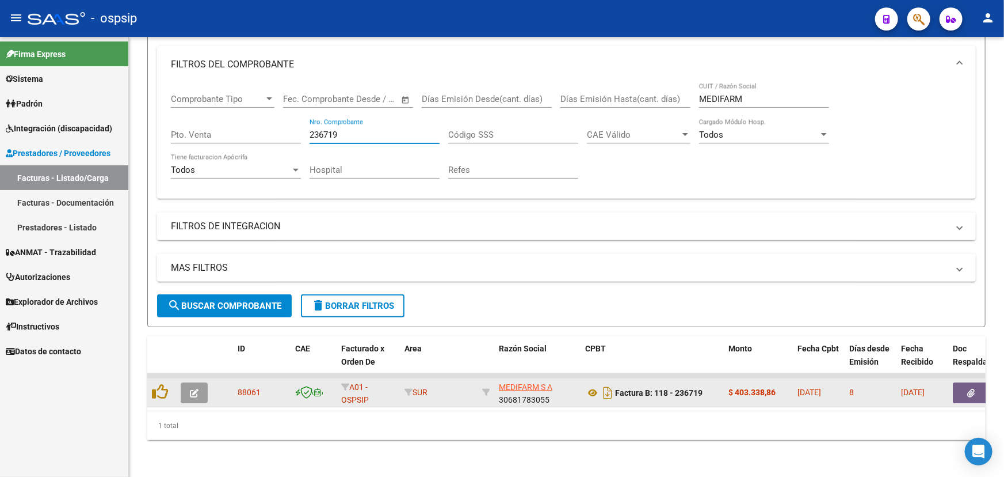
click at [243, 388] on span "88061" at bounding box center [249, 391] width 23 height 9
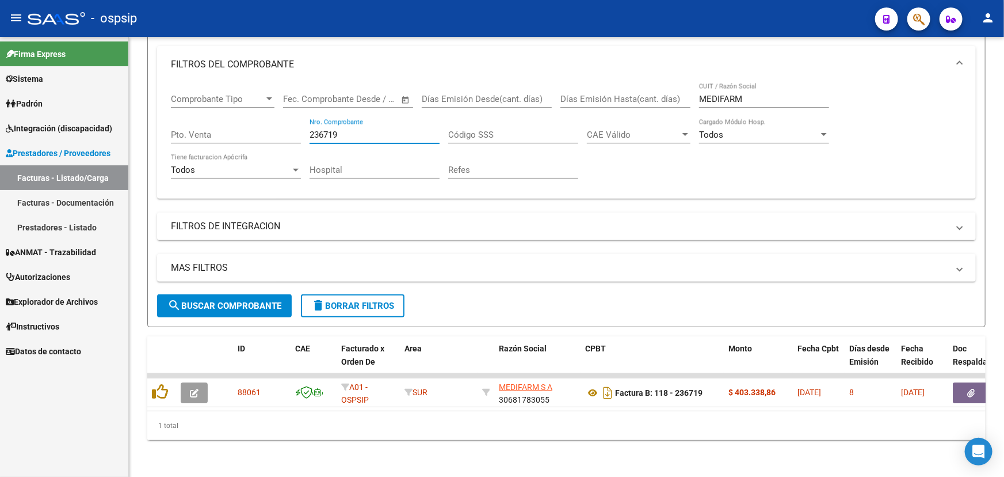
click at [345, 130] on input "236719" at bounding box center [375, 135] width 130 height 10
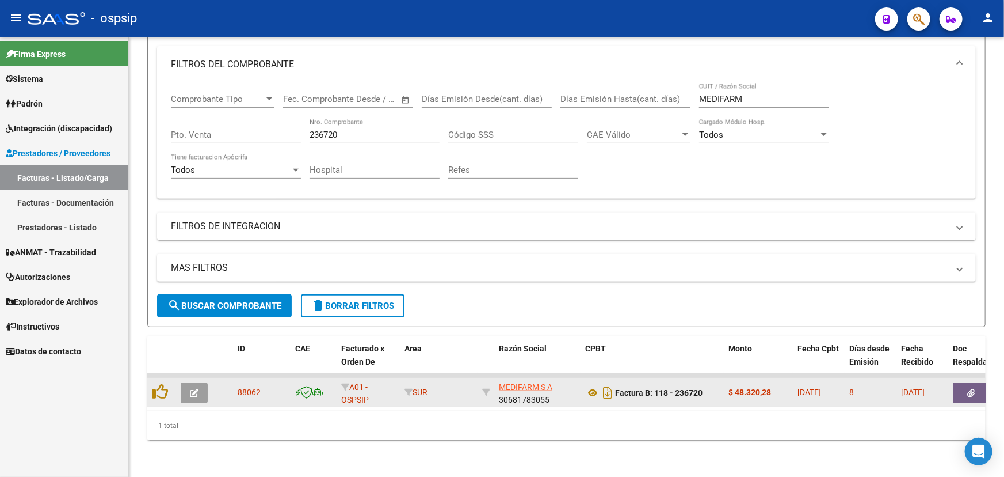
click at [241, 387] on span "88062" at bounding box center [249, 391] width 23 height 9
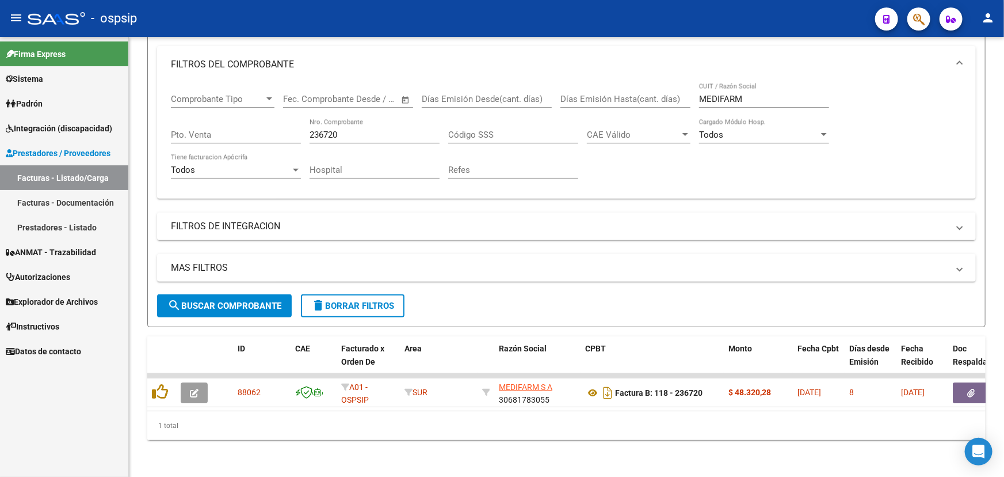
click at [349, 134] on div "236720 Nro. Comprobante" at bounding box center [375, 131] width 130 height 25
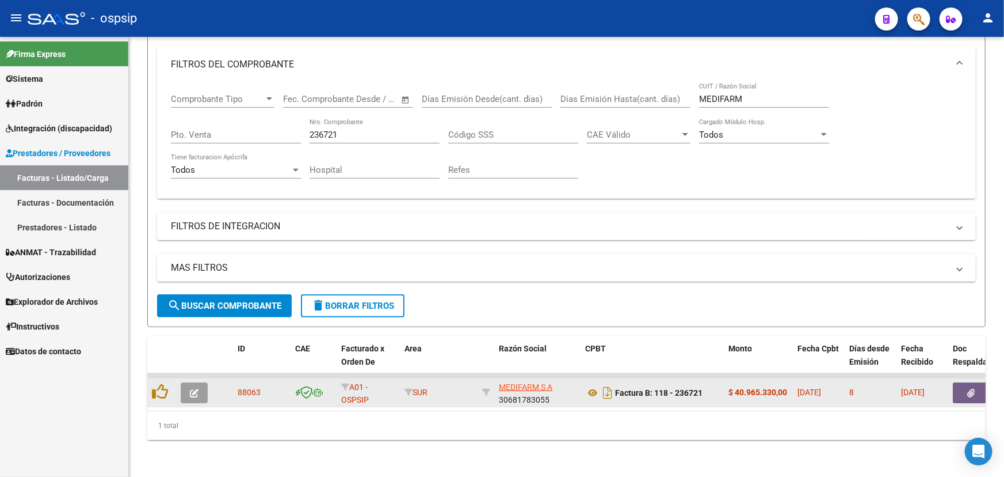
click at [253, 387] on span "88063" at bounding box center [249, 391] width 23 height 9
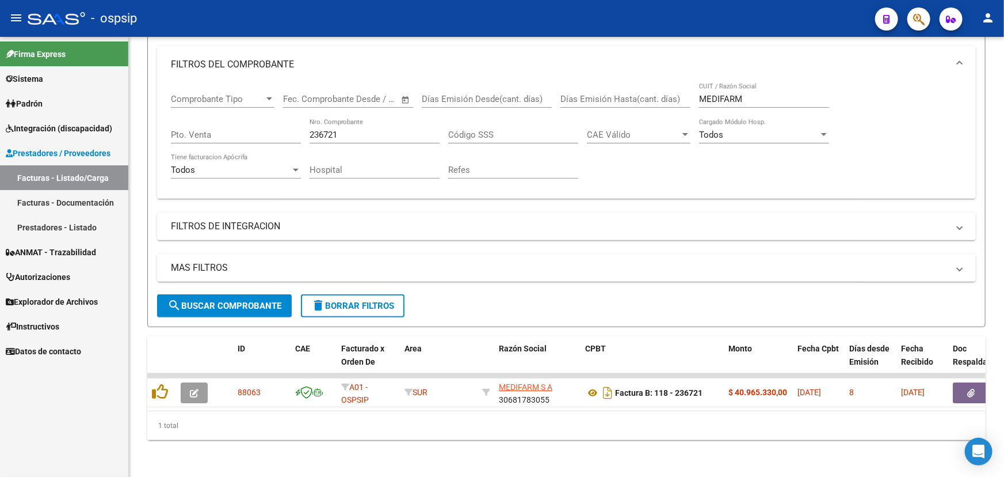
click at [345, 130] on input "236721" at bounding box center [375, 135] width 130 height 10
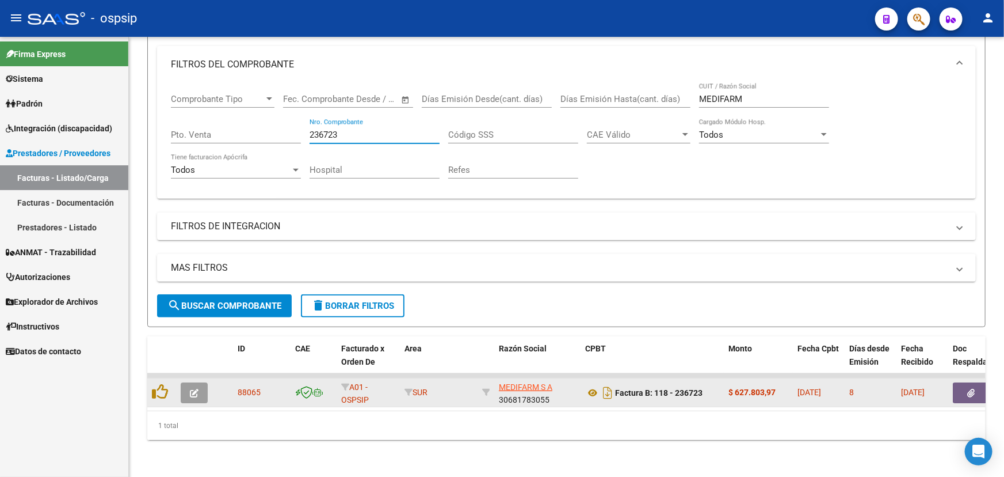
click at [255, 387] on span "88065" at bounding box center [249, 391] width 23 height 9
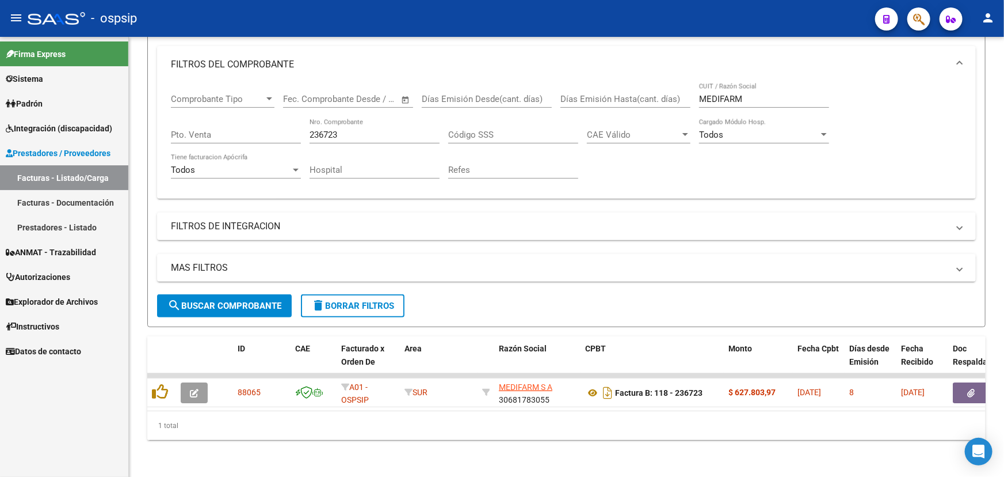
click at [354, 131] on input "236723" at bounding box center [375, 135] width 130 height 10
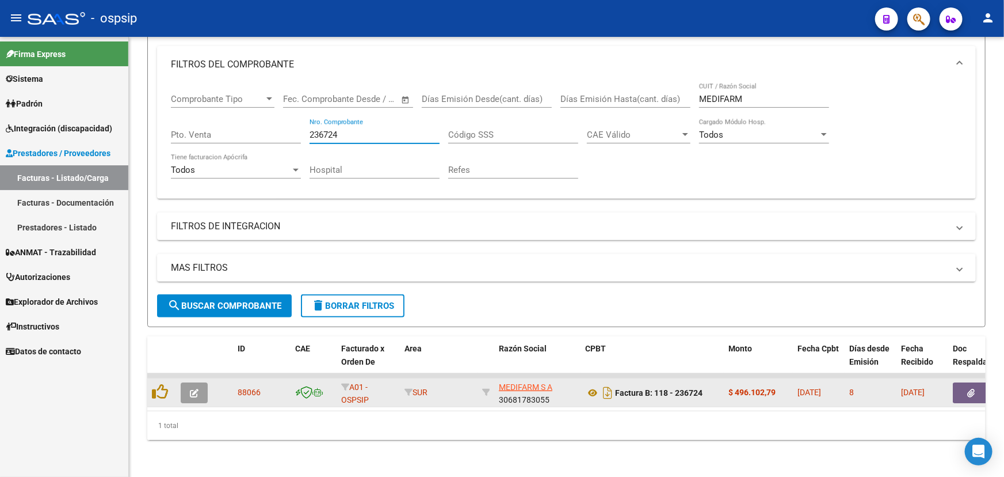
drag, startPoint x: 243, startPoint y: 389, endPoint x: 246, endPoint y: 382, distance: 7.3
click at [243, 387] on span "88066" at bounding box center [249, 391] width 23 height 9
click at [246, 387] on span "88066" at bounding box center [249, 391] width 23 height 9
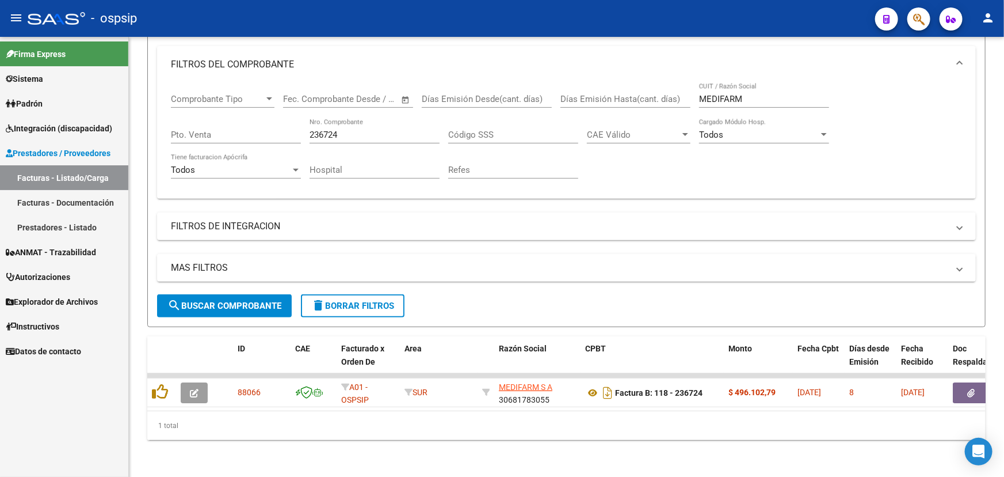
click at [357, 130] on input "236724" at bounding box center [375, 135] width 130 height 10
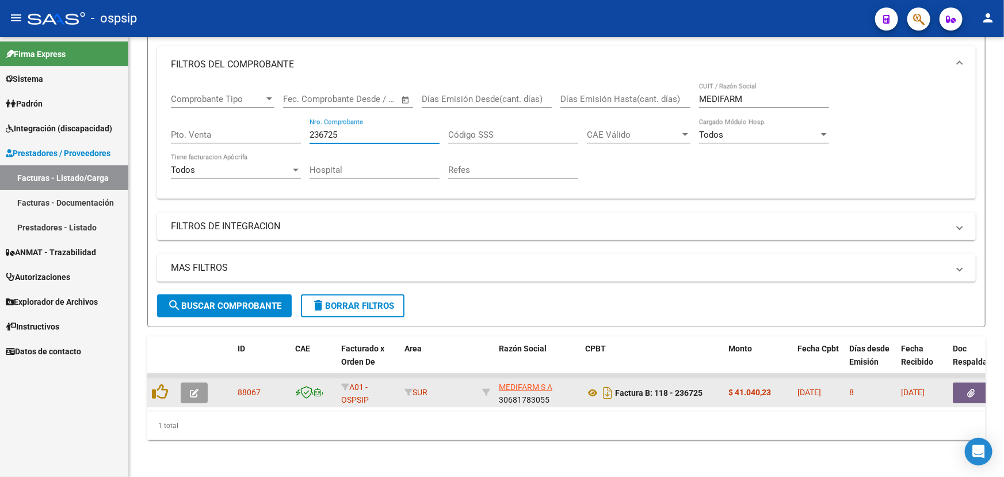
type input "236725"
click at [248, 387] on span "88067" at bounding box center [249, 391] width 23 height 9
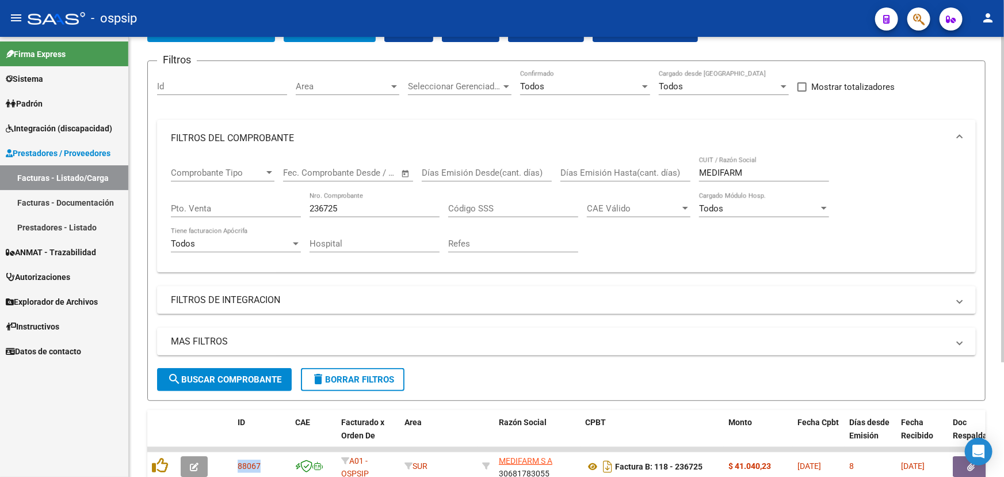
scroll to position [51, 0]
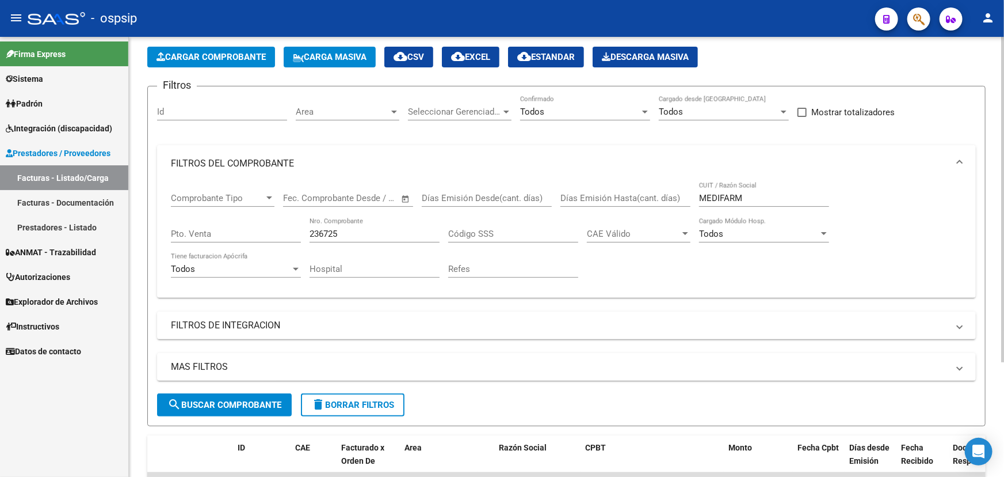
click at [709, 201] on input "MEDIFARM" at bounding box center [764, 198] width 130 height 10
click at [332, 232] on input "236725" at bounding box center [375, 234] width 130 height 10
click at [331, 232] on input "236725" at bounding box center [375, 234] width 130 height 10
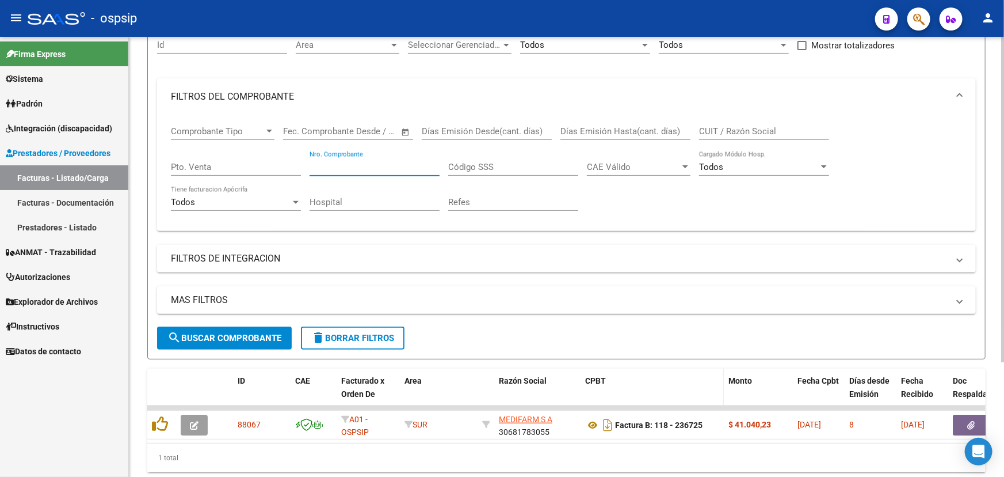
scroll to position [103, 0]
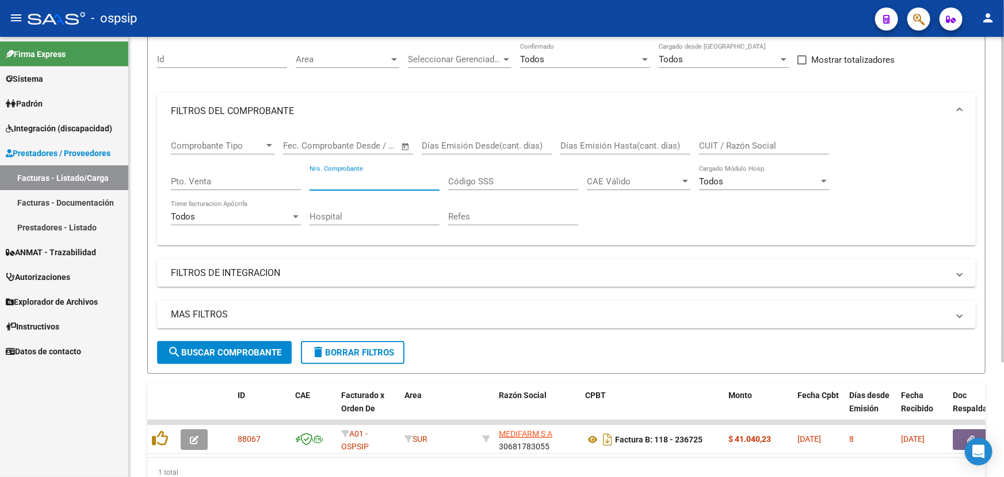
click at [721, 143] on input "CUIT / Razón Social" at bounding box center [764, 145] width 130 height 10
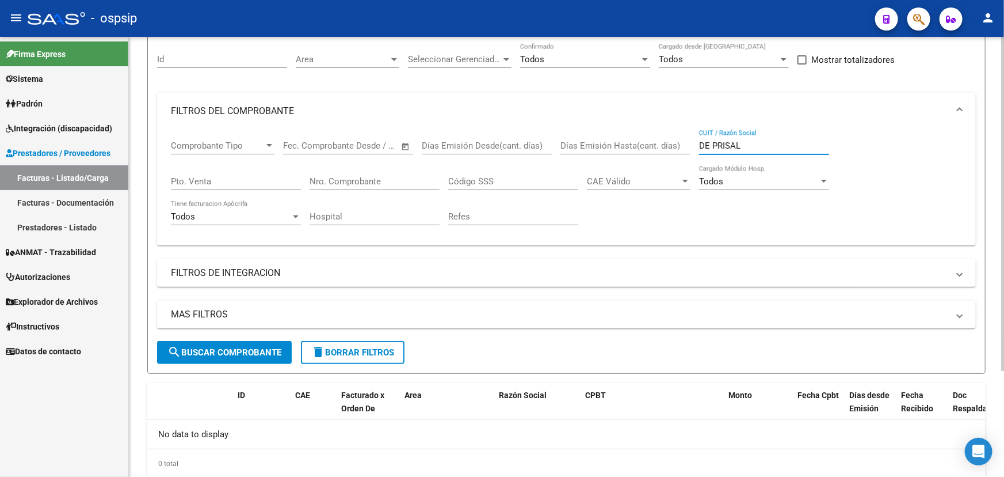
drag, startPoint x: 718, startPoint y: 143, endPoint x: 680, endPoint y: 142, distance: 37.4
click at [680, 142] on div "Comprobante Tipo Comprobante Tipo Start date – End date Fec. Comprobante Desde …" at bounding box center [566, 183] width 791 height 106
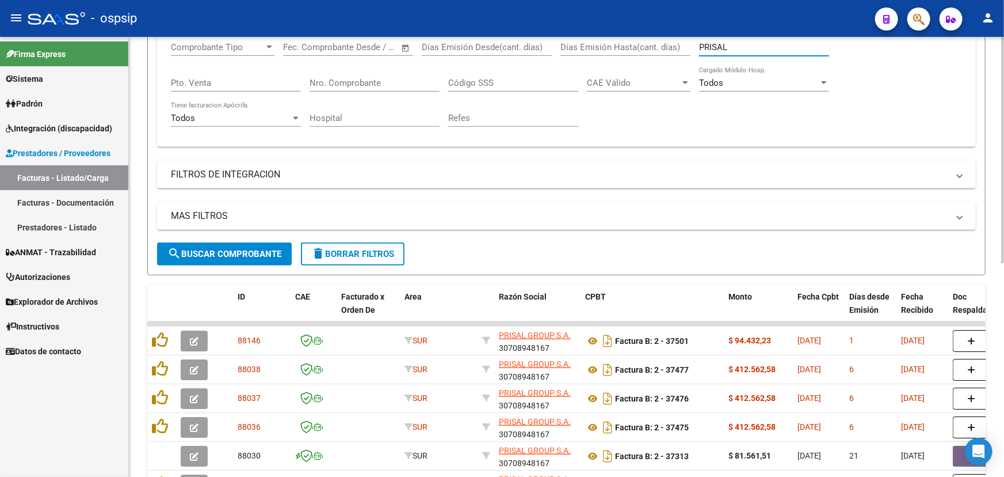
scroll to position [364, 0]
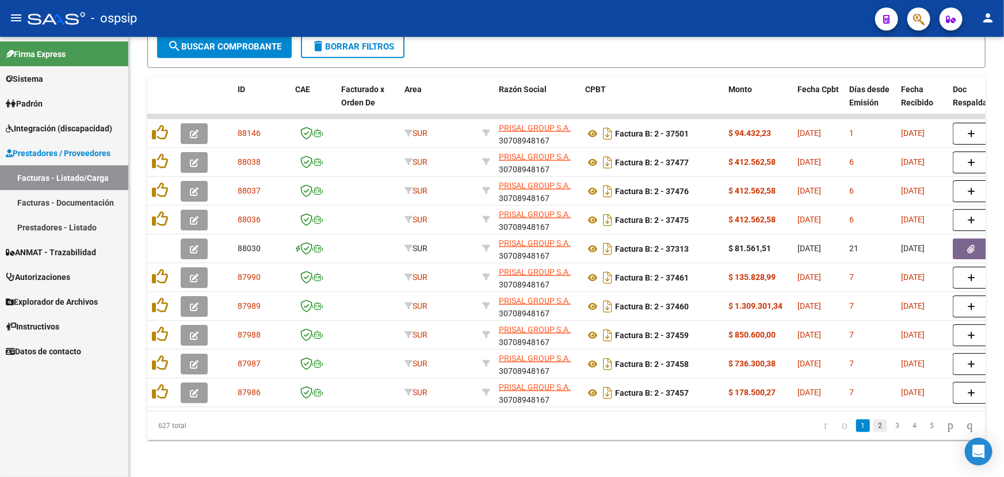
type input "PRISAL"
click at [874, 426] on link "2" at bounding box center [881, 425] width 14 height 13
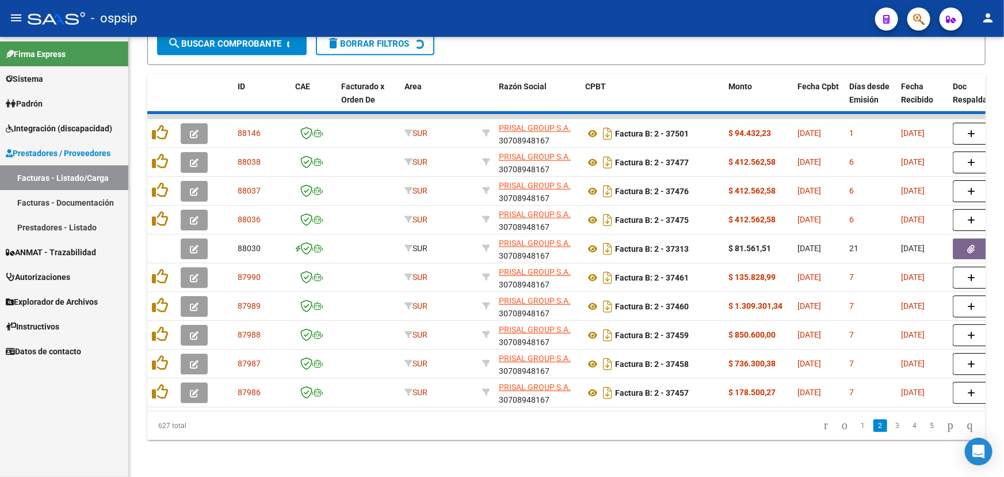
scroll to position [414, 0]
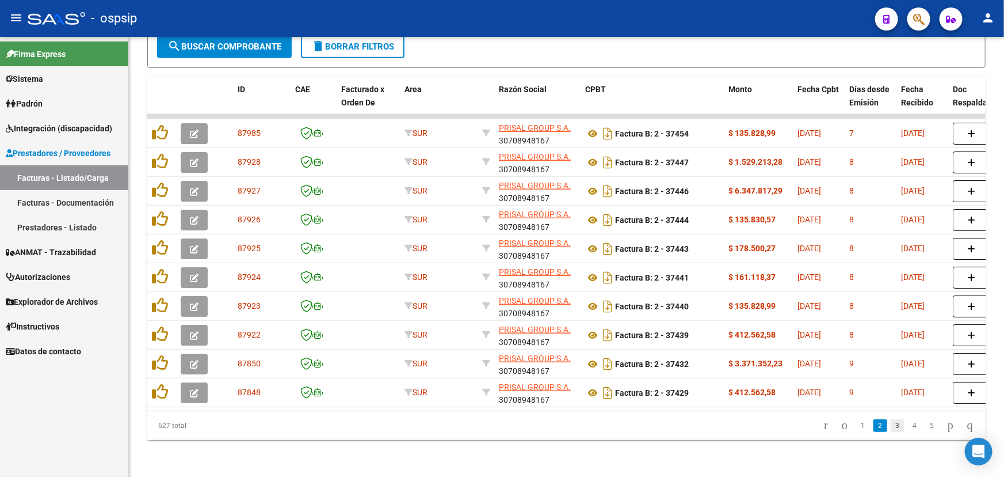
click at [891, 421] on link "3" at bounding box center [898, 425] width 14 height 13
click at [908, 425] on link "4" at bounding box center [915, 425] width 14 height 13
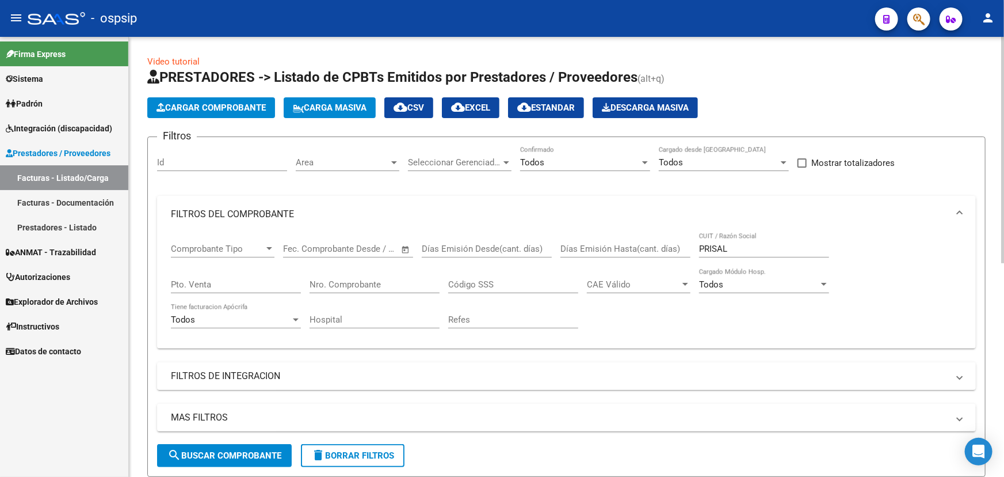
scroll to position [52, 0]
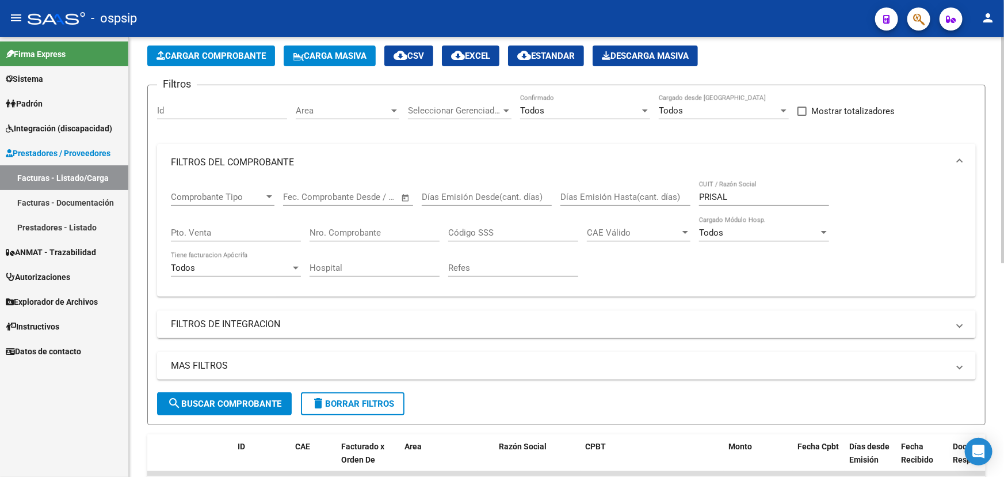
click at [714, 199] on input "PRISAL" at bounding box center [764, 197] width 130 height 10
click at [714, 198] on input "PRISAL" at bounding box center [764, 197] width 130 height 10
click at [356, 227] on input "Nro. Comprobante" at bounding box center [375, 232] width 130 height 10
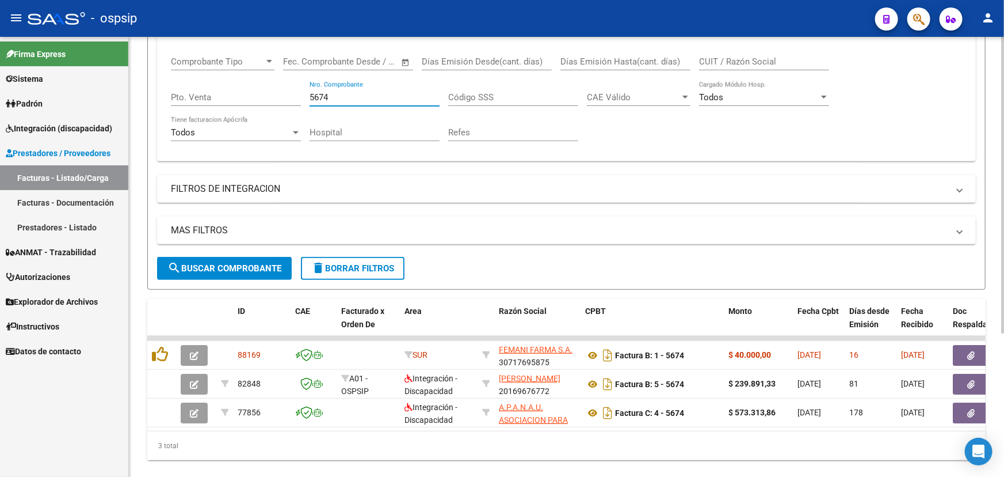
scroll to position [213, 0]
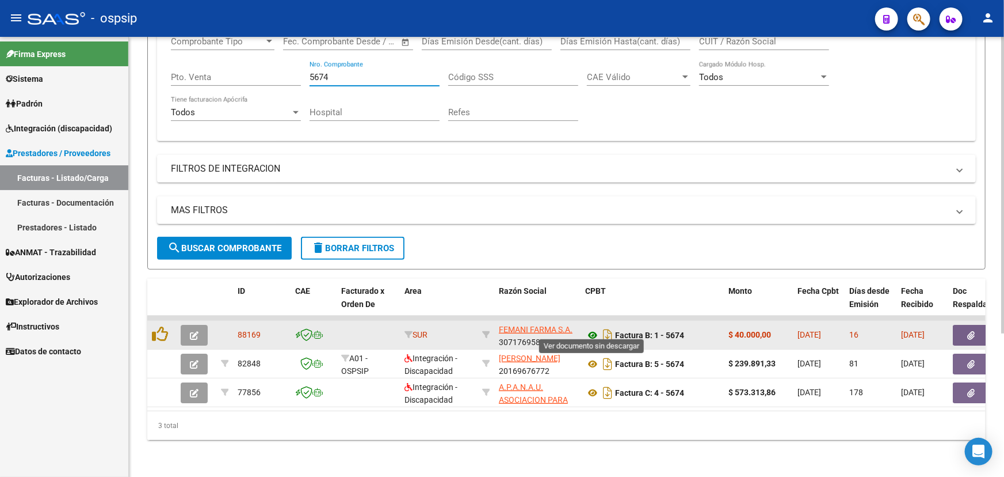
type input "5674"
click at [589, 328] on icon at bounding box center [592, 335] width 15 height 14
click at [967, 325] on button "button" at bounding box center [971, 335] width 37 height 21
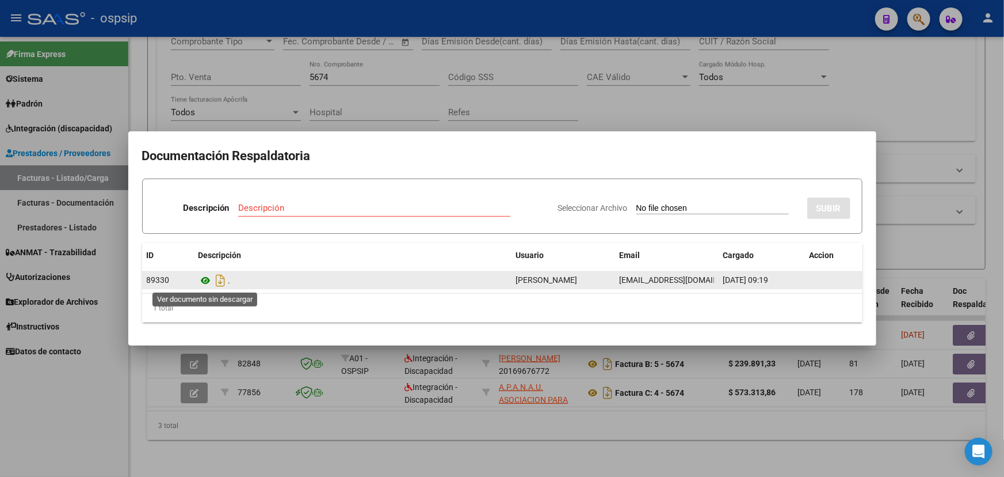
click at [204, 283] on icon at bounding box center [206, 280] width 15 height 14
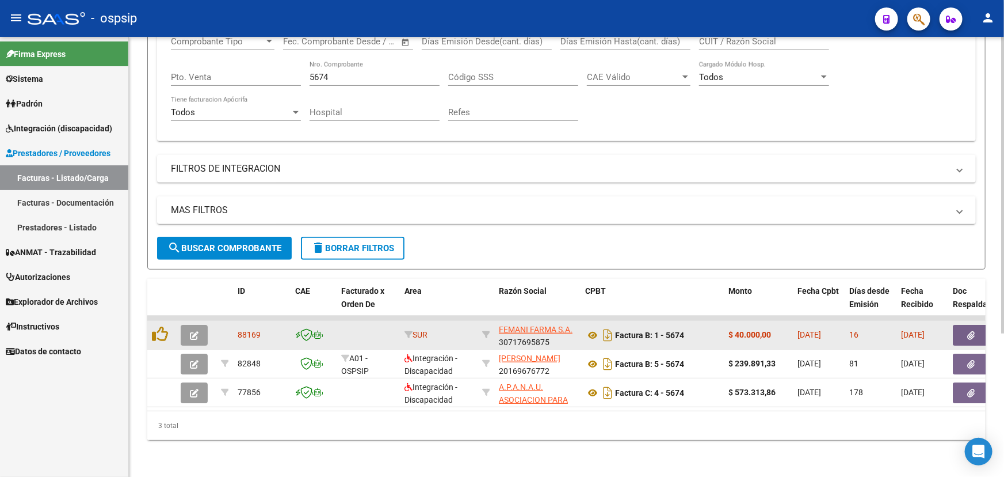
click at [251, 330] on span "88169" at bounding box center [249, 334] width 23 height 9
click at [588, 332] on icon at bounding box center [592, 335] width 15 height 14
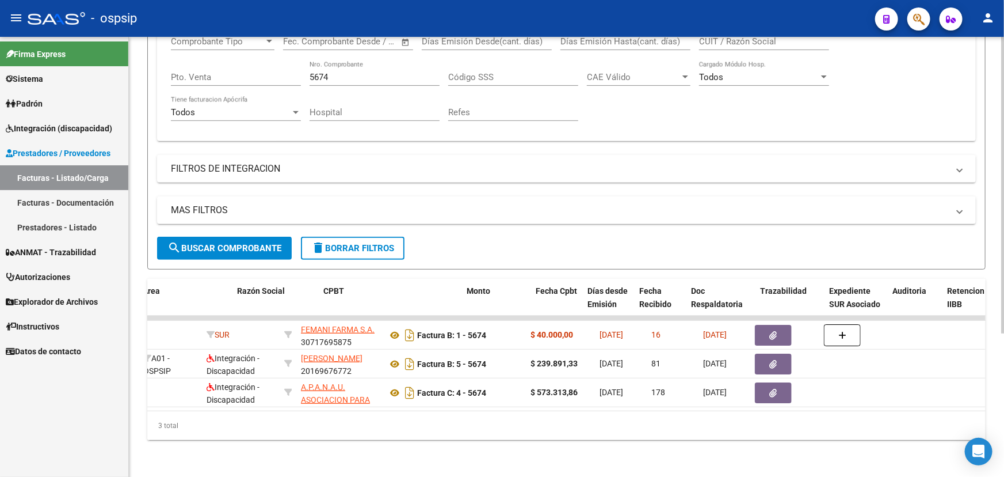
scroll to position [0, 315]
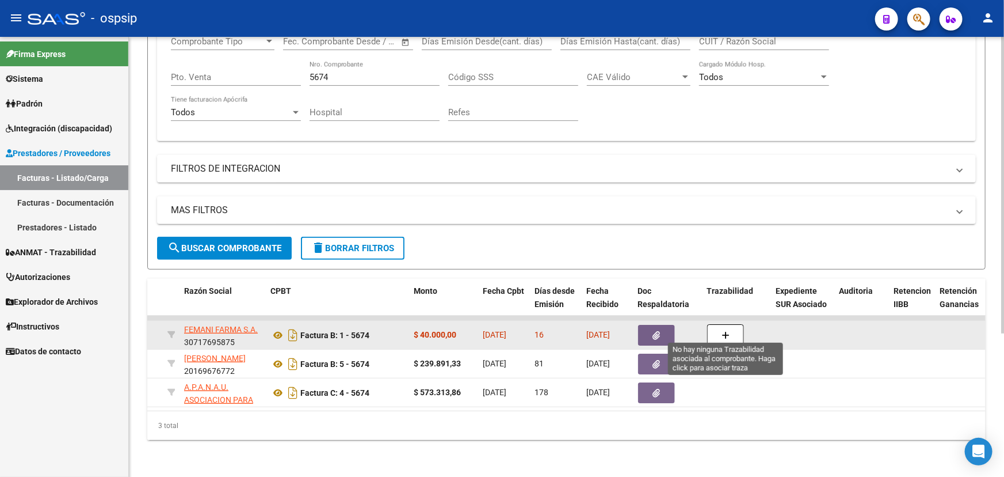
click at [714, 324] on button "button" at bounding box center [725, 335] width 37 height 22
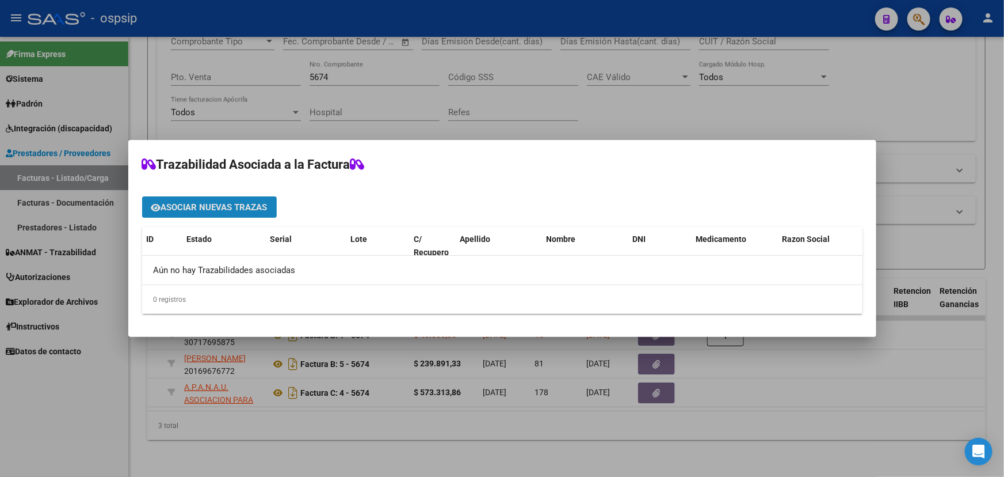
click at [189, 202] on span "Asociar nuevas trazas" at bounding box center [214, 207] width 106 height 10
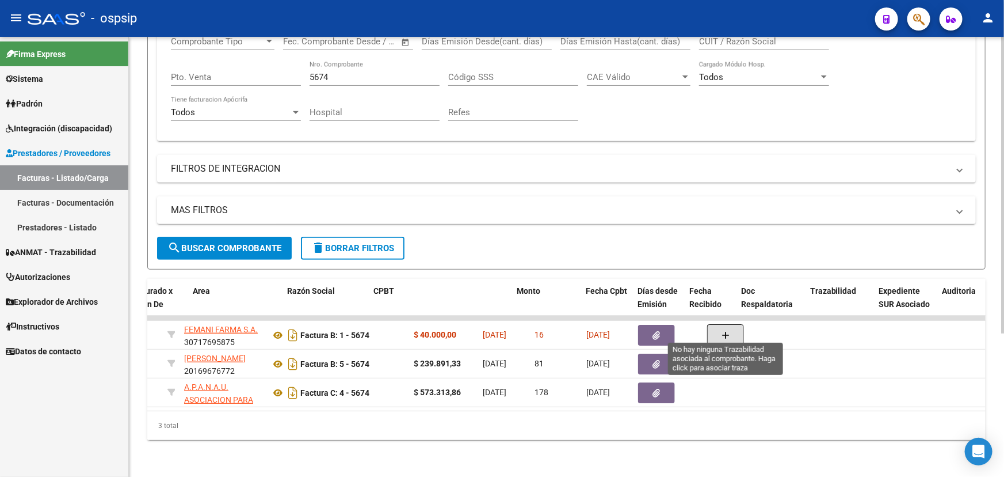
scroll to position [0, 0]
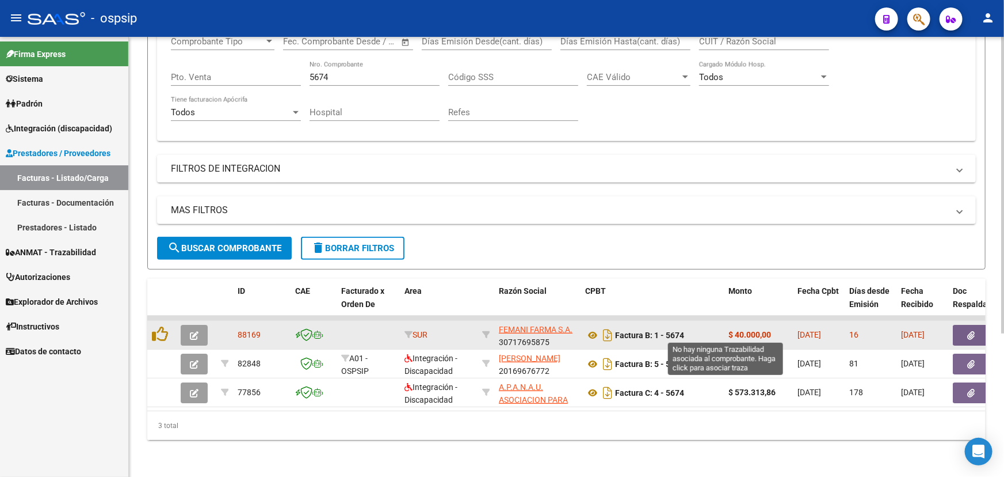
click at [197, 325] on button "button" at bounding box center [194, 335] width 27 height 21
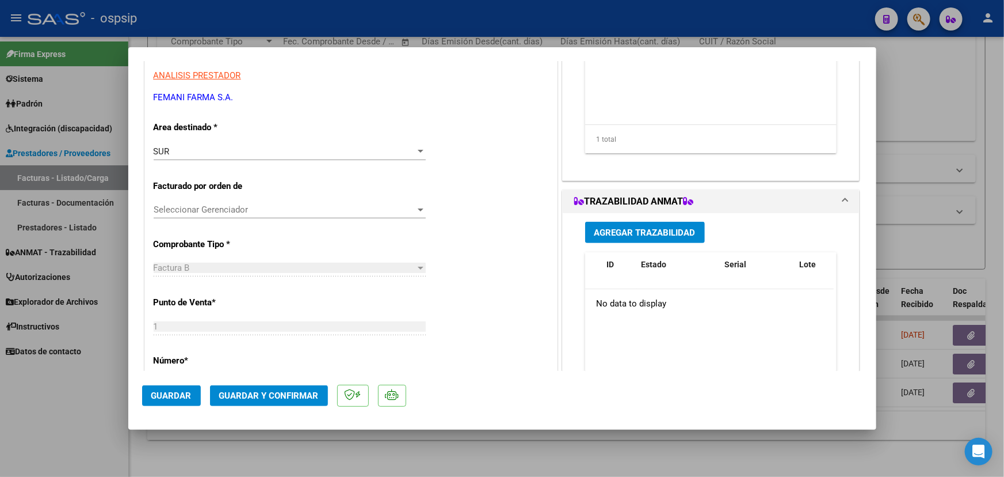
scroll to position [209, 0]
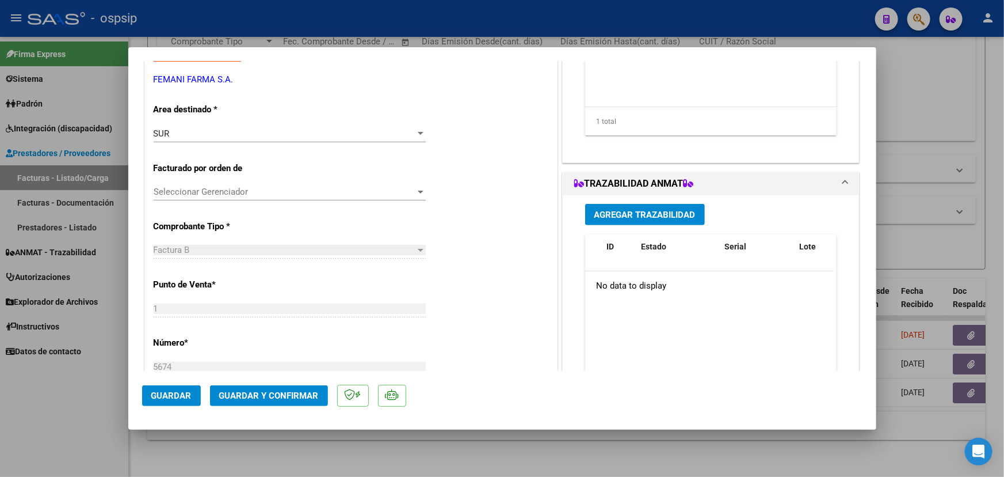
click at [675, 212] on span "Agregar Trazabilidad" at bounding box center [645, 215] width 101 height 10
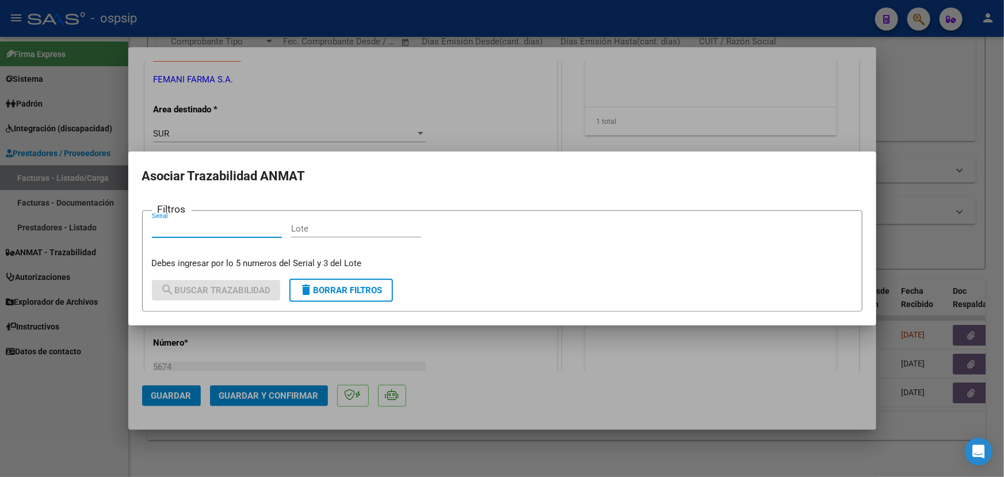
paste input "449106113457"
type input "449106113457"
paste input "EAEE6A"
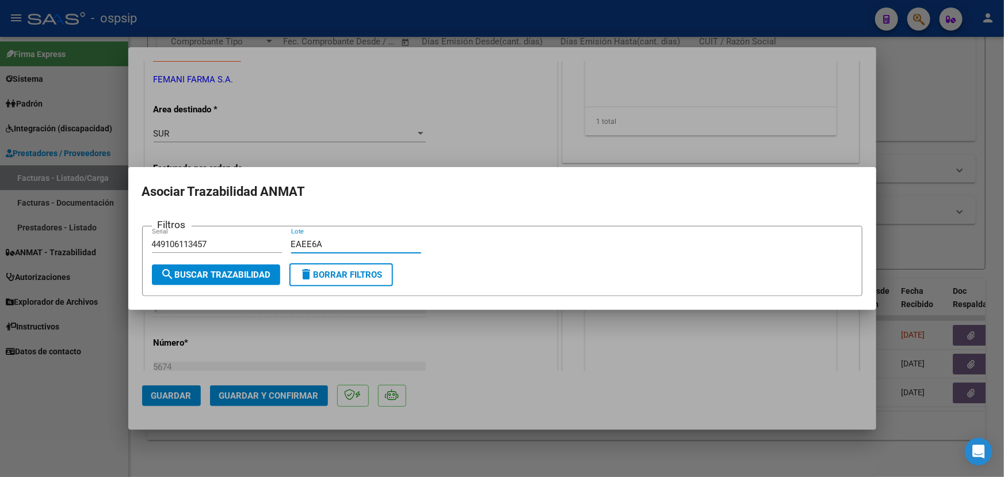
type input "EAEE6A"
click at [234, 274] on span "search Buscar Trazabilidad" at bounding box center [216, 274] width 110 height 10
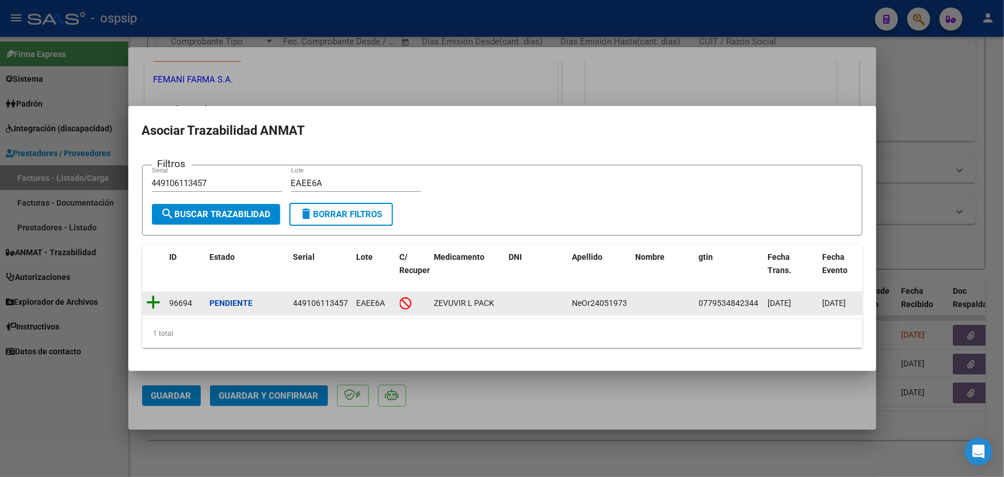
click at [154, 294] on icon at bounding box center [154, 302] width 14 height 16
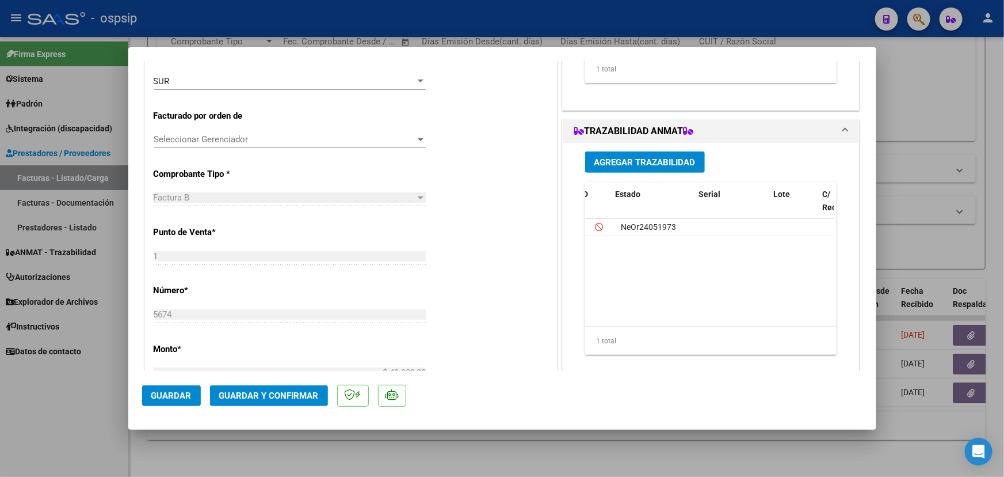
scroll to position [0, 0]
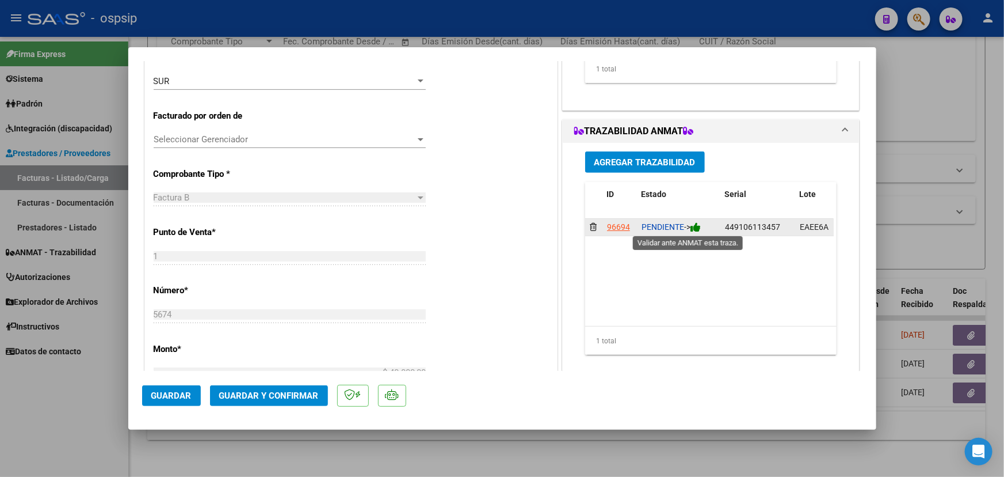
click at [697, 224] on icon at bounding box center [696, 227] width 10 height 11
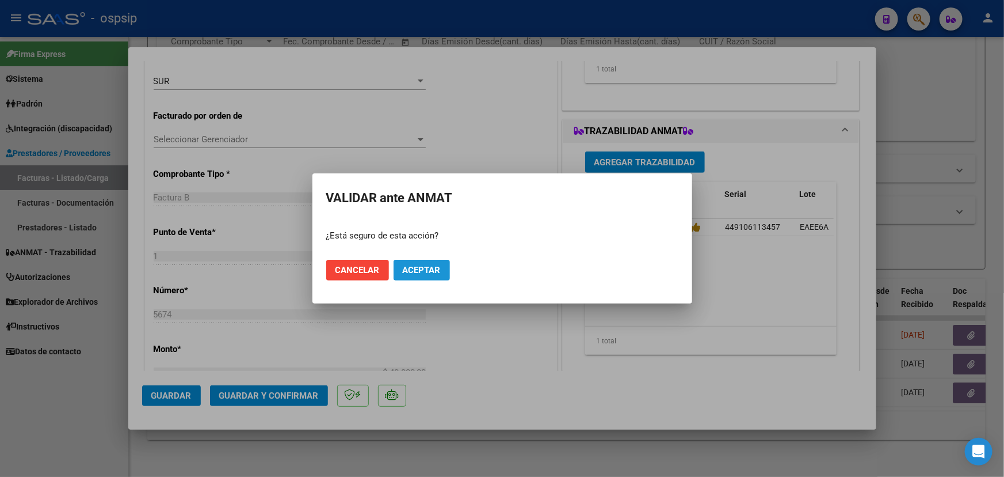
drag, startPoint x: 439, startPoint y: 268, endPoint x: 683, endPoint y: 143, distance: 273.9
click at [439, 268] on span "Aceptar" at bounding box center [422, 270] width 38 height 10
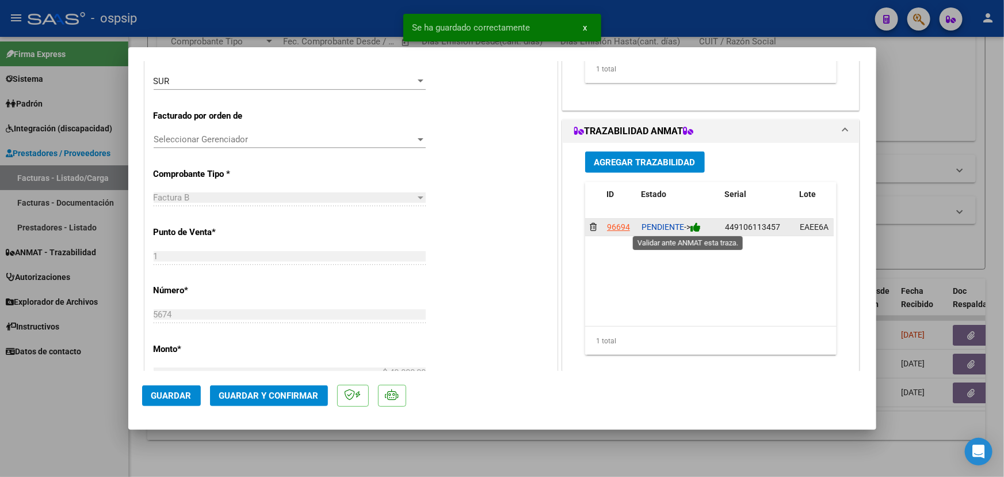
click at [696, 226] on icon at bounding box center [696, 227] width 10 height 11
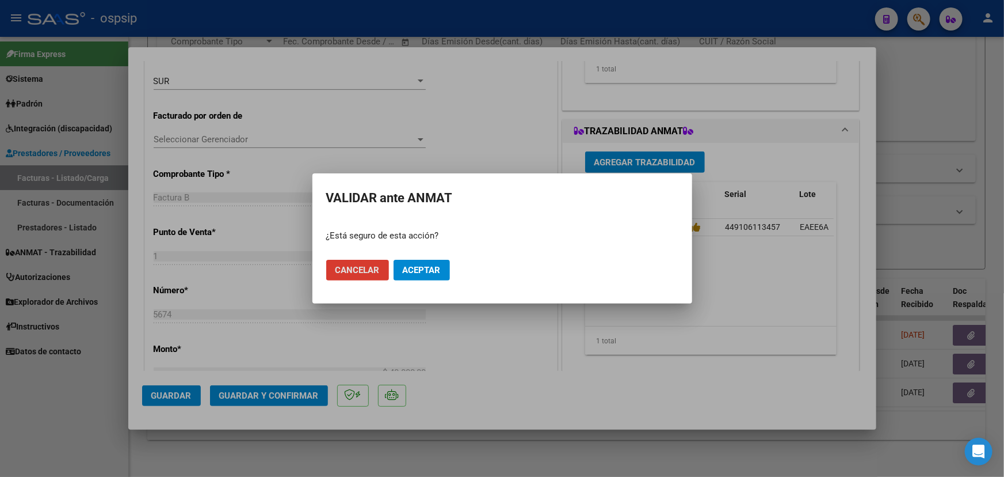
click at [427, 269] on span "Aceptar" at bounding box center [422, 270] width 38 height 10
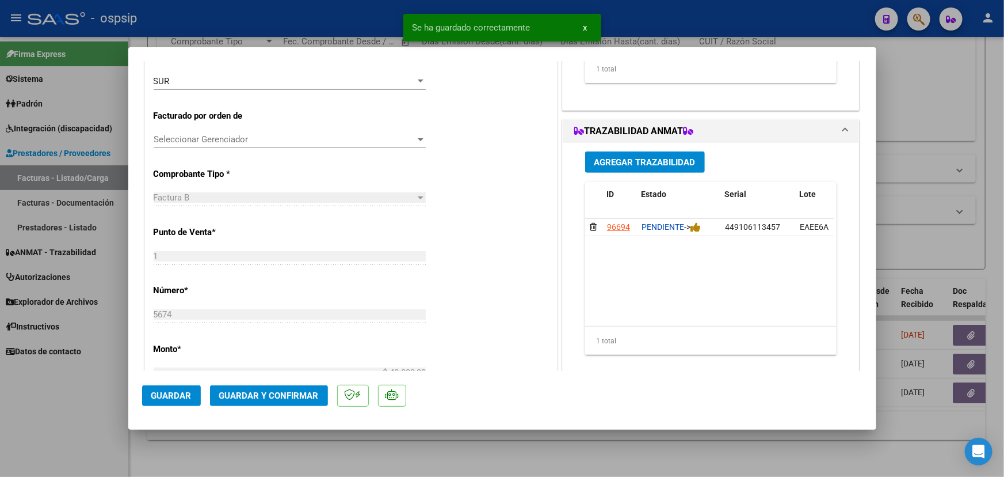
click at [181, 390] on span "Guardar" at bounding box center [171, 395] width 40 height 10
type input "$ 0,00"
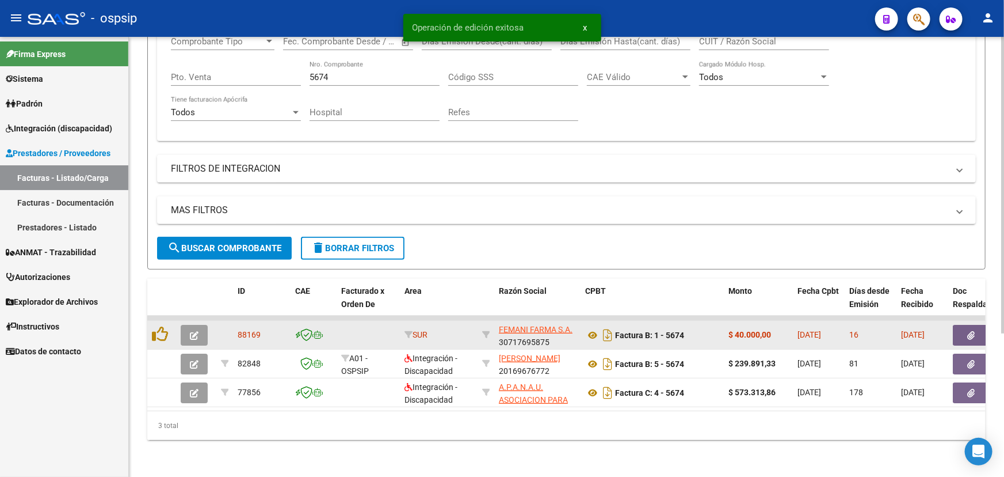
click at [186, 327] on button "button" at bounding box center [194, 335] width 27 height 21
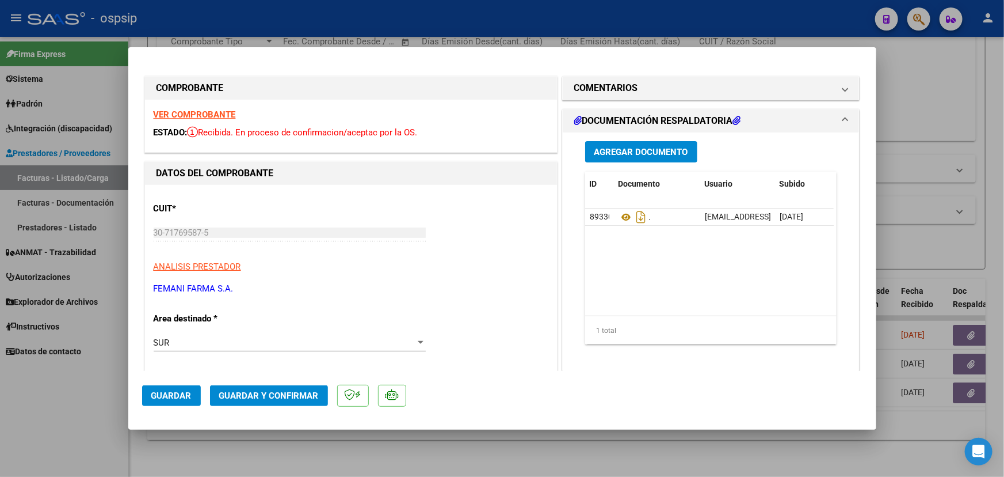
click at [261, 395] on span "Guardar y Confirmar" at bounding box center [269, 395] width 100 height 10
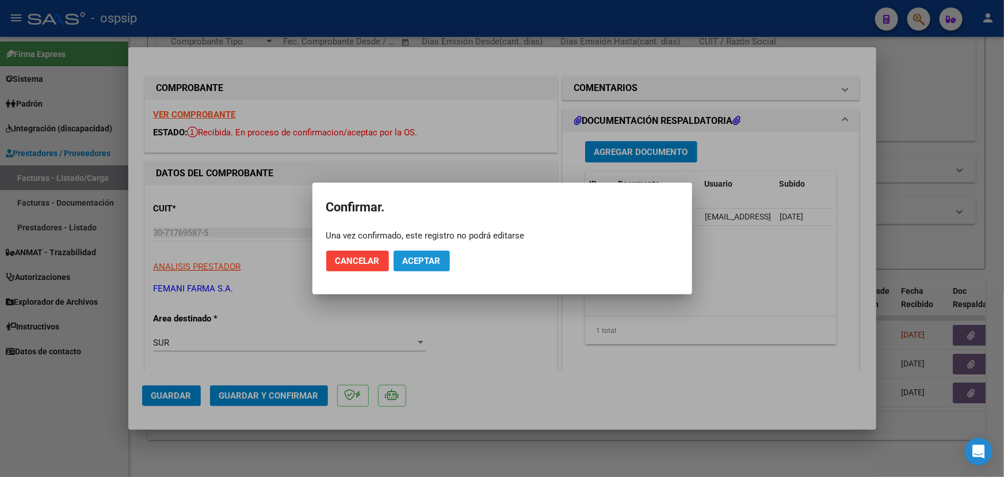
click at [426, 260] on span "Aceptar" at bounding box center [422, 261] width 38 height 10
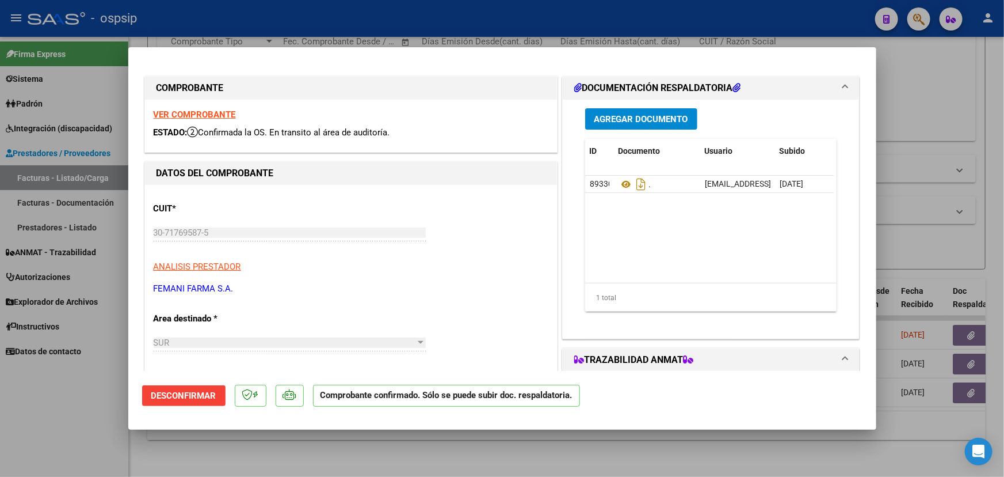
type input "$ 0,00"
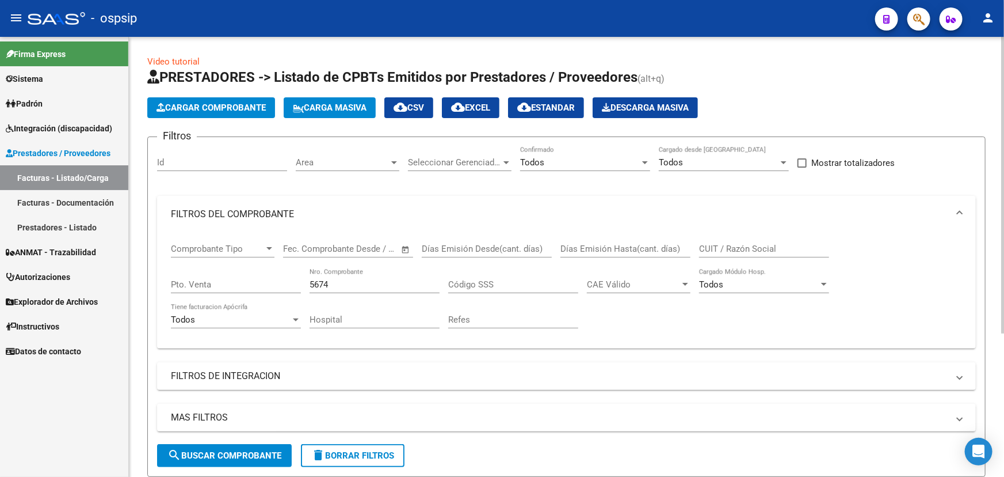
click at [318, 282] on input "5674" at bounding box center [375, 284] width 130 height 10
click at [318, 283] on input "5674" at bounding box center [375, 284] width 130 height 10
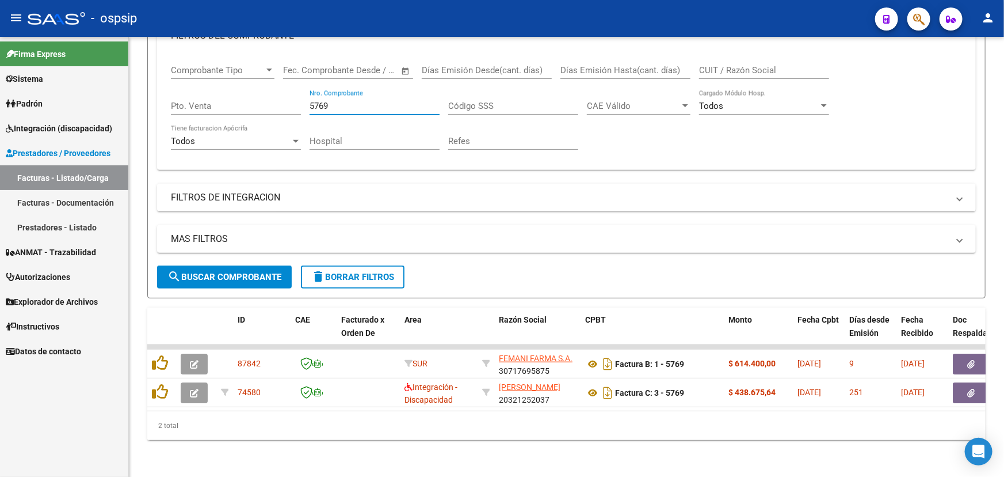
type input "5769"
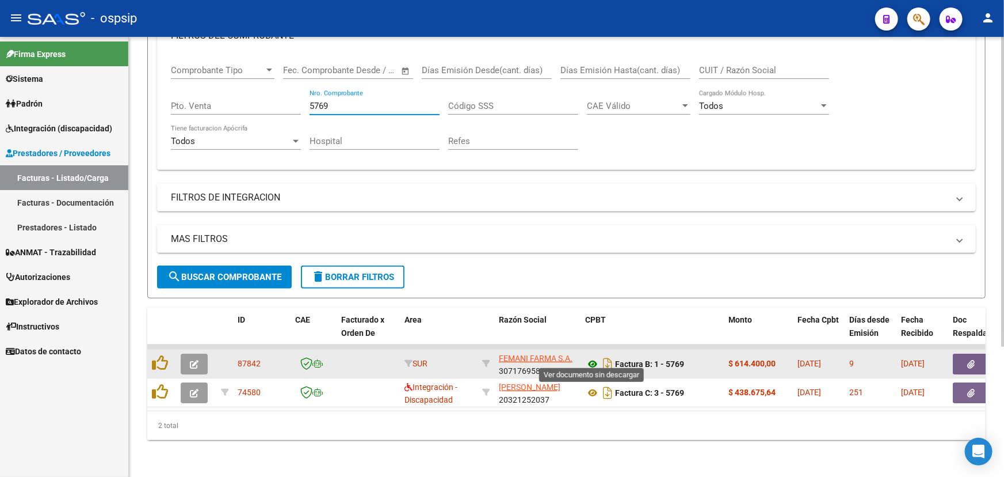
click at [593, 357] on icon at bounding box center [592, 364] width 15 height 14
click at [191, 360] on icon "button" at bounding box center [194, 364] width 9 height 9
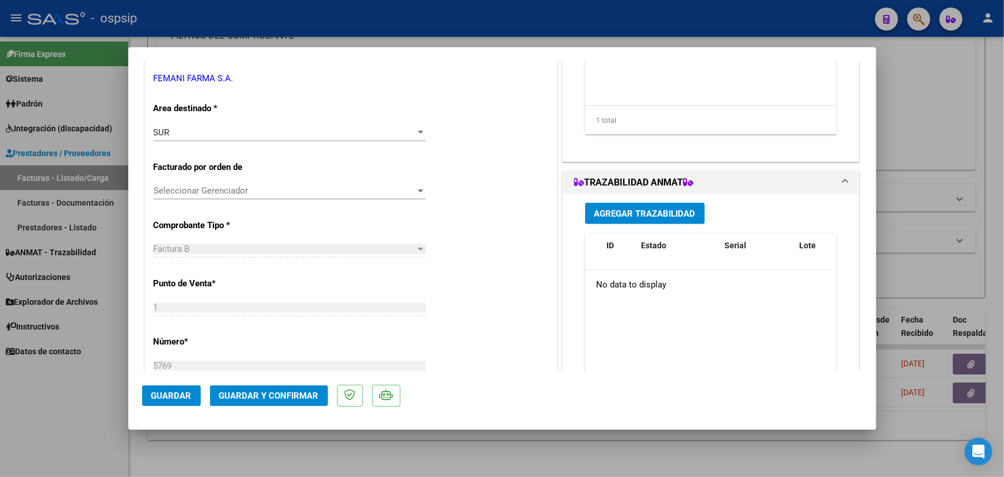
scroll to position [209, 0]
click at [637, 209] on span "Agregar Trazabilidad" at bounding box center [645, 214] width 101 height 10
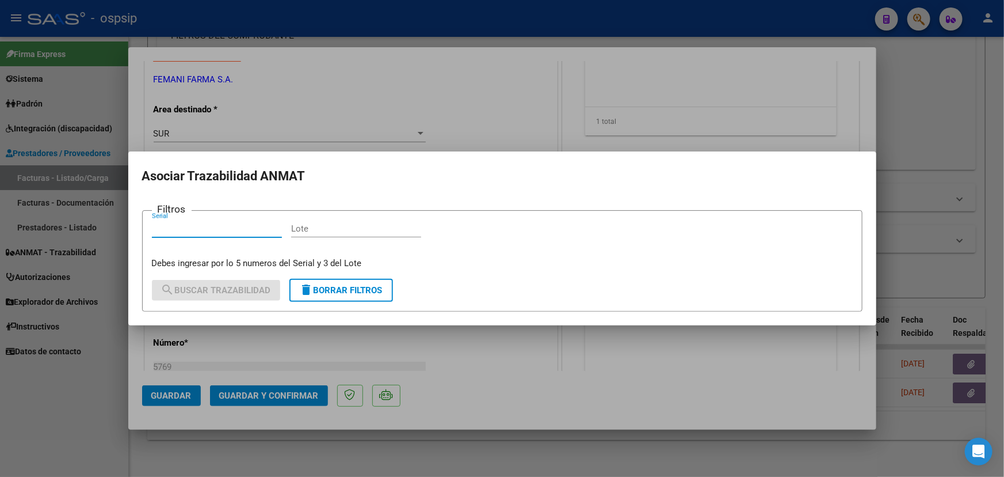
paste input "10716983394911"
type input "10716983394911"
paste input "PB1581"
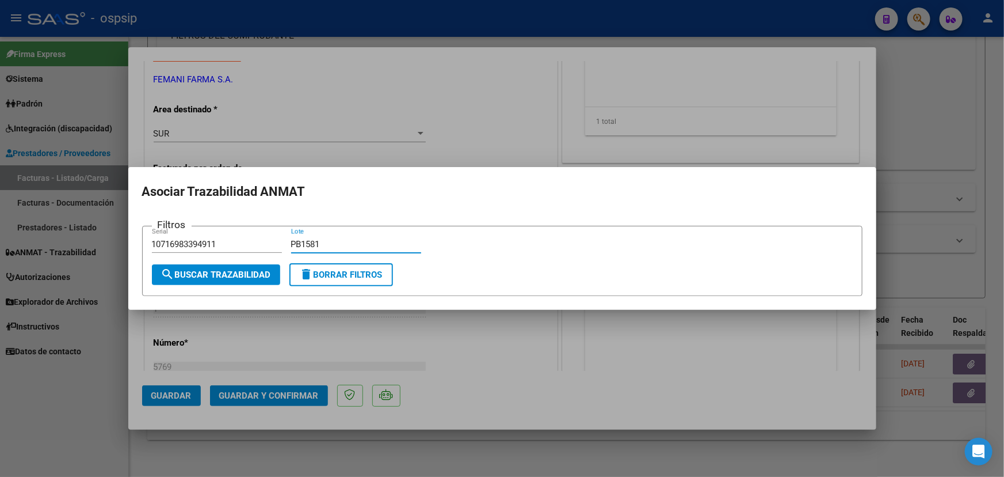
type input "PB1581"
click at [223, 276] on span "search Buscar Trazabilidad" at bounding box center [216, 274] width 110 height 10
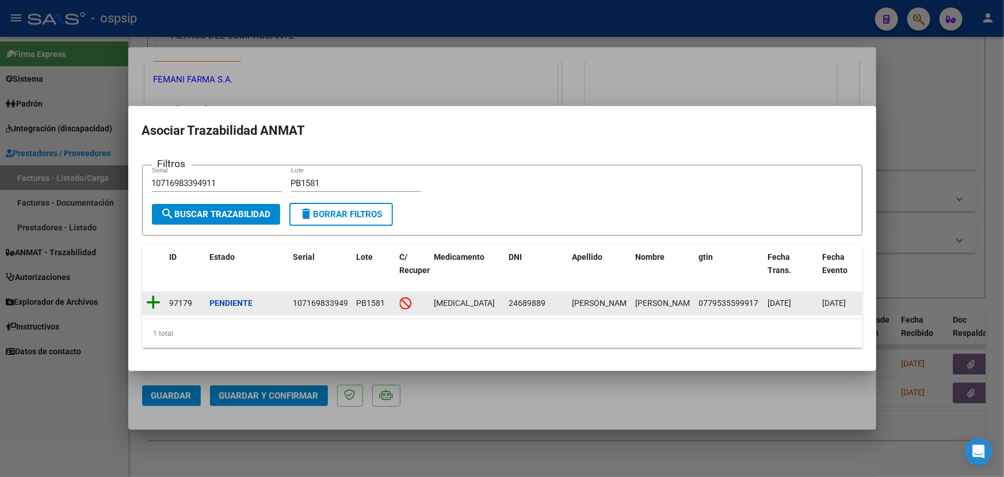
click at [152, 296] on icon at bounding box center [154, 302] width 14 height 16
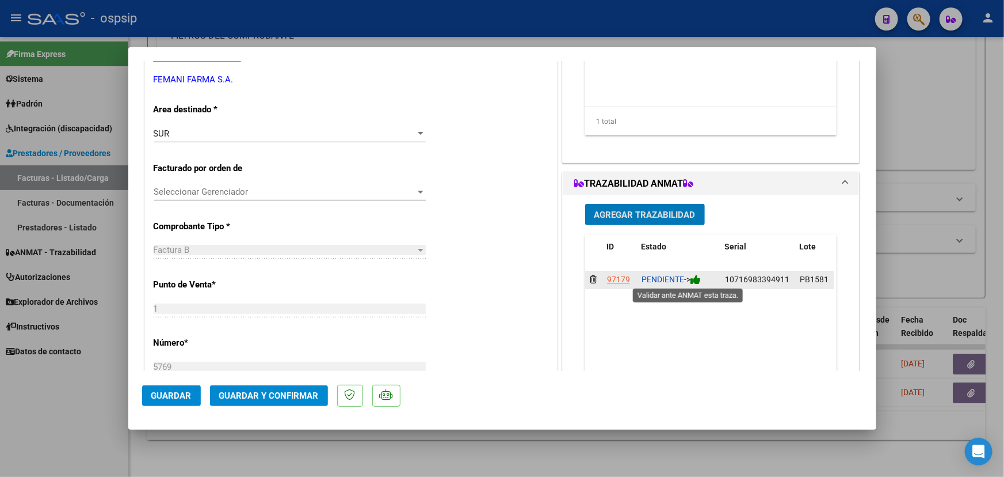
click at [698, 280] on icon at bounding box center [696, 279] width 10 height 11
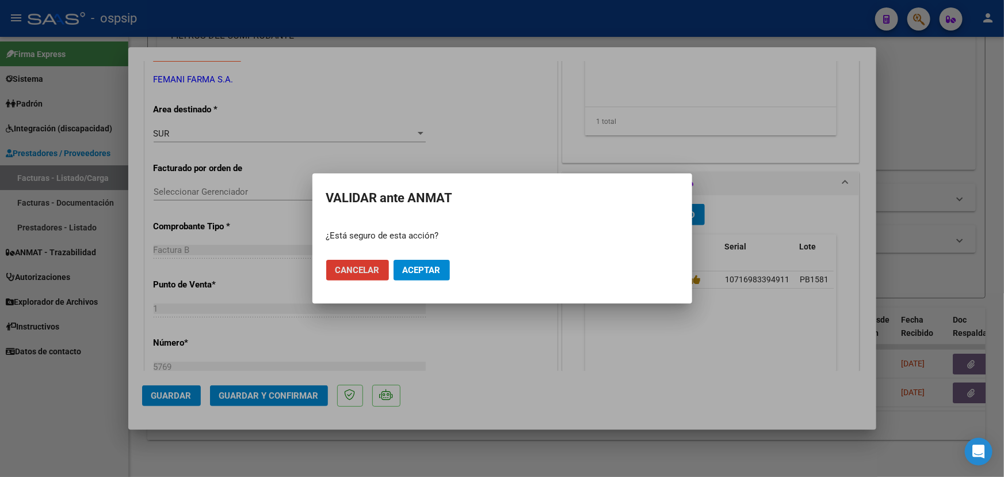
click at [431, 270] on span "Aceptar" at bounding box center [422, 270] width 38 height 10
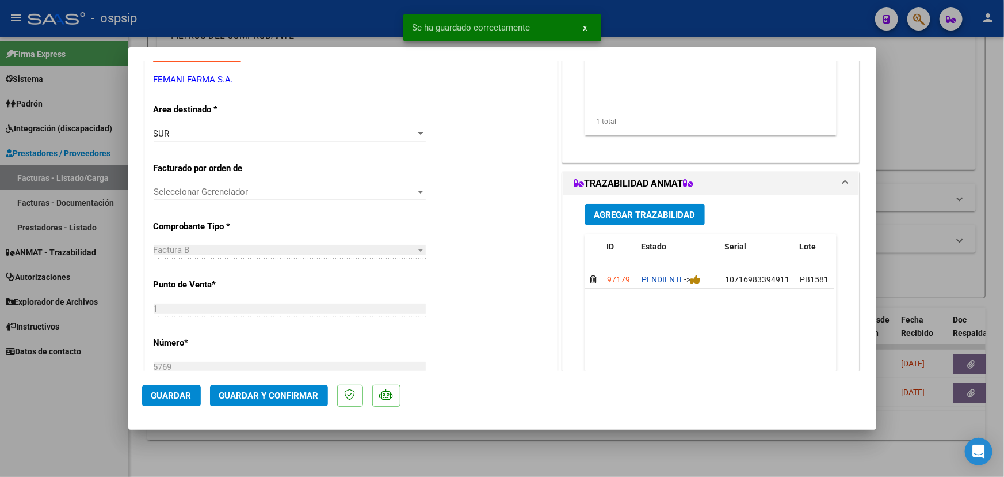
type input "$ 0,00"
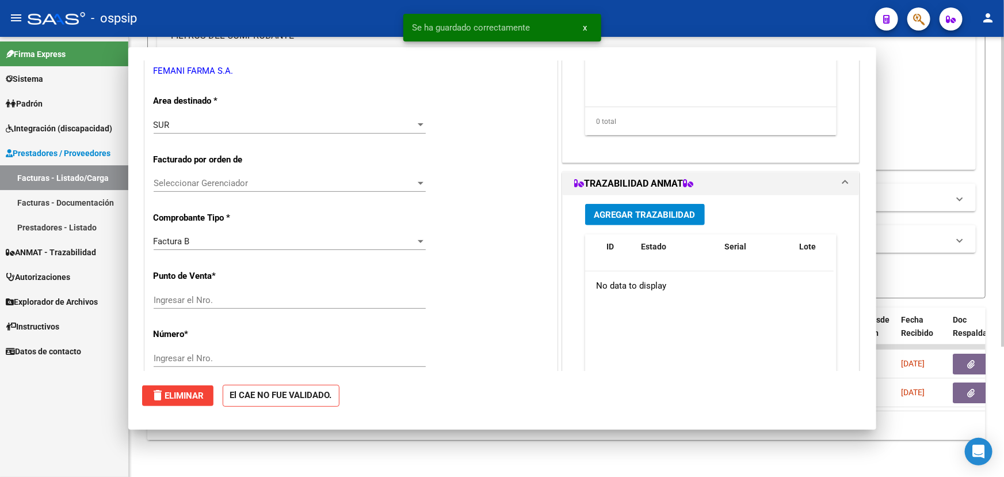
scroll to position [0, 0]
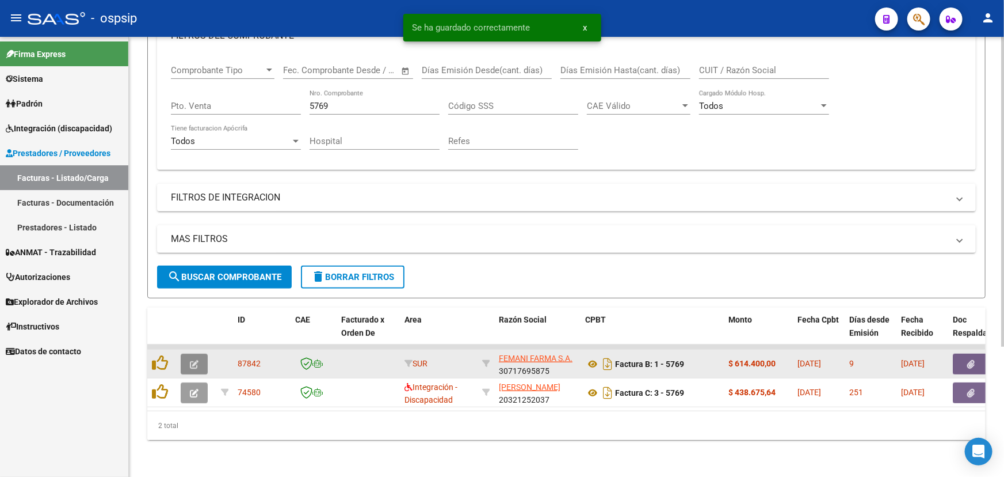
click at [192, 360] on icon "button" at bounding box center [194, 364] width 9 height 9
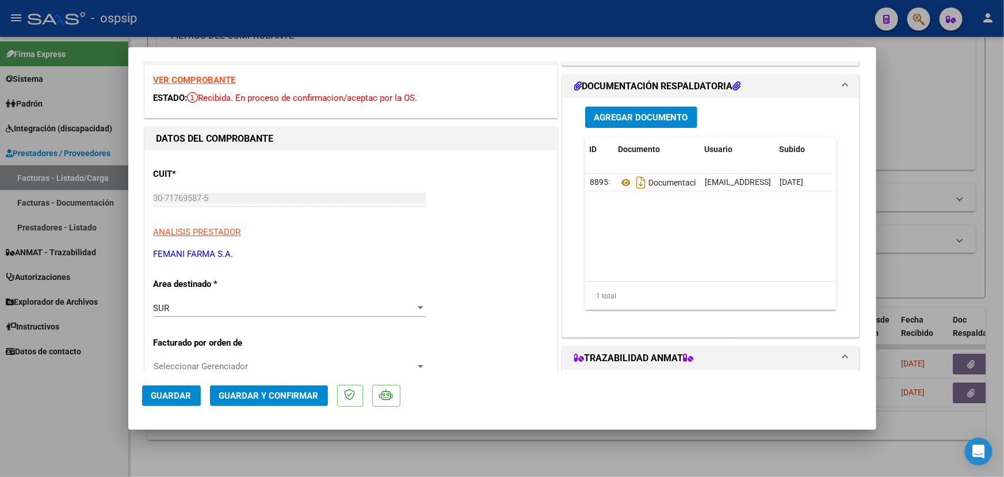
scroll to position [209, 0]
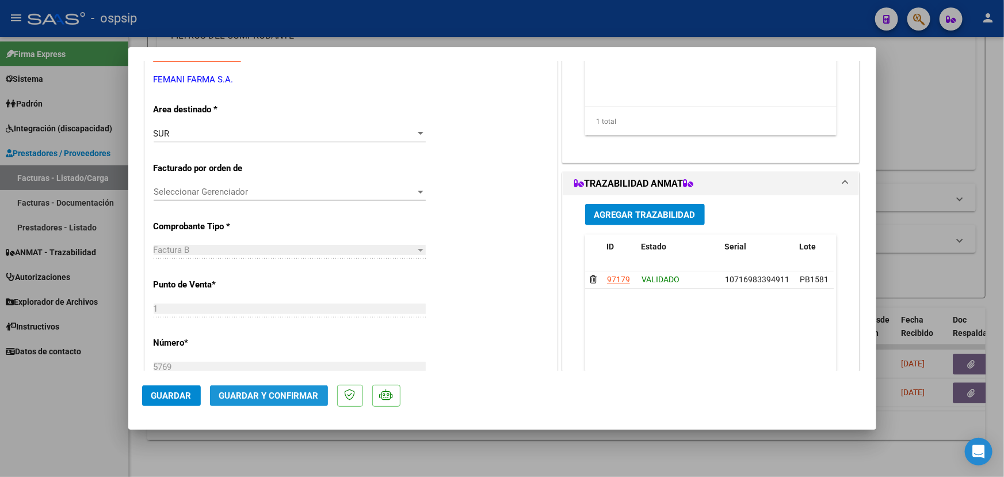
click at [248, 396] on span "Guardar y Confirmar" at bounding box center [269, 395] width 100 height 10
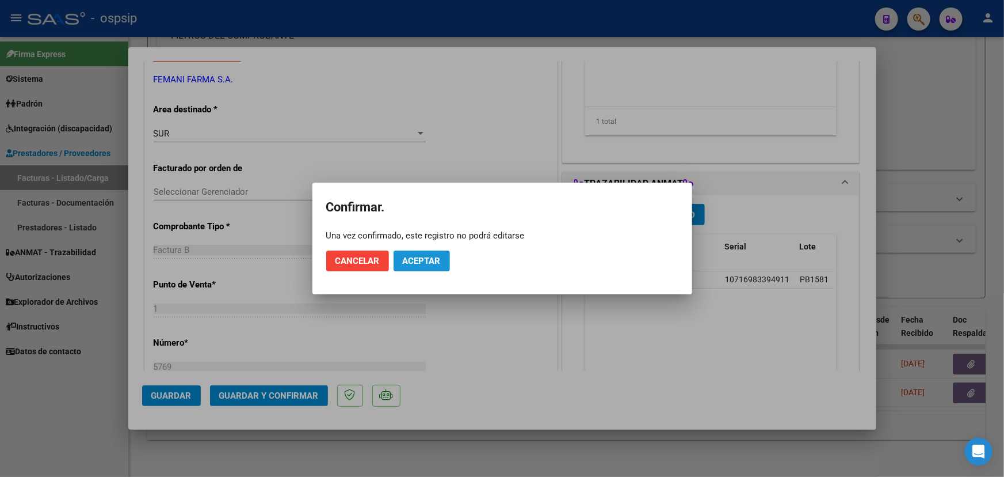
click at [407, 257] on span "Aceptar" at bounding box center [422, 261] width 38 height 10
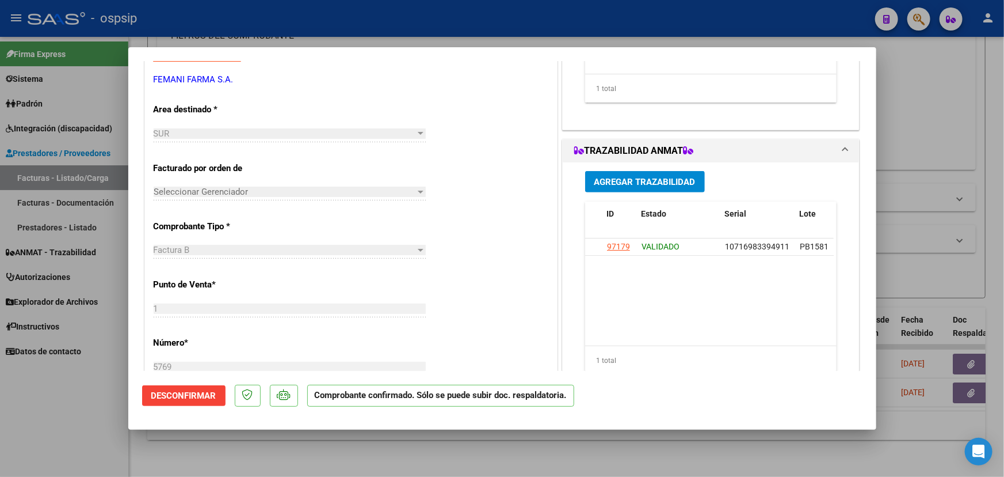
type input "$ 0,00"
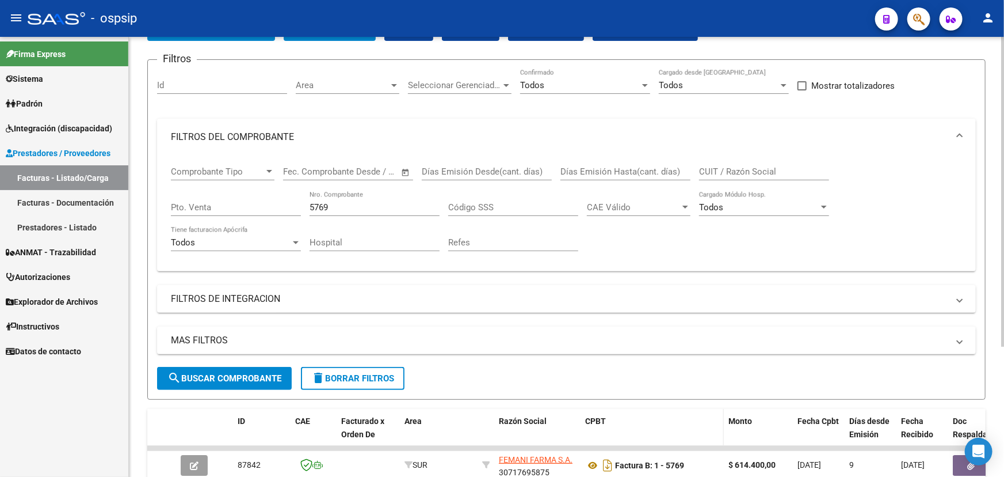
scroll to position [0, 0]
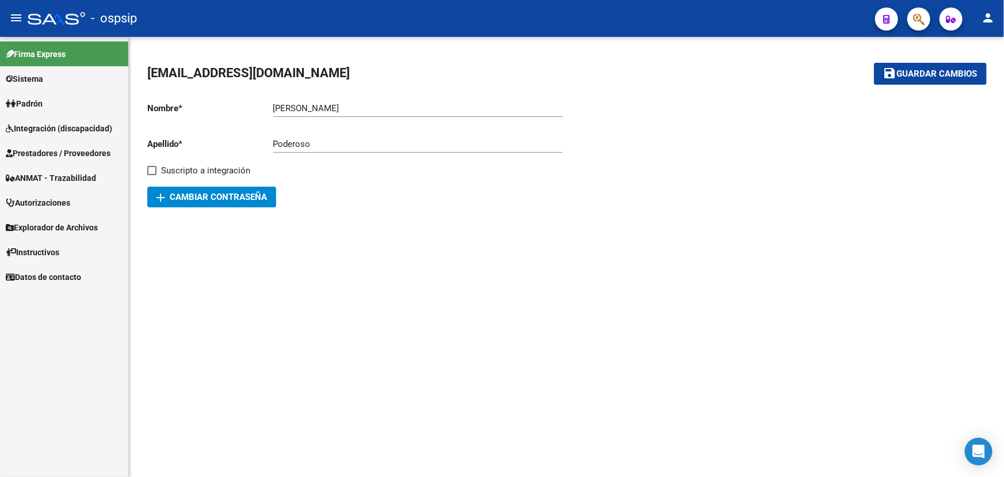
click at [66, 147] on span "Prestadores / Proveedores" at bounding box center [58, 153] width 105 height 13
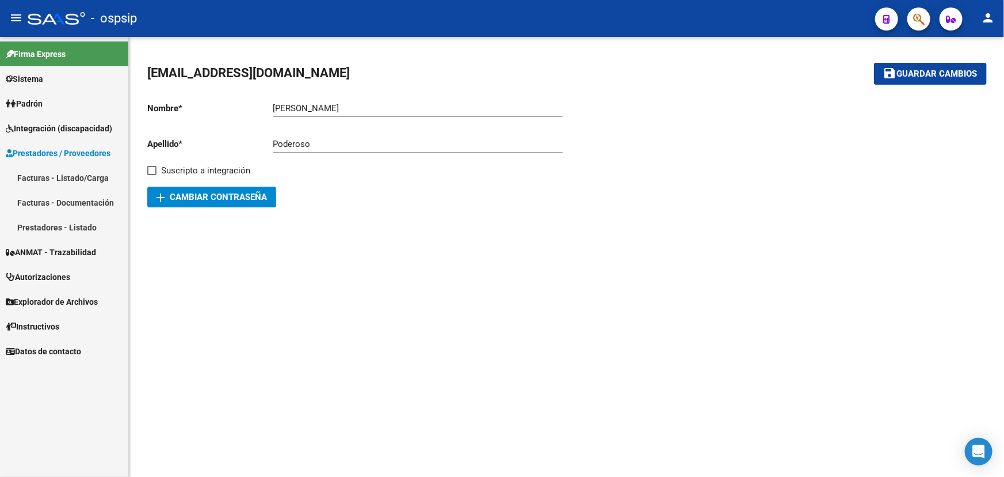
click at [56, 249] on span "ANMAT - Trazabilidad" at bounding box center [51, 252] width 90 height 13
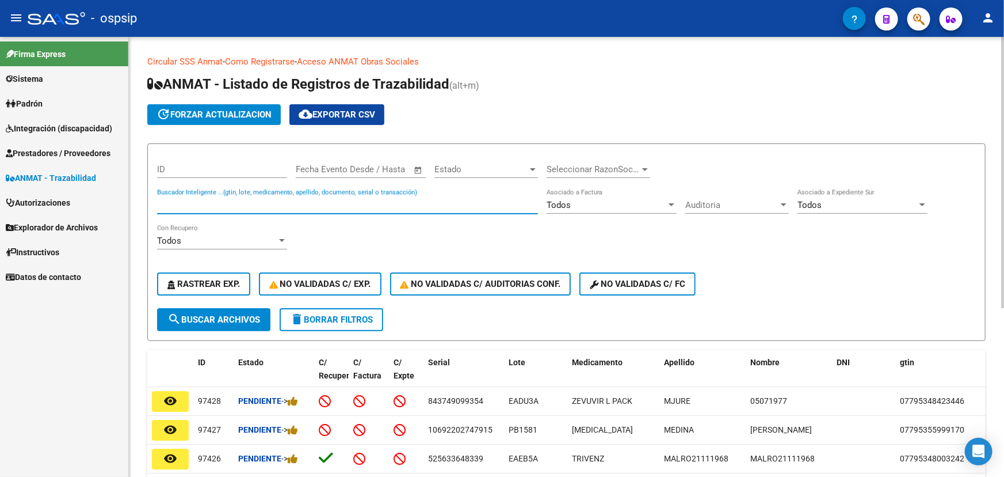
click at [227, 200] on input "Buscador Inteligente ...(gtin, lote, medicamento, apellido, documento, serial o…" at bounding box center [347, 205] width 381 height 10
paste input "449106113457"
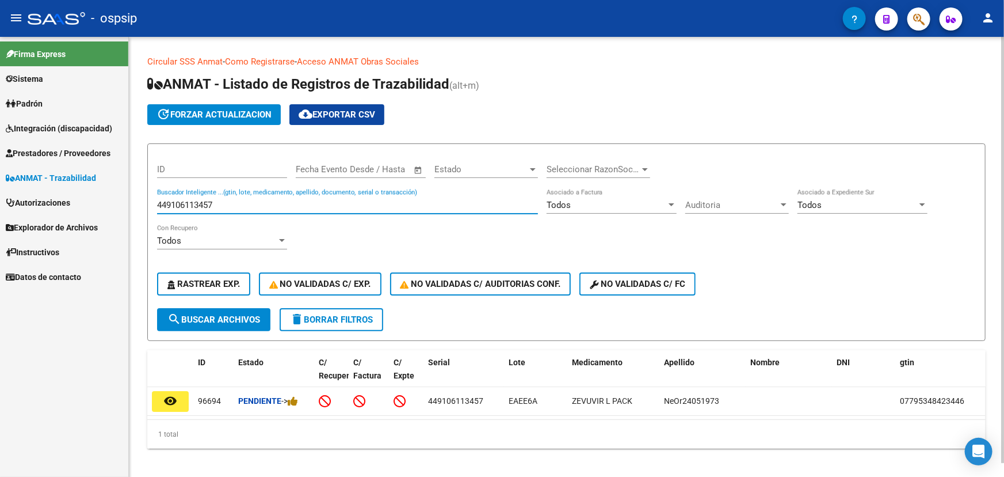
click at [196, 206] on input "449106113457" at bounding box center [347, 205] width 381 height 10
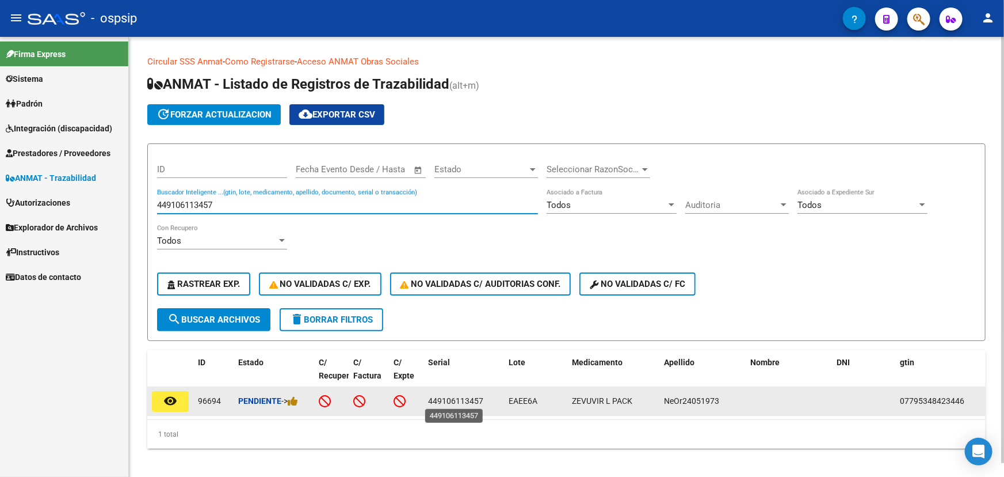
click at [445, 403] on span "449106113457" at bounding box center [455, 400] width 55 height 9
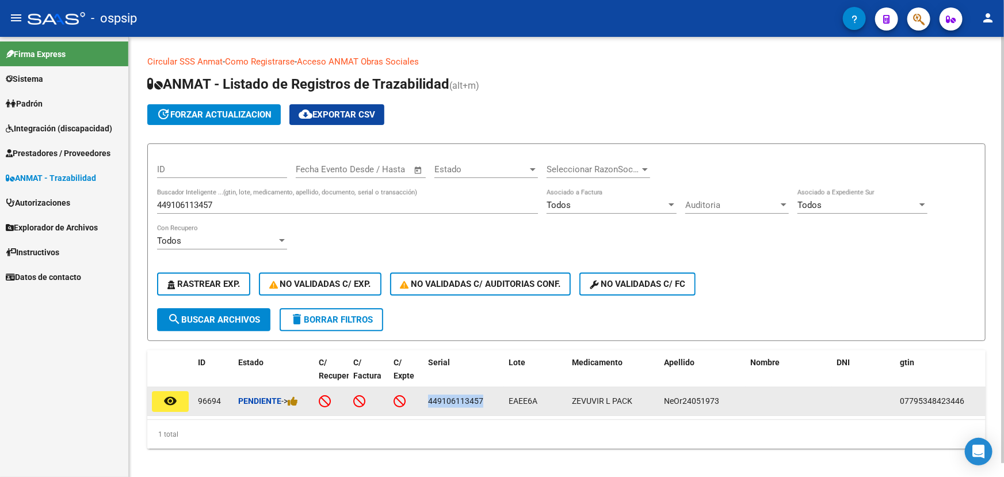
click at [445, 403] on span "449106113457" at bounding box center [455, 400] width 55 height 9
copy span "449106113457"
click at [509, 399] on span "EAEE6A" at bounding box center [523, 400] width 29 height 9
copy span "EAEE6A"
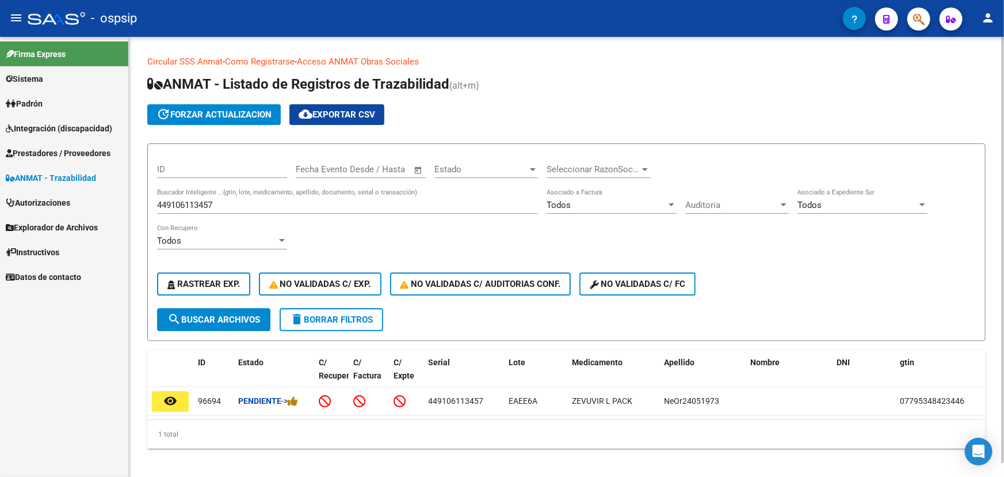
click at [173, 207] on input "449106113457" at bounding box center [347, 205] width 381 height 10
paste input "10716983394911"
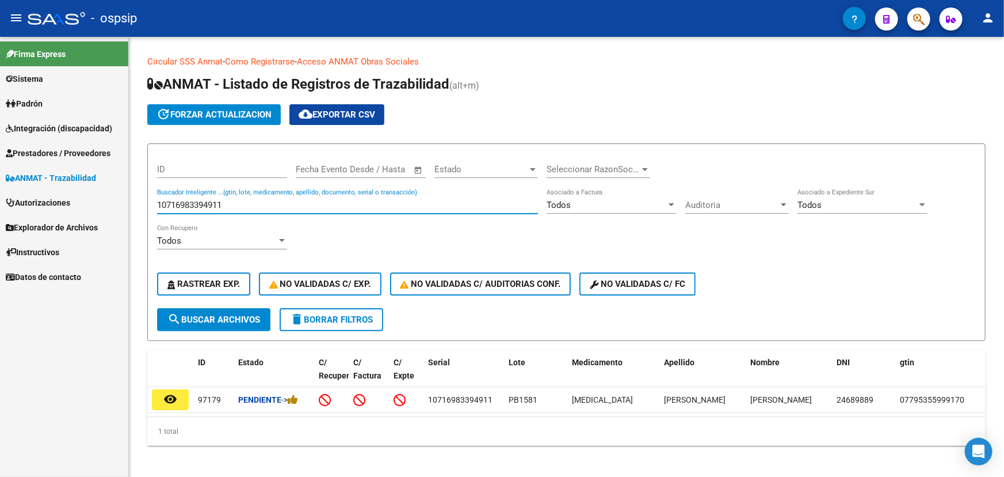
type input "10716983394911"
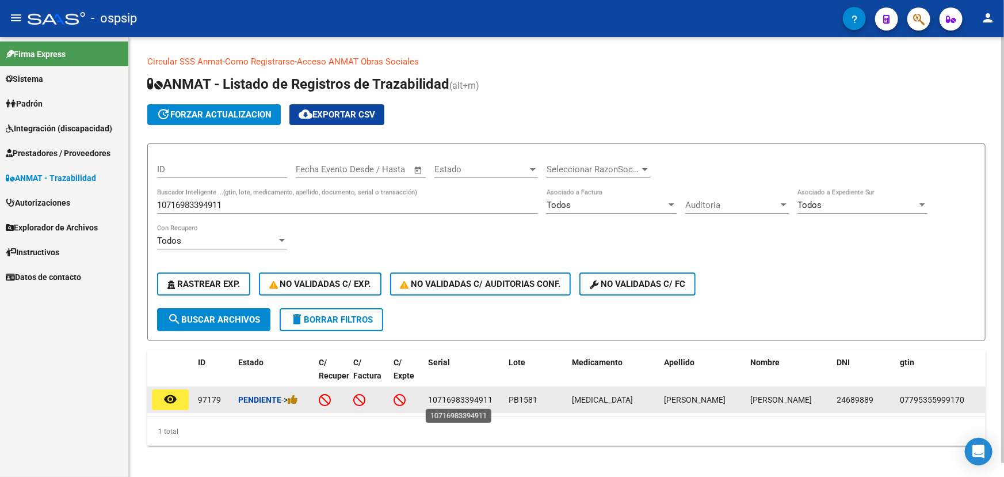
click at [472, 397] on span "10716983394911" at bounding box center [460, 399] width 64 height 9
copy span "10716983394911"
click at [518, 403] on span "PB1581" at bounding box center [523, 399] width 29 height 9
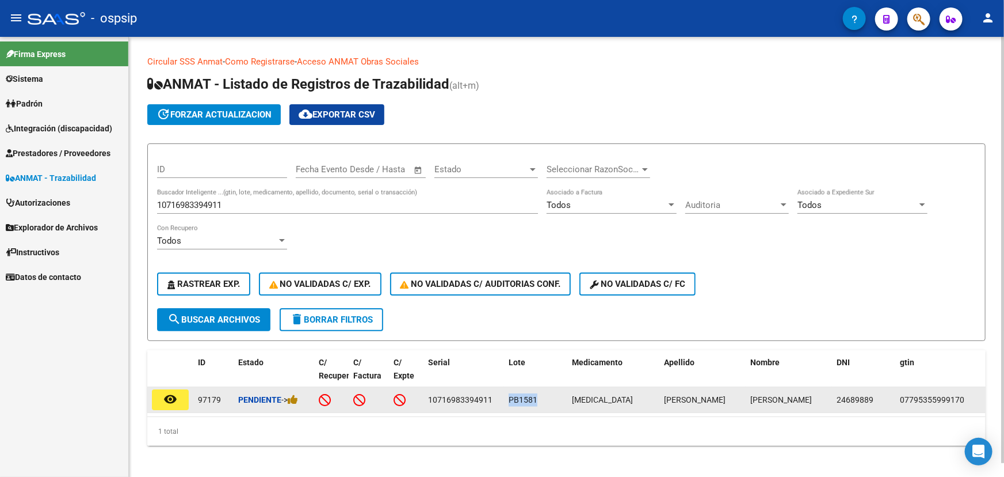
copy span "PB1581"
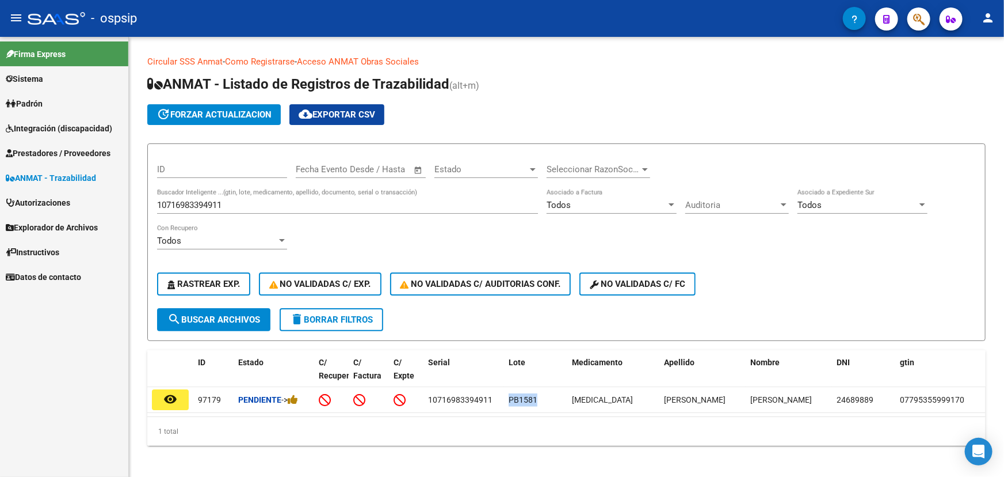
click at [52, 199] on span "Autorizaciones" at bounding box center [38, 202] width 64 height 13
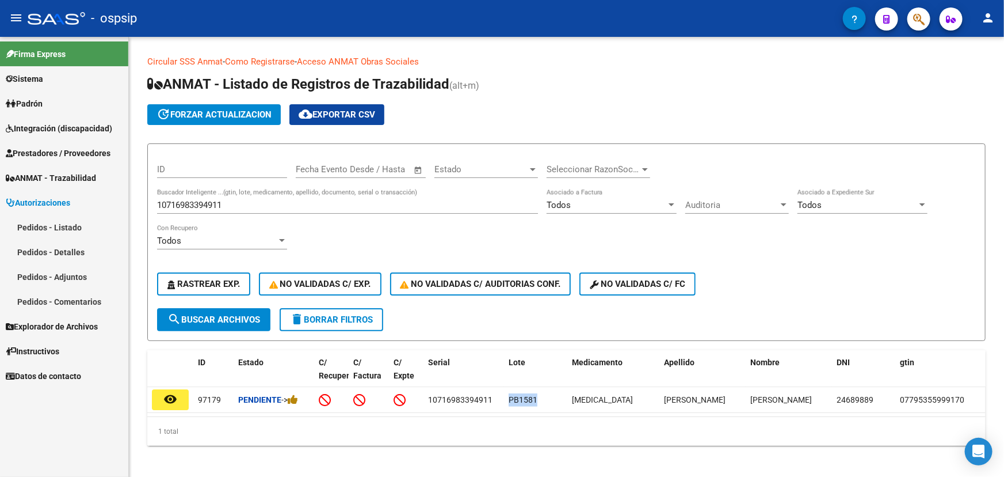
click at [64, 226] on link "Pedidos - Listado" at bounding box center [64, 227] width 128 height 25
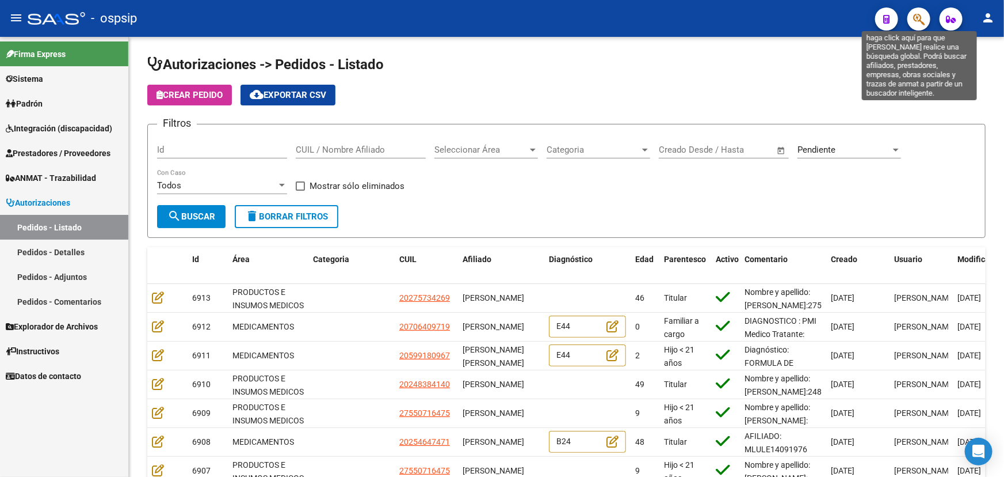
click at [920, 21] on icon "button" at bounding box center [919, 19] width 12 height 13
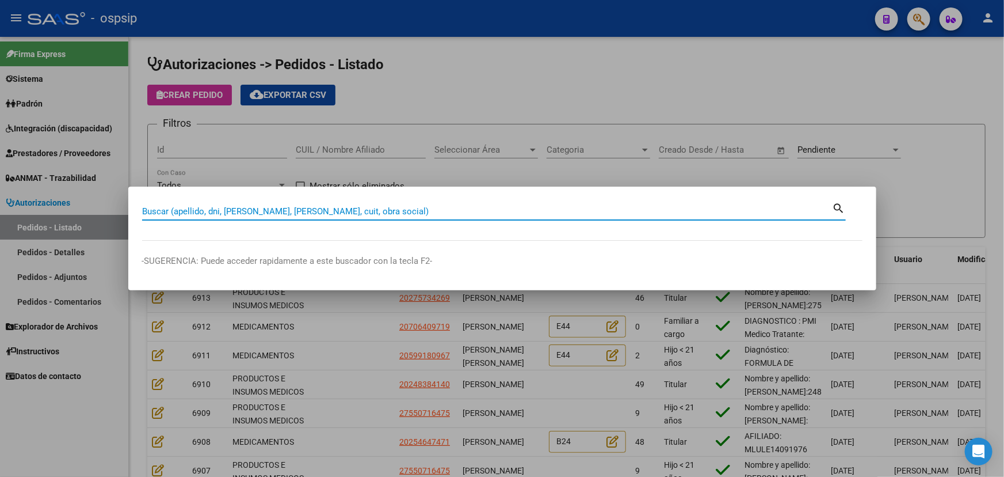
click at [333, 201] on div "Buscar (apellido, dni, cuil, nro traspaso, cuit, obra social) search" at bounding box center [494, 210] width 704 height 20
type input "ZOROZA"
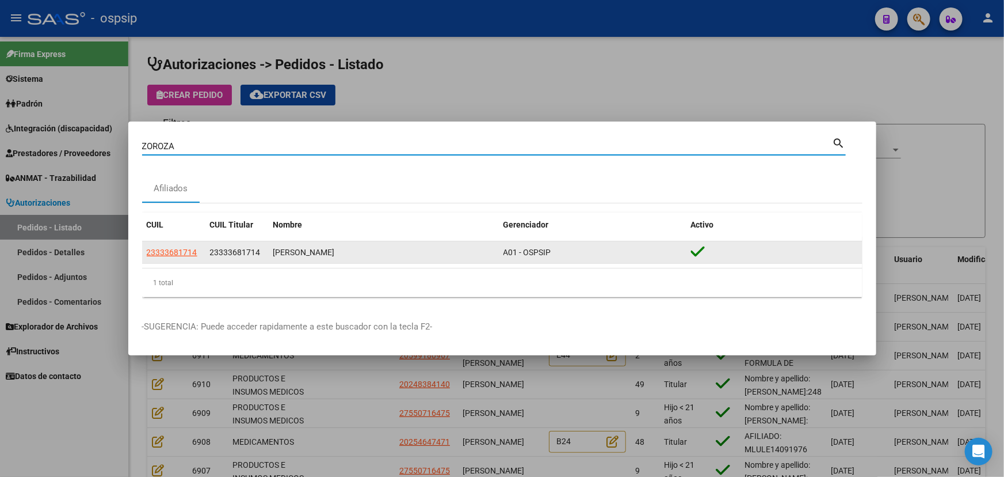
click at [223, 253] on span "23333681714" at bounding box center [235, 252] width 51 height 9
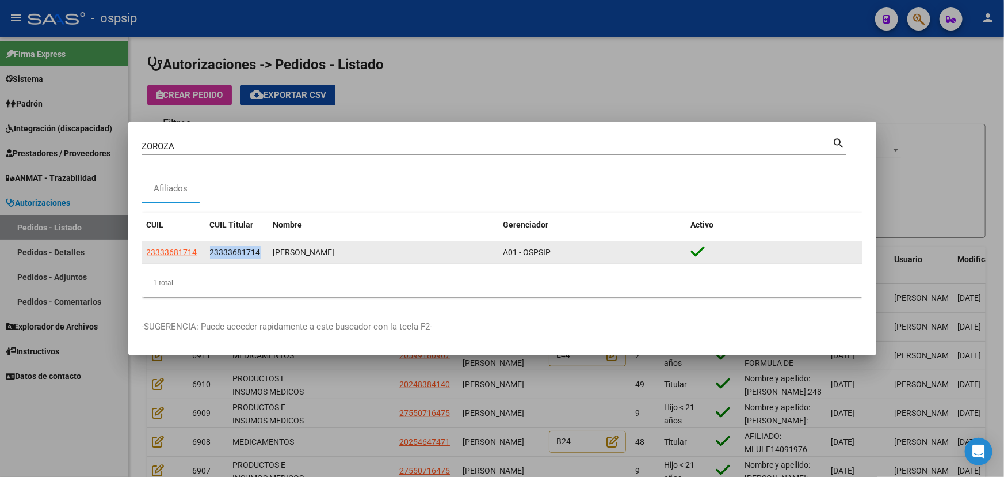
click at [223, 253] on span "23333681714" at bounding box center [235, 252] width 51 height 9
copy span "23333681714"
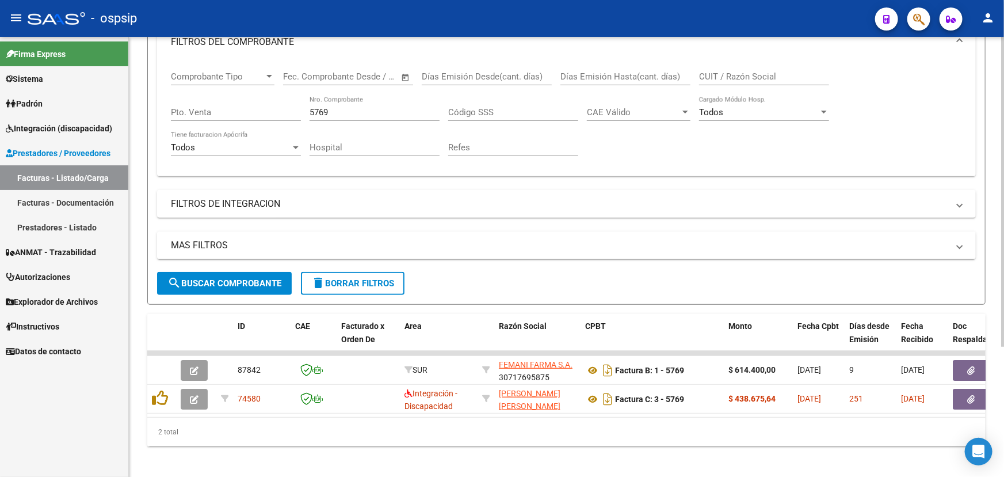
scroll to position [184, 0]
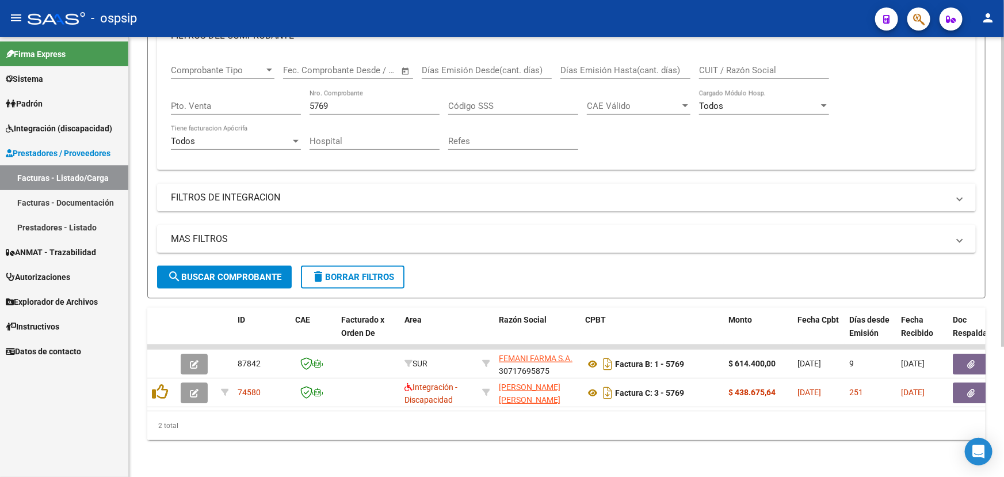
click at [319, 101] on input "5769" at bounding box center [375, 106] width 130 height 10
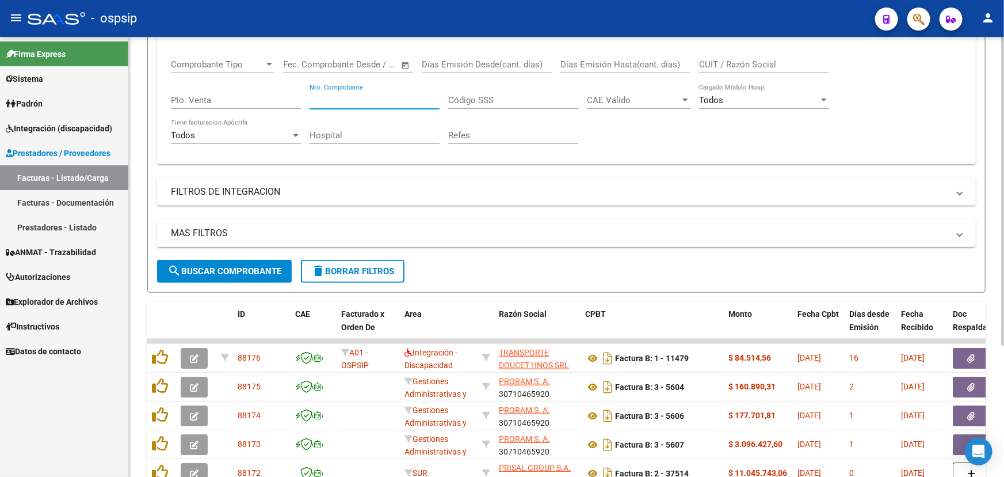
scroll to position [0, 0]
